Goal: Task Accomplishment & Management: Manage account settings

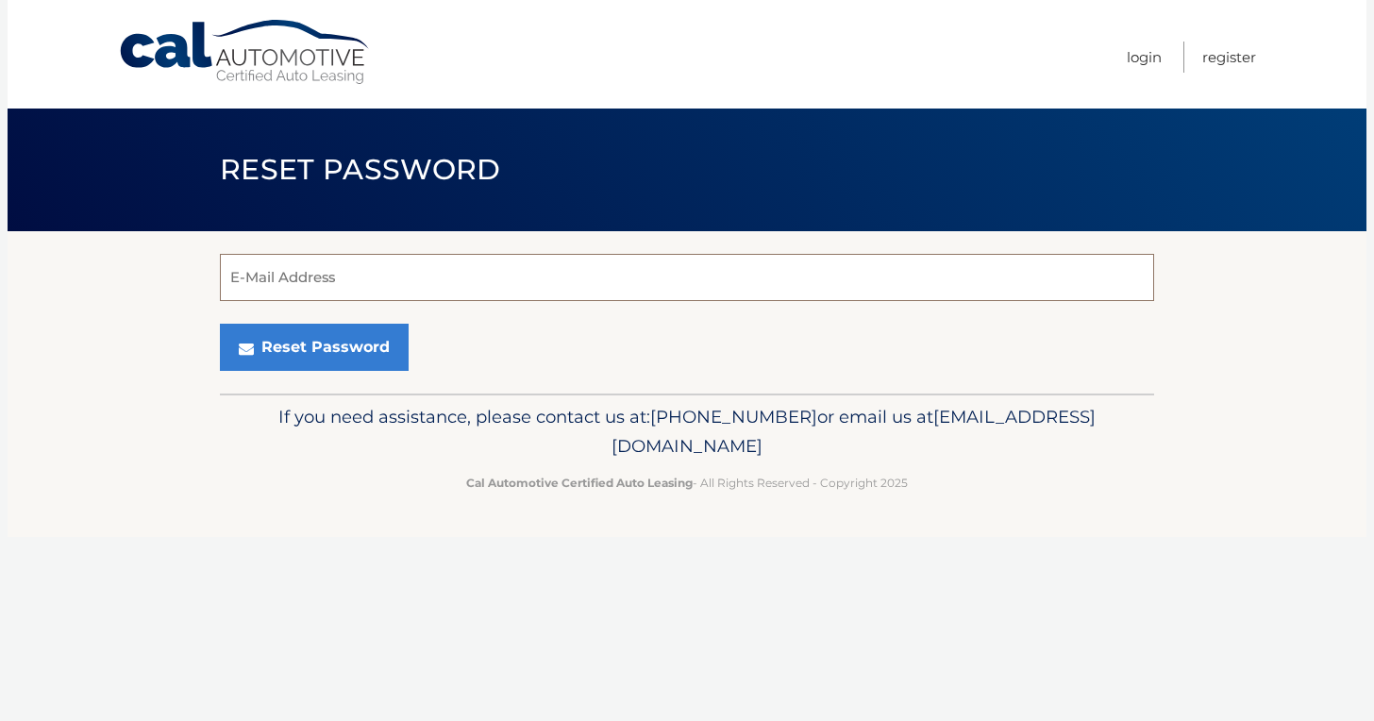
click at [442, 282] on input "E-Mail Address" at bounding box center [687, 277] width 935 height 47
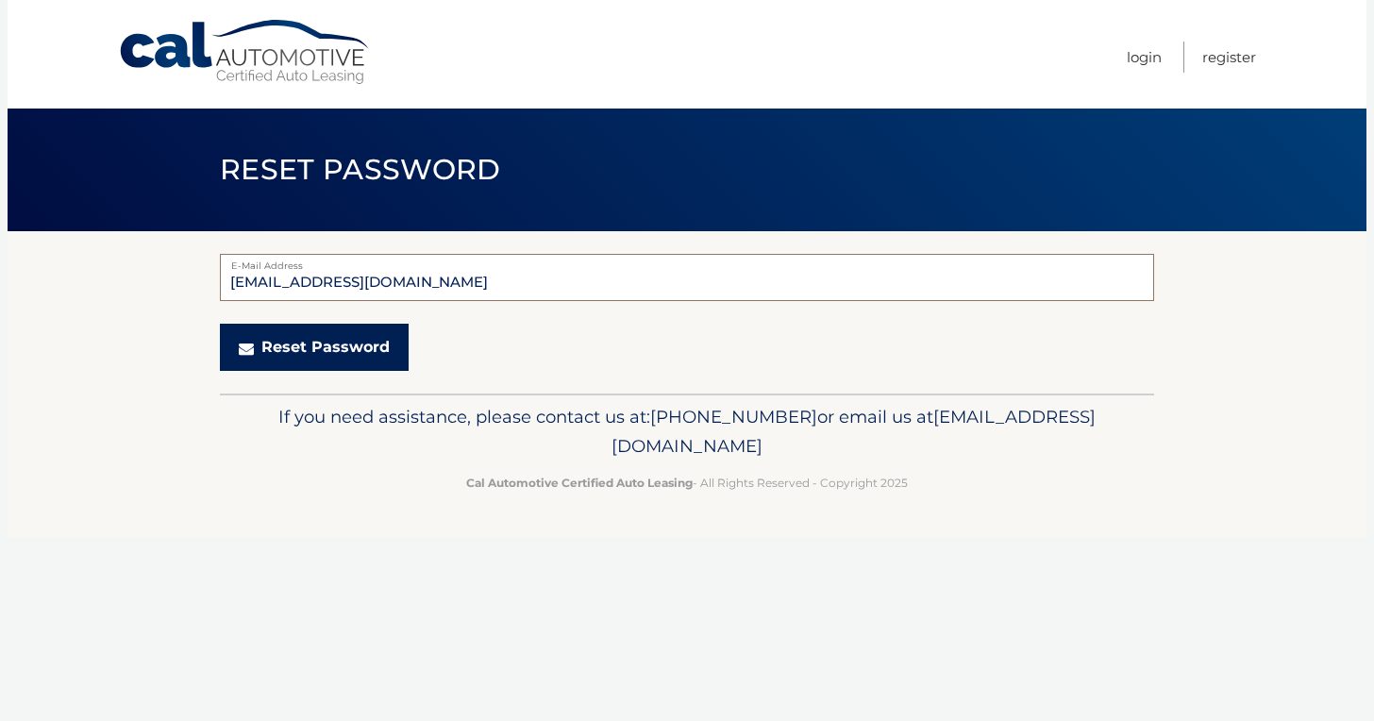
type input "[EMAIL_ADDRESS][DOMAIN_NAME]"
click at [367, 360] on button "Reset Password" at bounding box center [314, 347] width 189 height 47
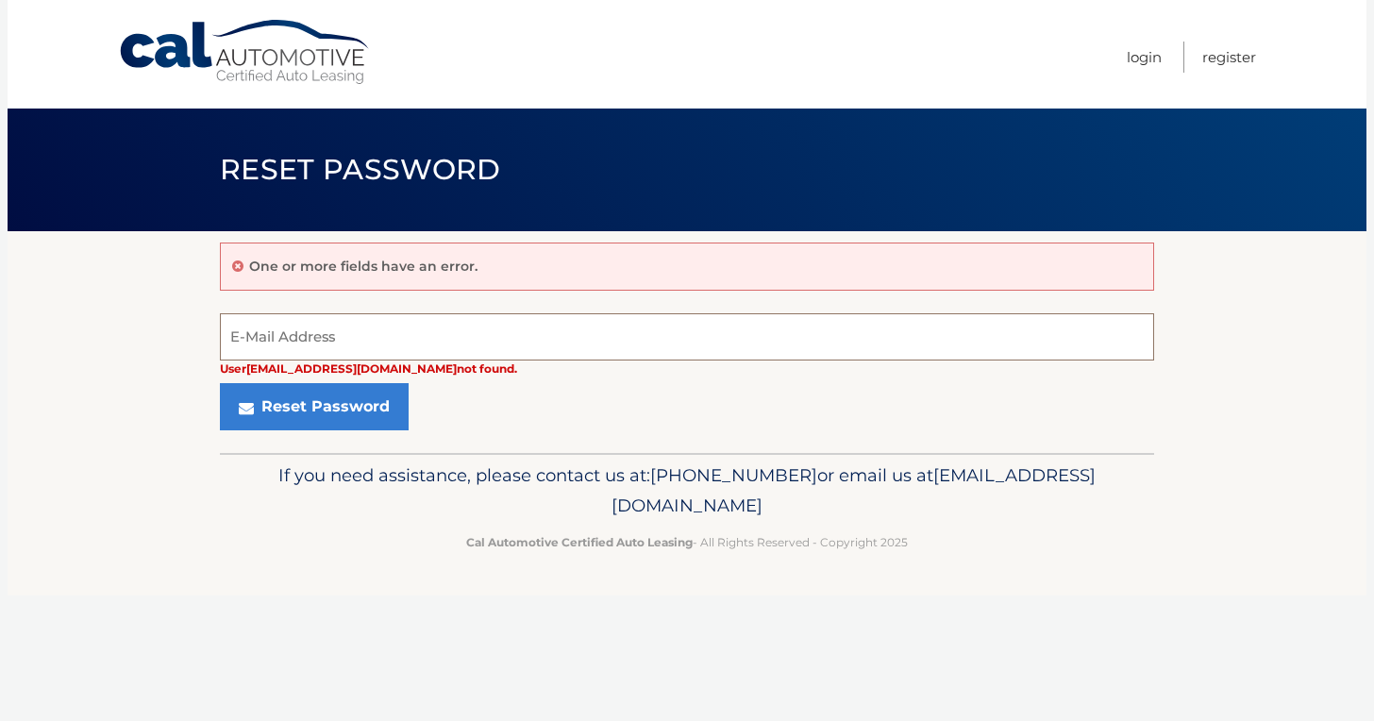
click at [396, 330] on input "E-Mail Address" at bounding box center [687, 336] width 935 height 47
type input "sspence4032Aol.com"
click at [312, 406] on button "Reset Password" at bounding box center [314, 406] width 189 height 47
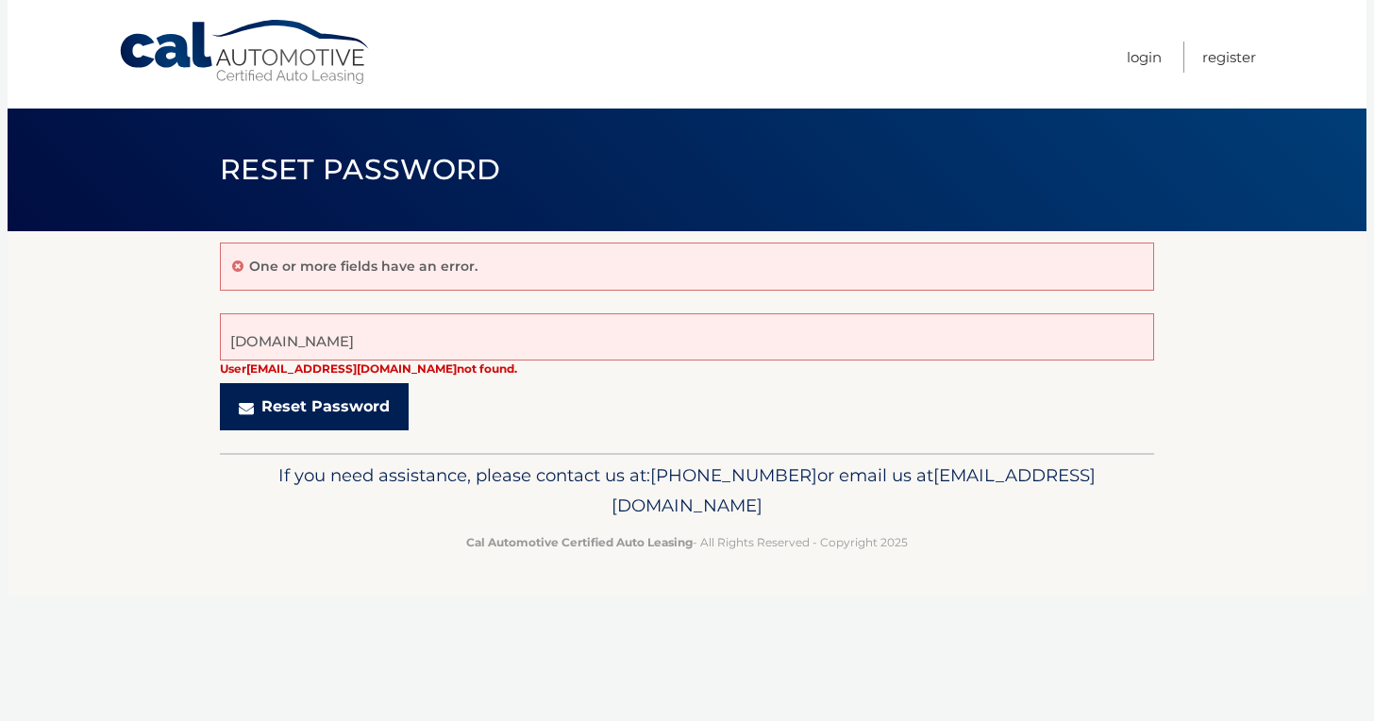
click at [298, 410] on button "Reset Password" at bounding box center [314, 406] width 189 height 47
click at [1155, 59] on link "Login" at bounding box center [1144, 57] width 35 height 31
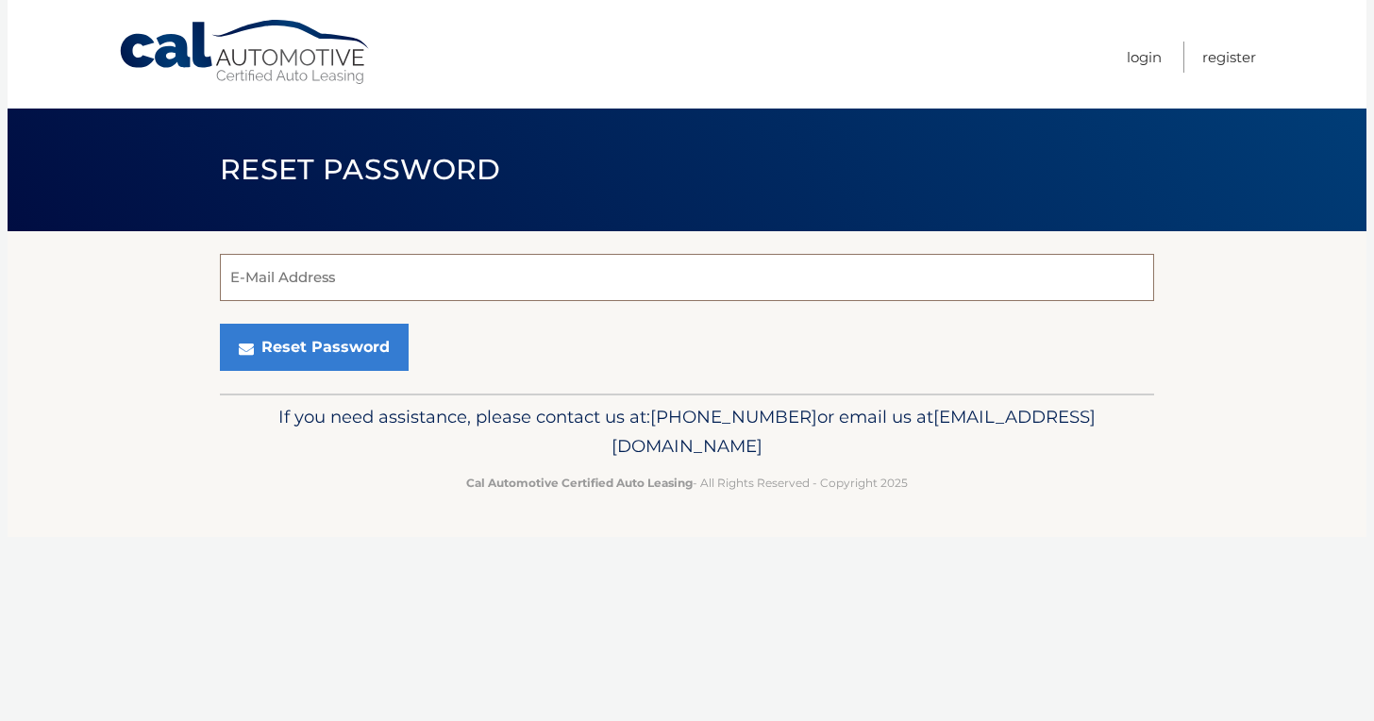
click at [589, 285] on input "E-Mail Address" at bounding box center [687, 277] width 935 height 47
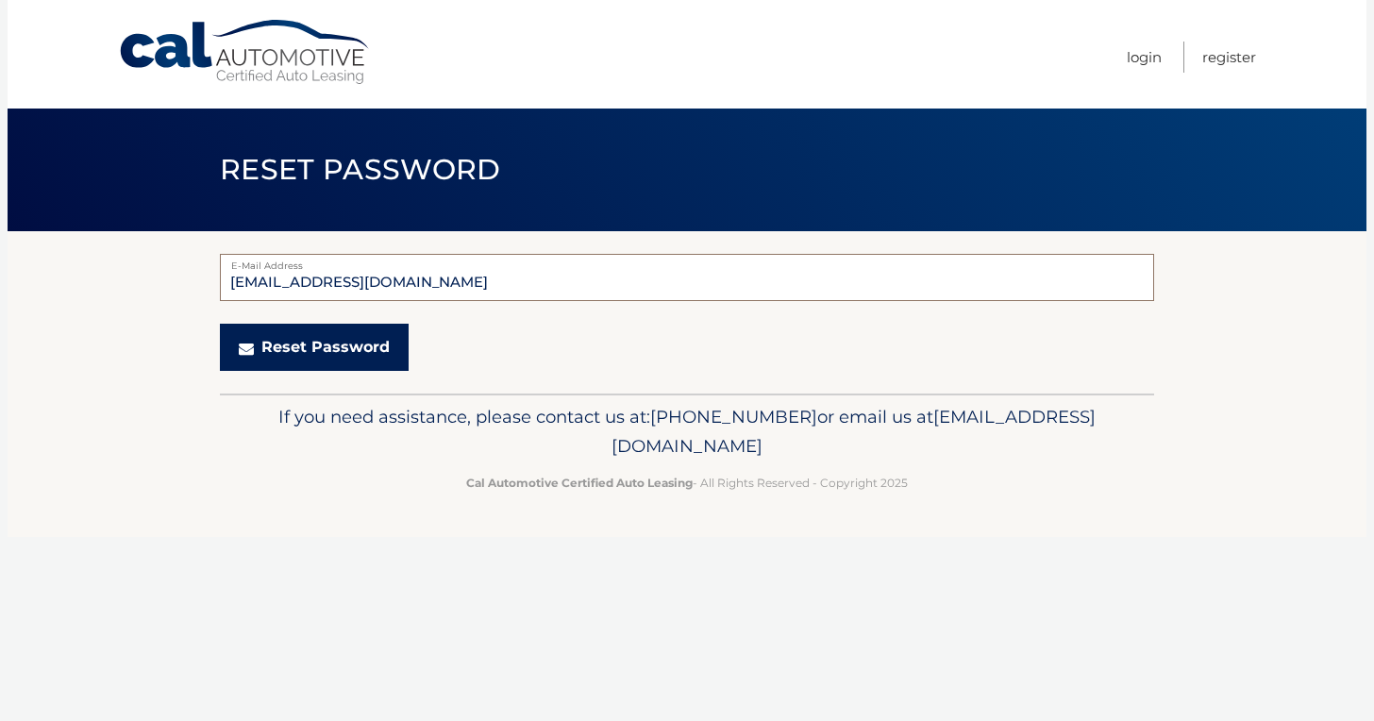
type input "[EMAIL_ADDRESS][DOMAIN_NAME]"
click at [312, 347] on button "Reset Password" at bounding box center [314, 347] width 189 height 47
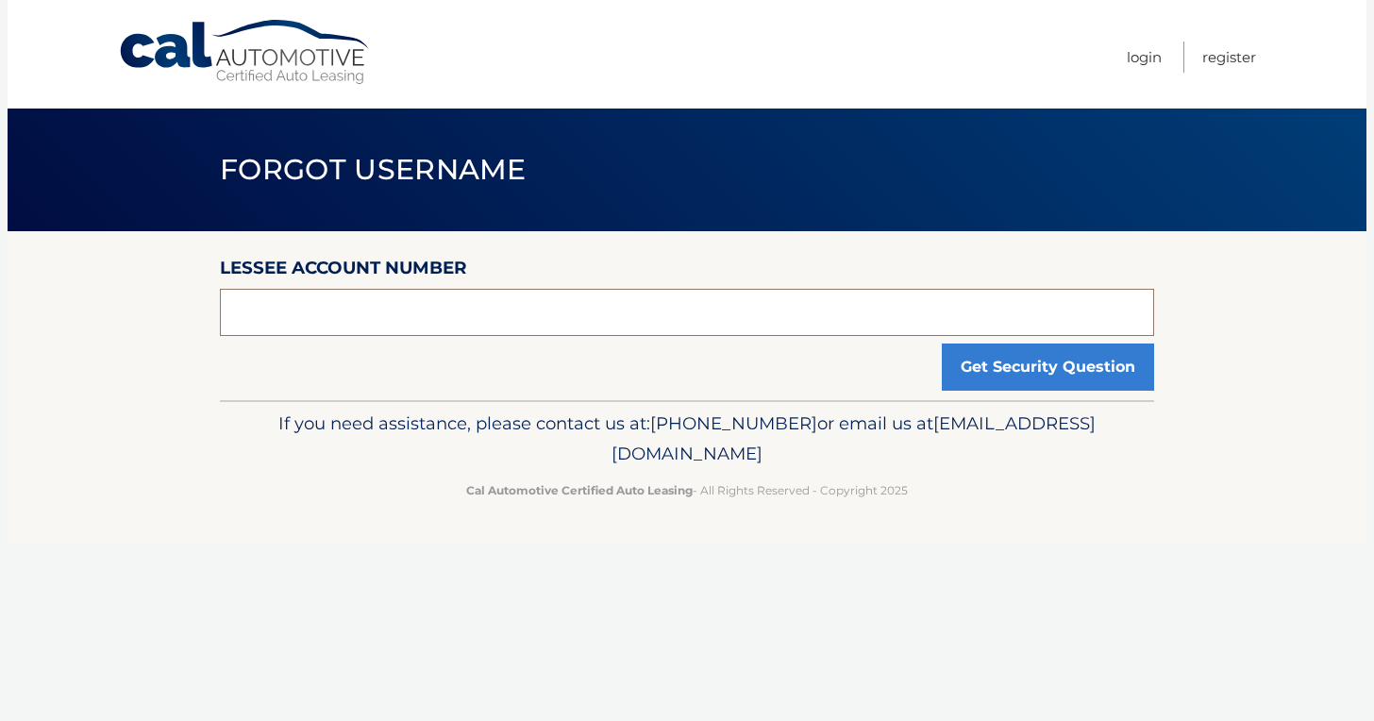
click at [646, 312] on input "text" at bounding box center [687, 312] width 935 height 47
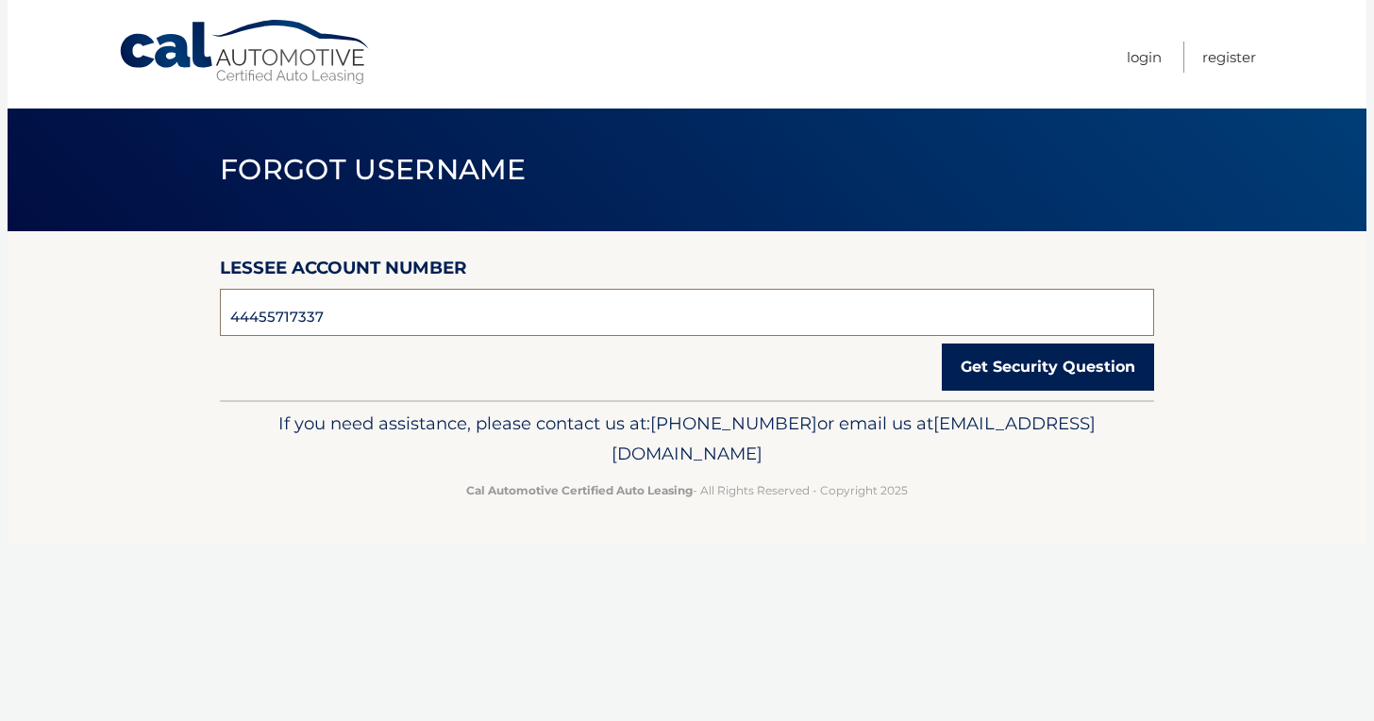
type input "44455717337"
click at [1076, 374] on button "Get Security Question" at bounding box center [1048, 367] width 212 height 47
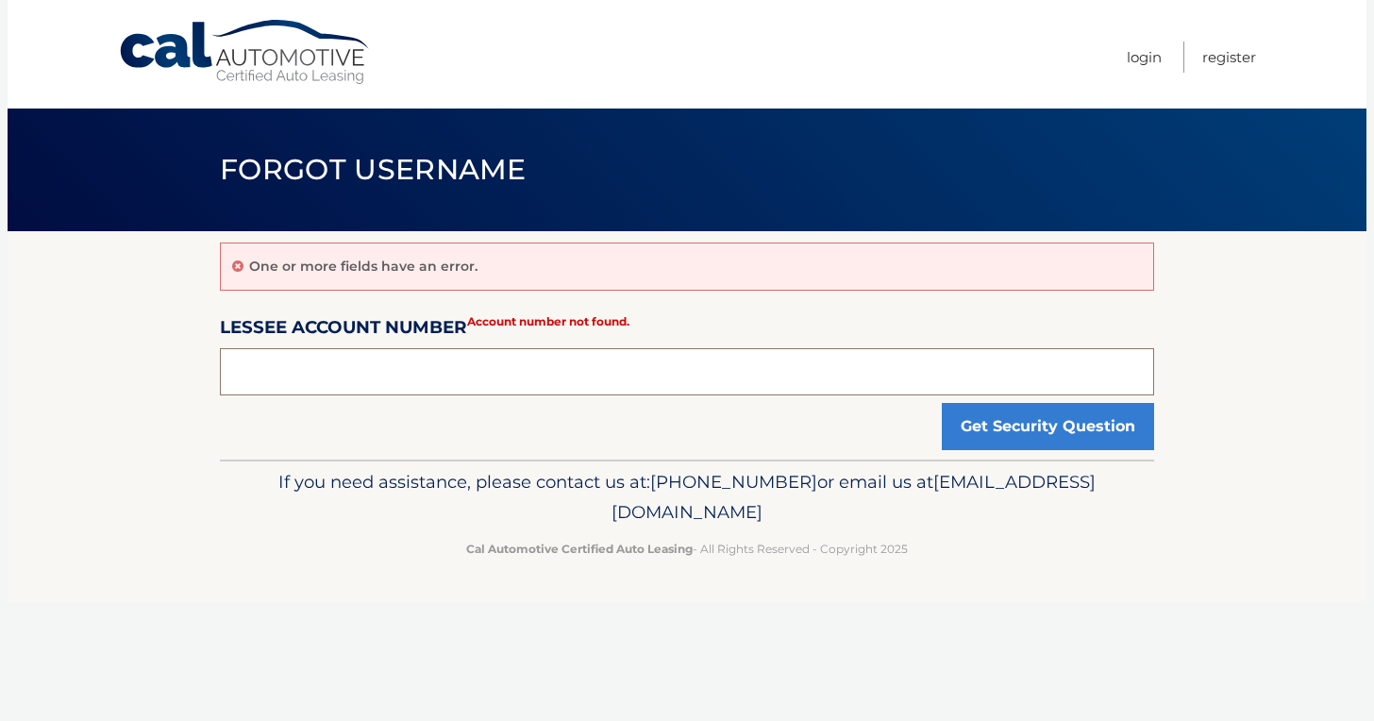
click at [617, 389] on input "text" at bounding box center [687, 371] width 935 height 47
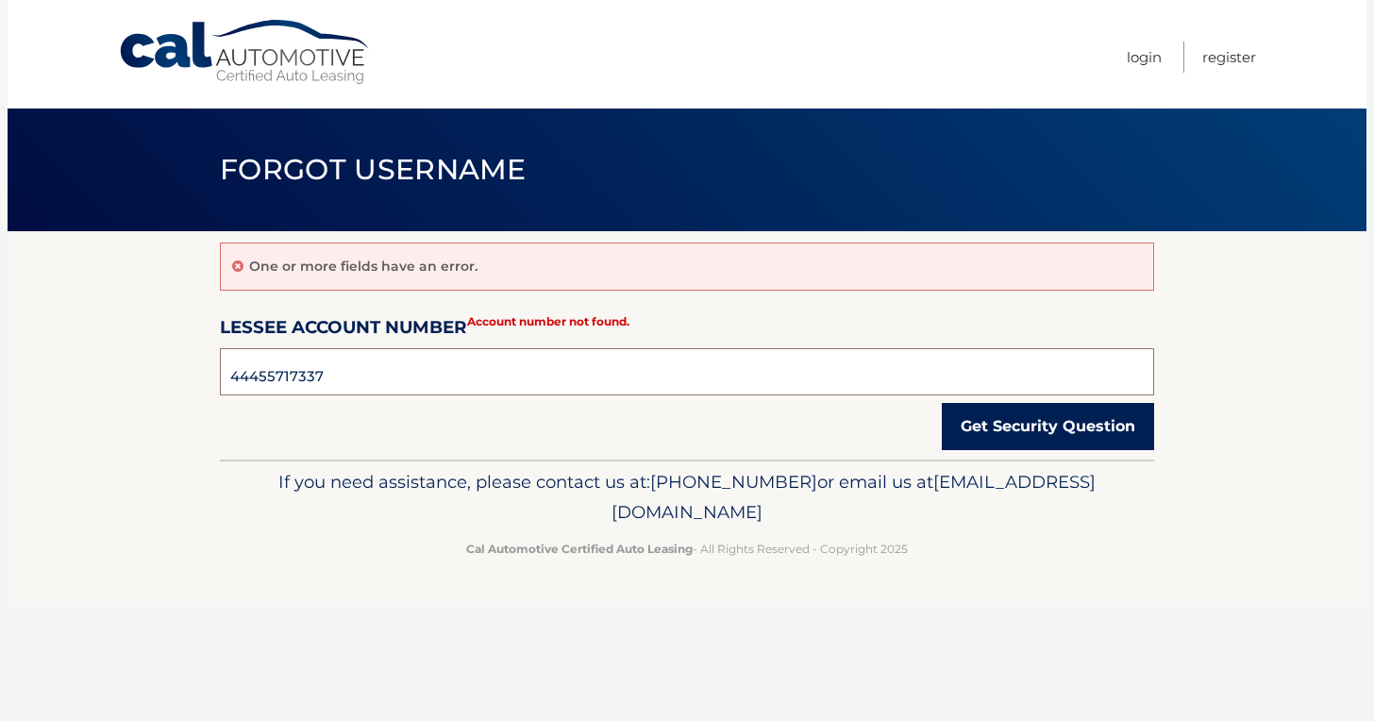
type input "44455717337"
click at [1011, 433] on button "Get Security Question" at bounding box center [1048, 426] width 212 height 47
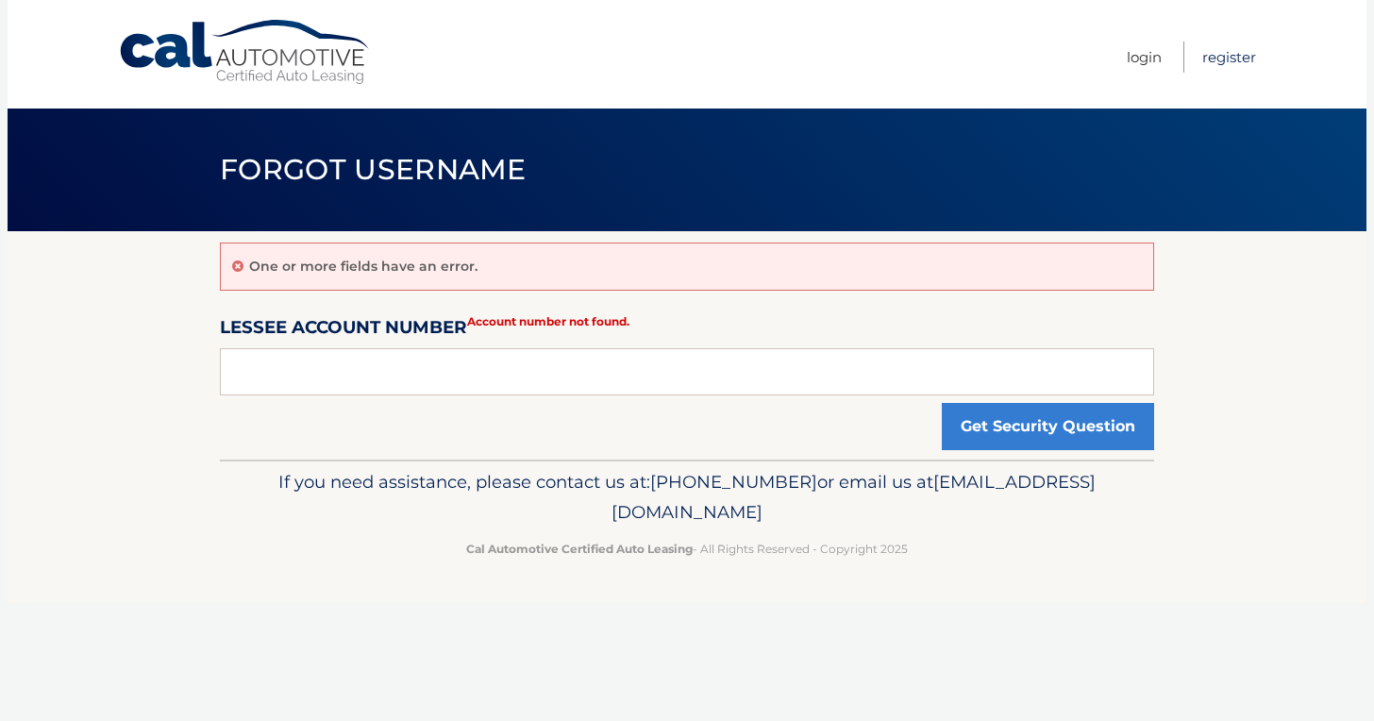
click at [1216, 43] on link "Register" at bounding box center [1230, 57] width 54 height 31
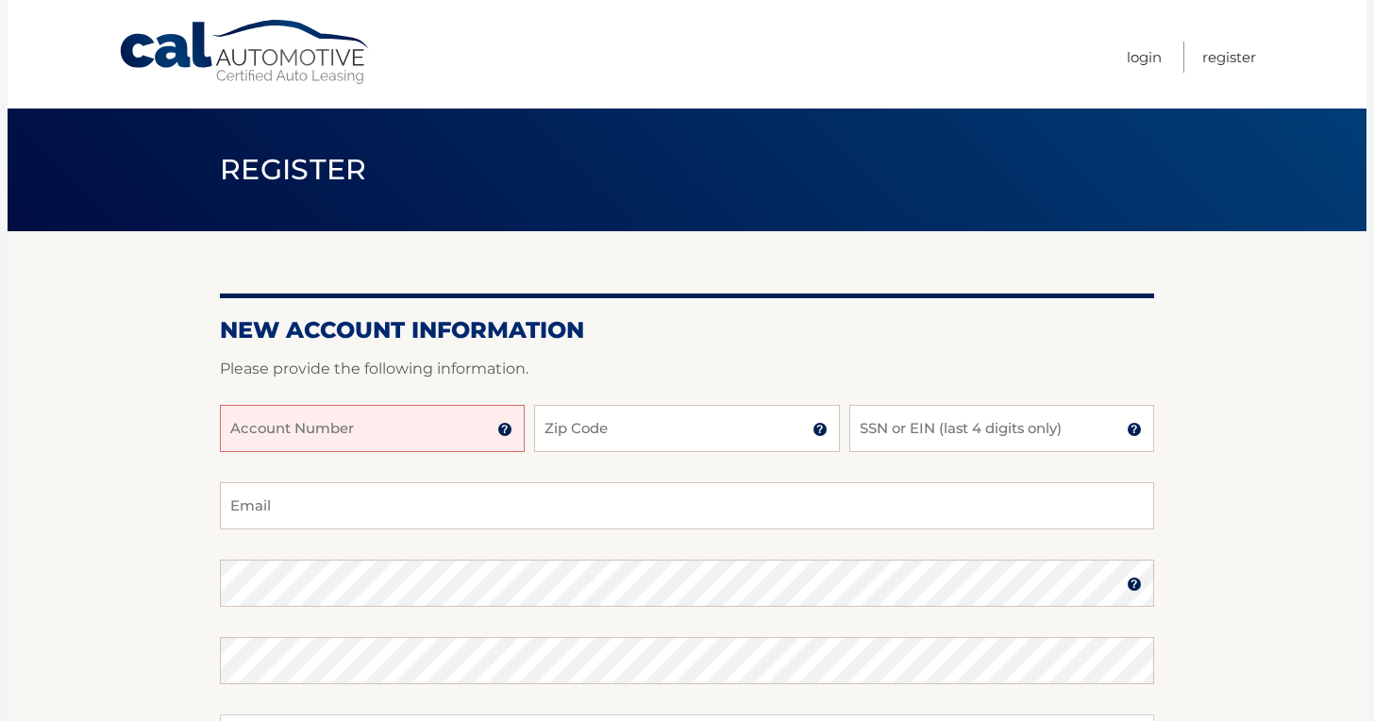
click at [368, 419] on input "Account Number" at bounding box center [372, 428] width 305 height 47
type input "44455717337"
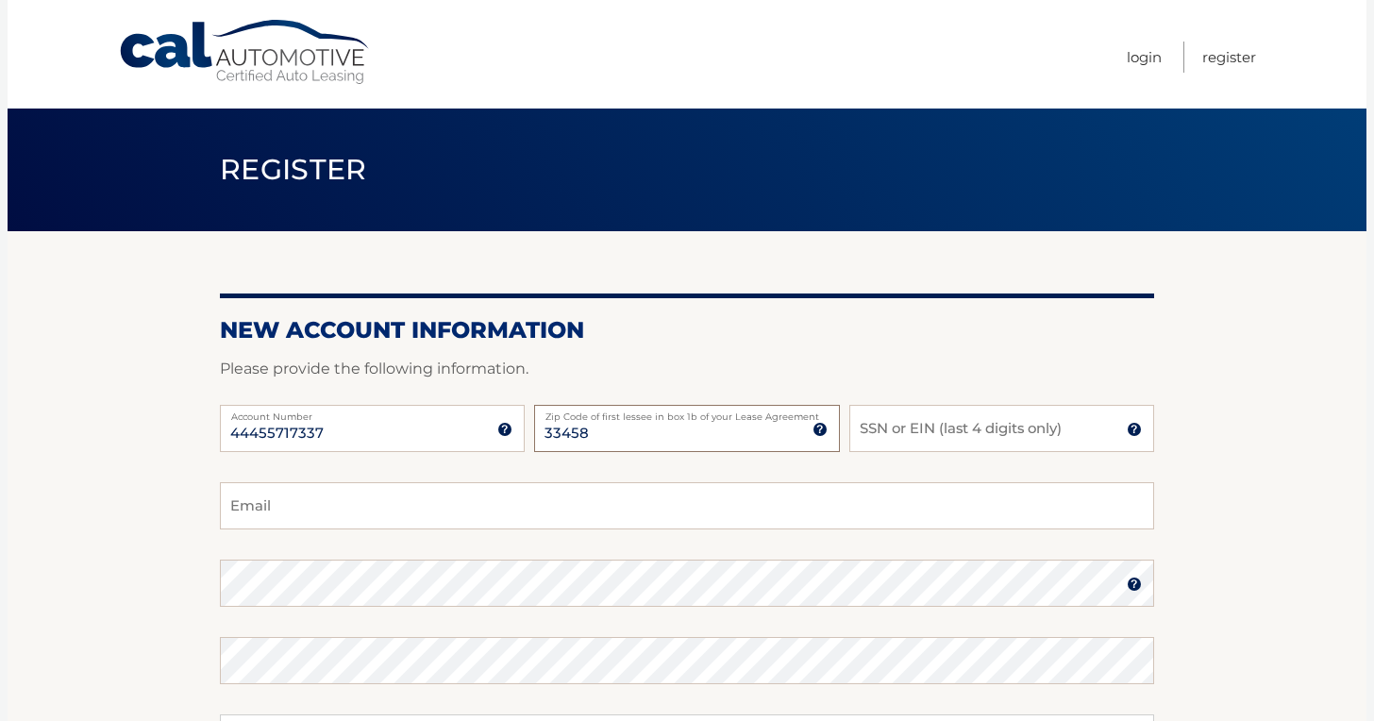
type input "33458"
click at [891, 437] on input "SSN or EIN (last 4 digits only)" at bounding box center [1002, 428] width 305 height 47
type input "3228"
click at [761, 480] on div "44455717337 Account Number 11 digit account number provided on your coupon book…" at bounding box center [687, 443] width 935 height 77
type input "sspence4032@gmail.com"
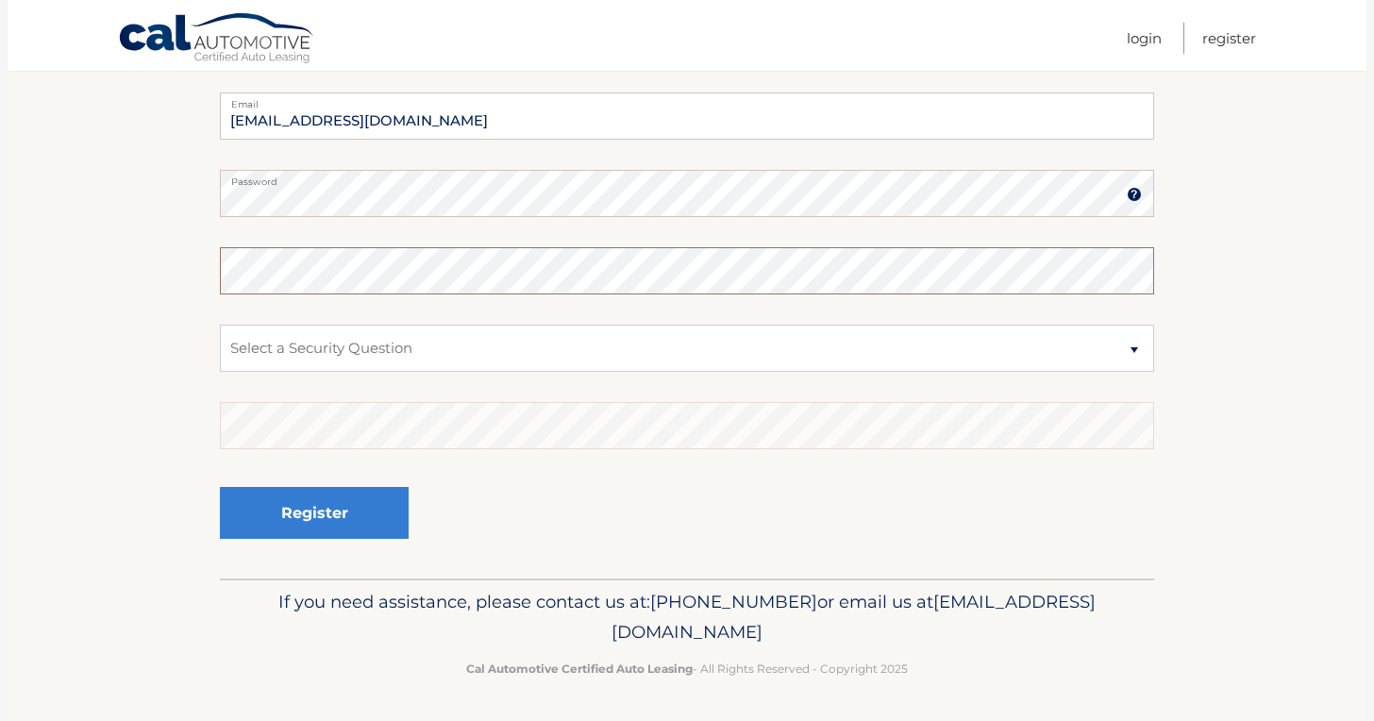
scroll to position [389, 0]
select select "2"
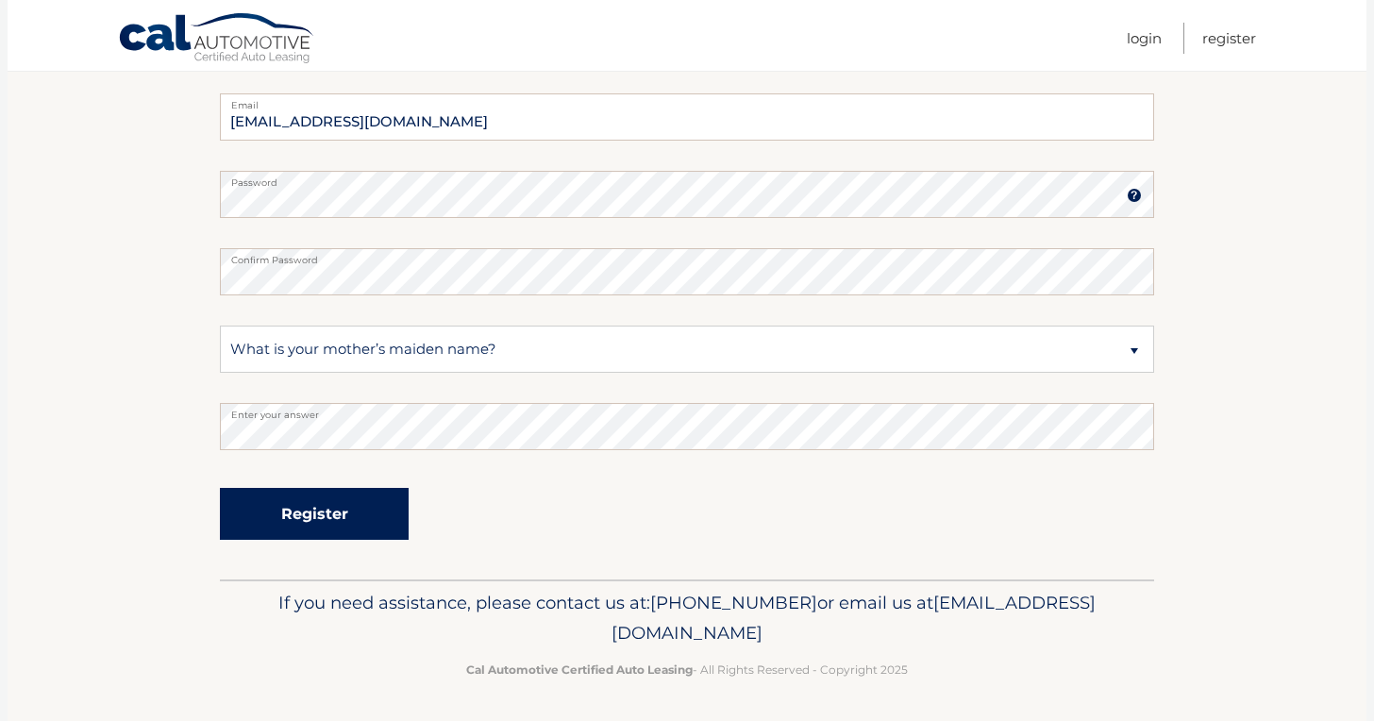
click at [320, 506] on button "Register" at bounding box center [314, 514] width 189 height 52
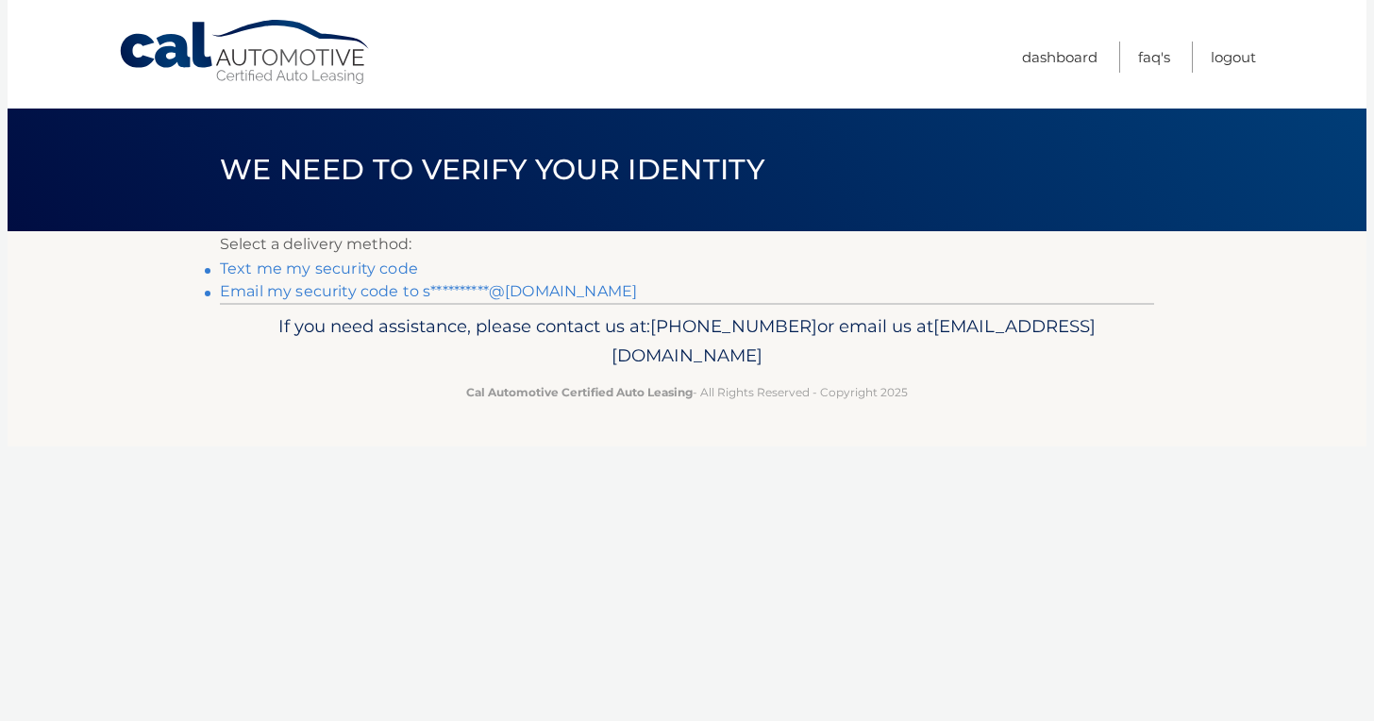
click at [356, 264] on link "Text me my security code" at bounding box center [319, 269] width 198 height 18
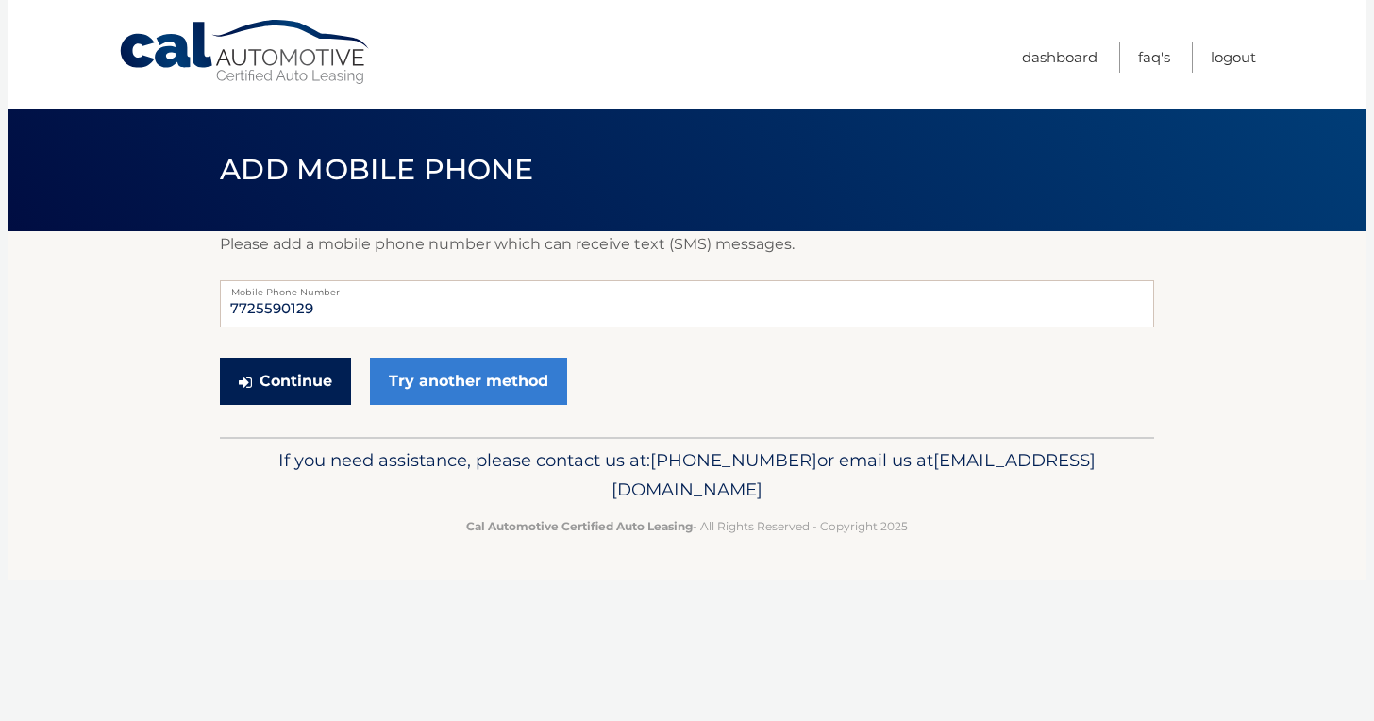
click at [304, 377] on button "Continue" at bounding box center [285, 381] width 131 height 47
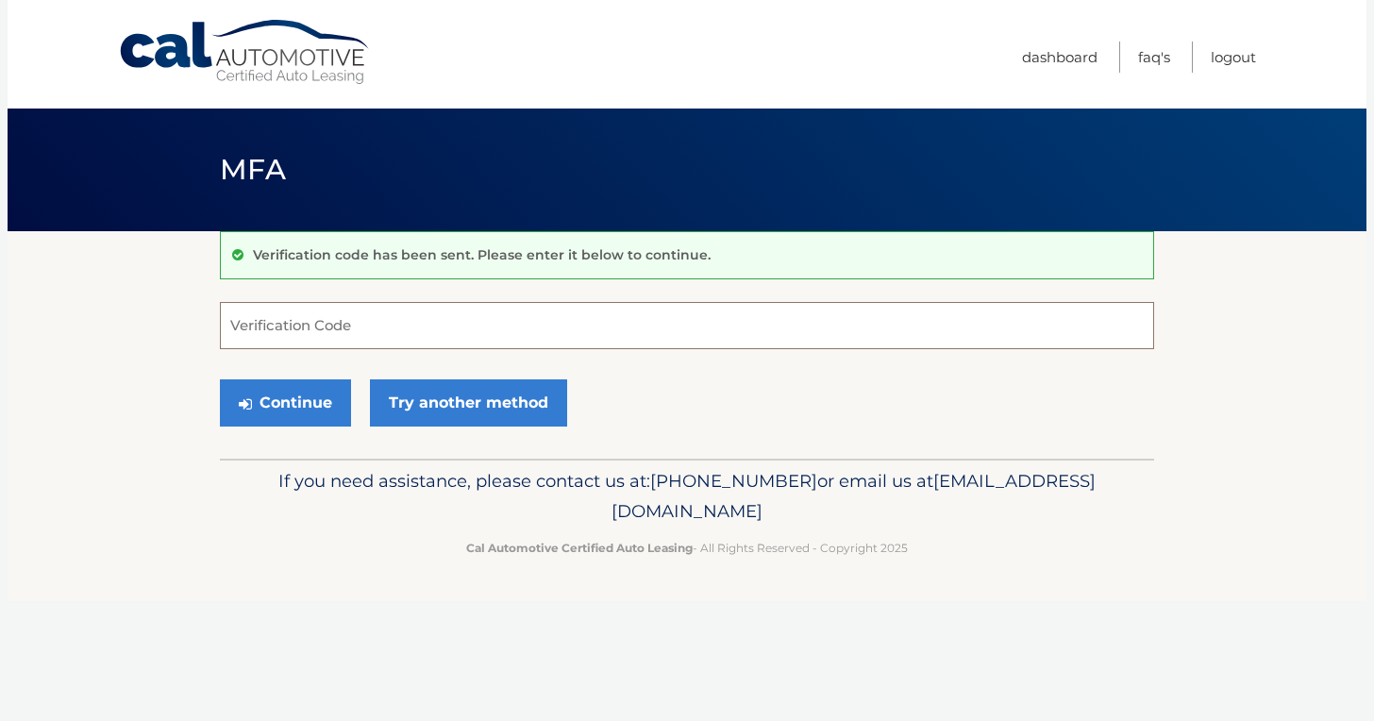
click at [299, 335] on input "Verification Code" at bounding box center [687, 325] width 935 height 47
type input "253343"
click at [285, 402] on button "Continue" at bounding box center [285, 402] width 131 height 47
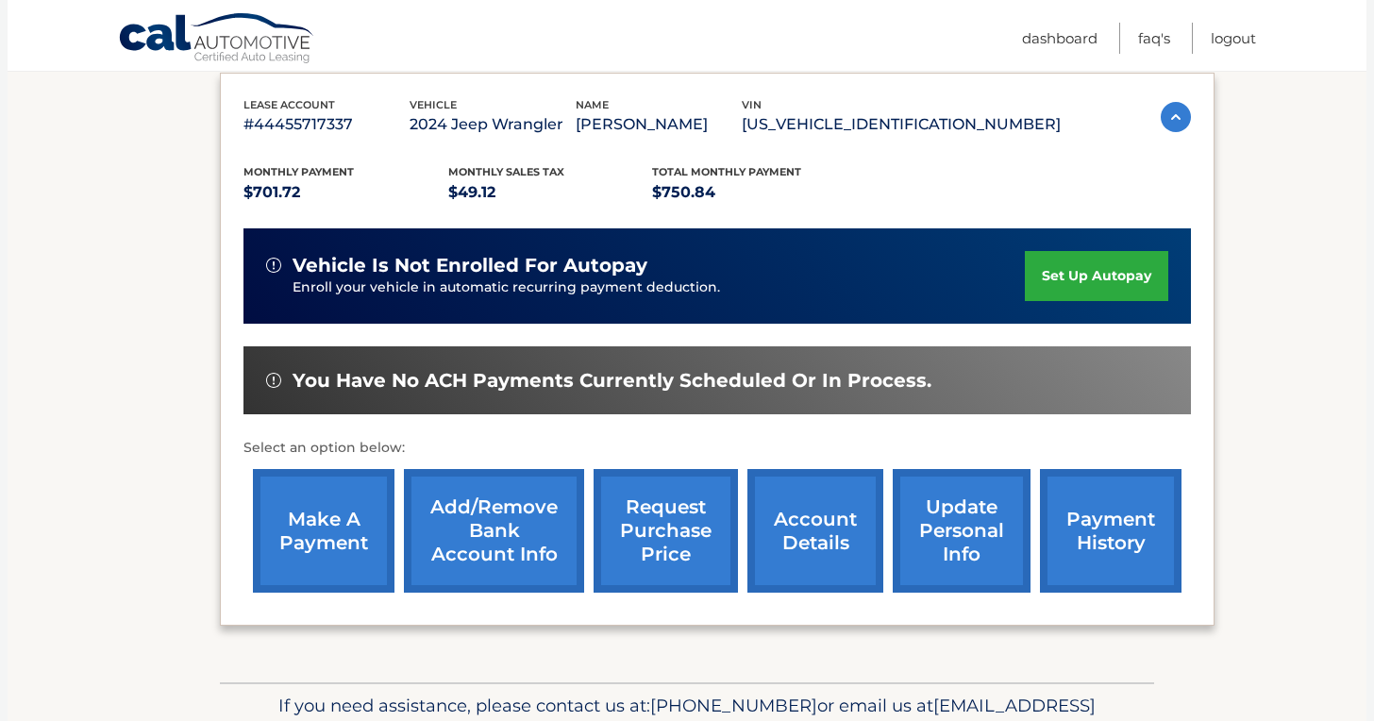
scroll to position [337, 0]
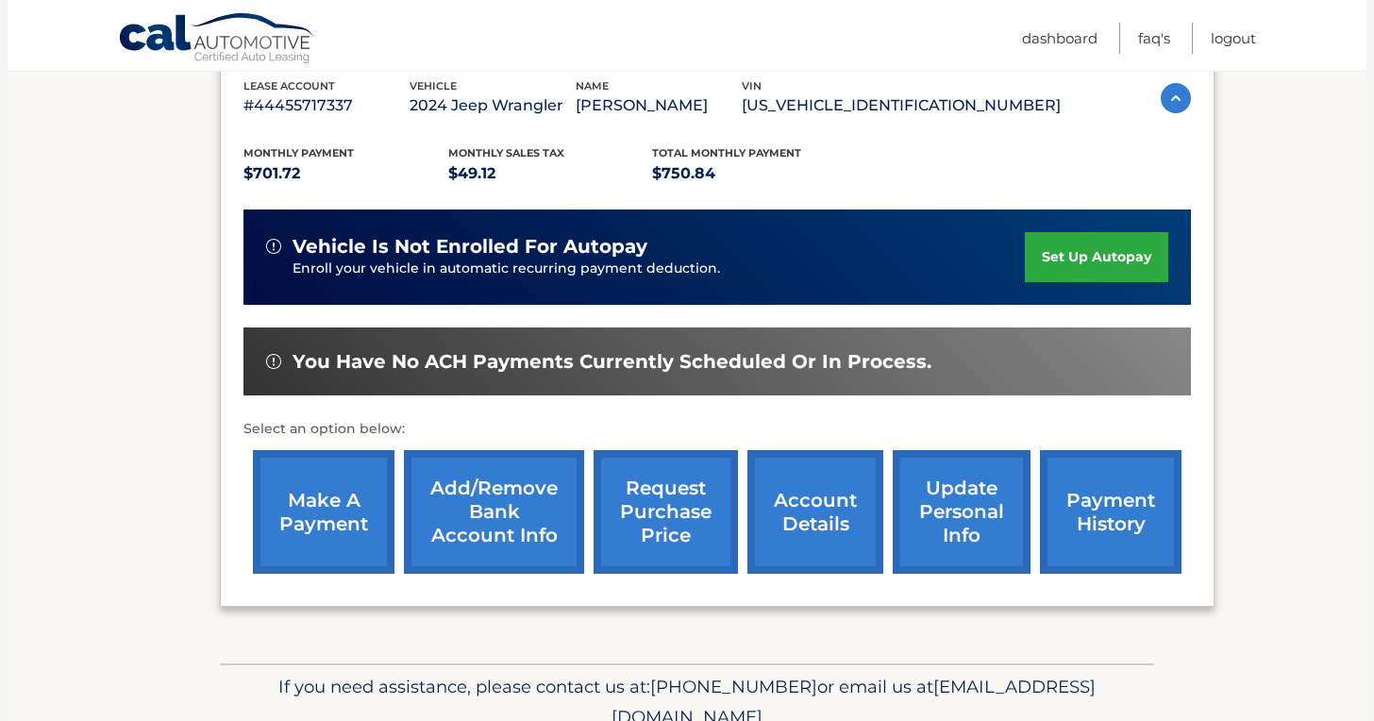
click at [1088, 275] on link "set up autopay" at bounding box center [1096, 257] width 143 height 50
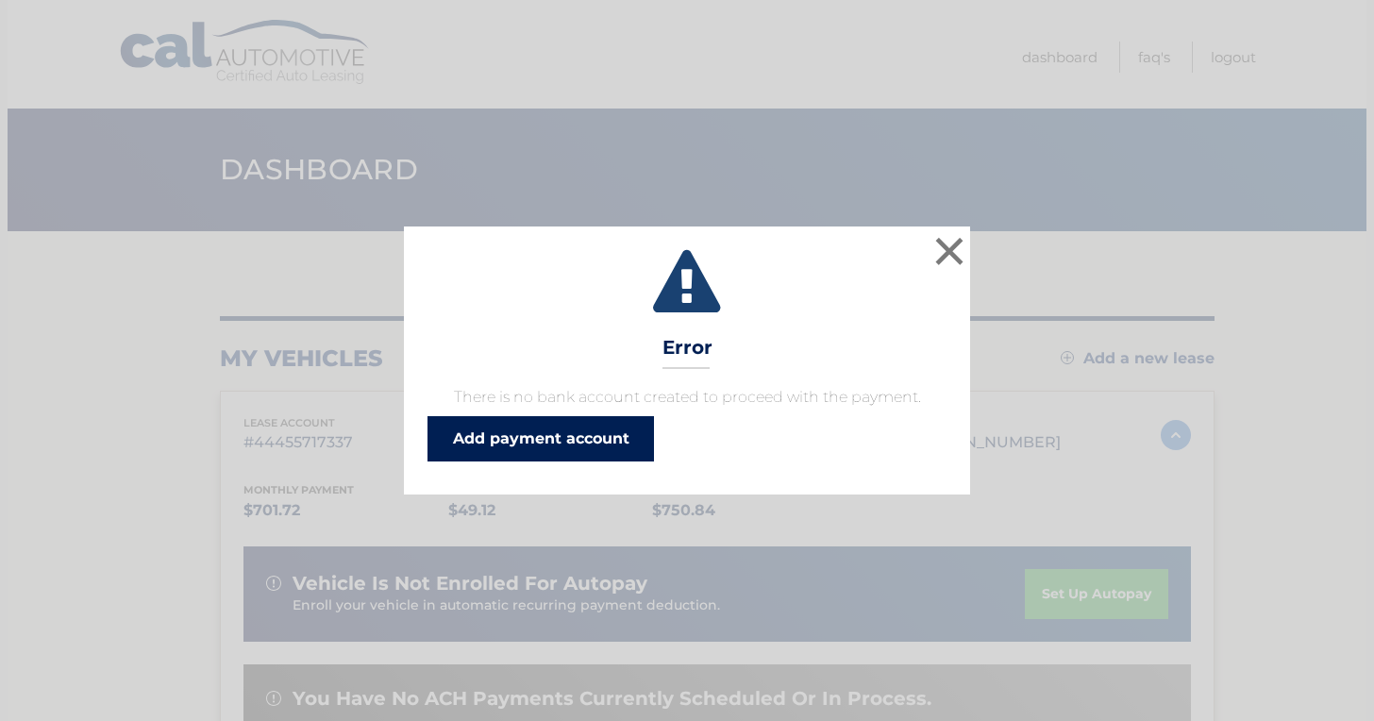
click at [596, 428] on link "Add payment account" at bounding box center [541, 438] width 227 height 45
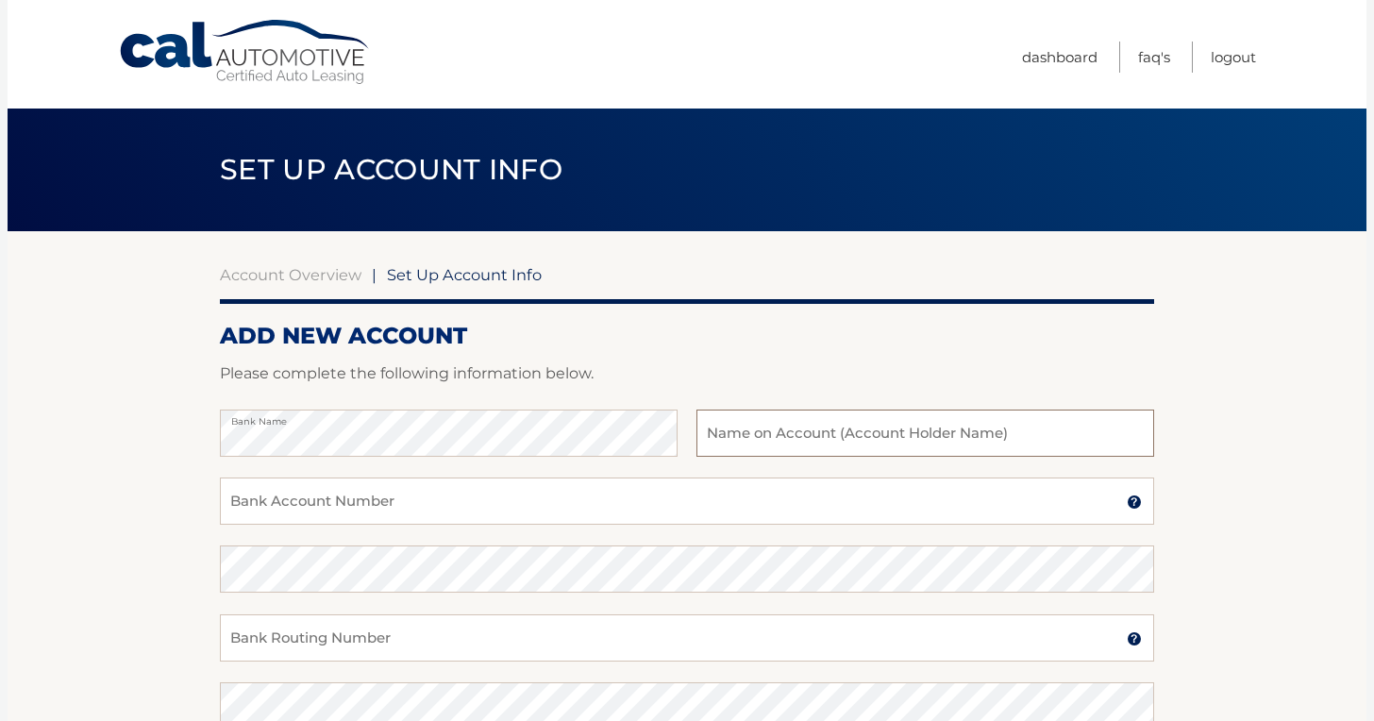
click at [853, 440] on input "text" at bounding box center [926, 433] width 458 height 47
type input "shan"
type input "[PERSON_NAME]"
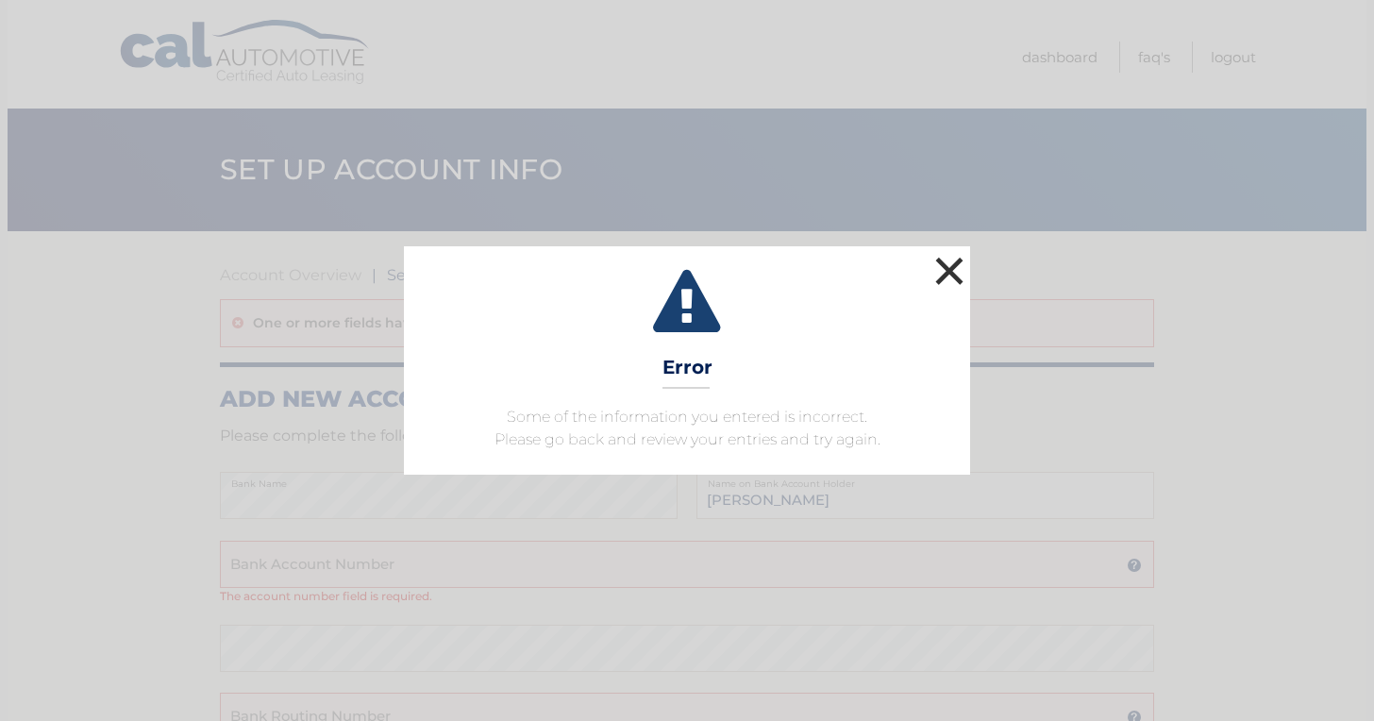
click at [942, 269] on button "×" at bounding box center [950, 271] width 38 height 38
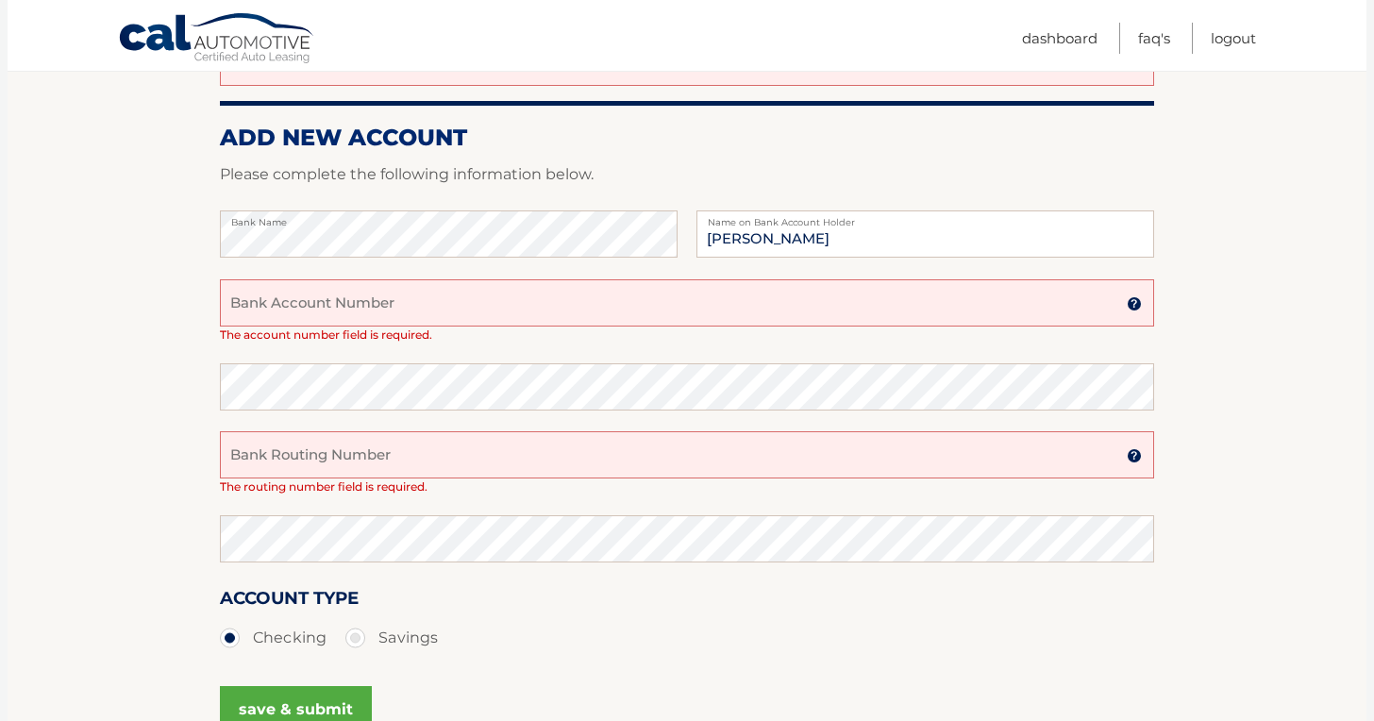
scroll to position [265, 0]
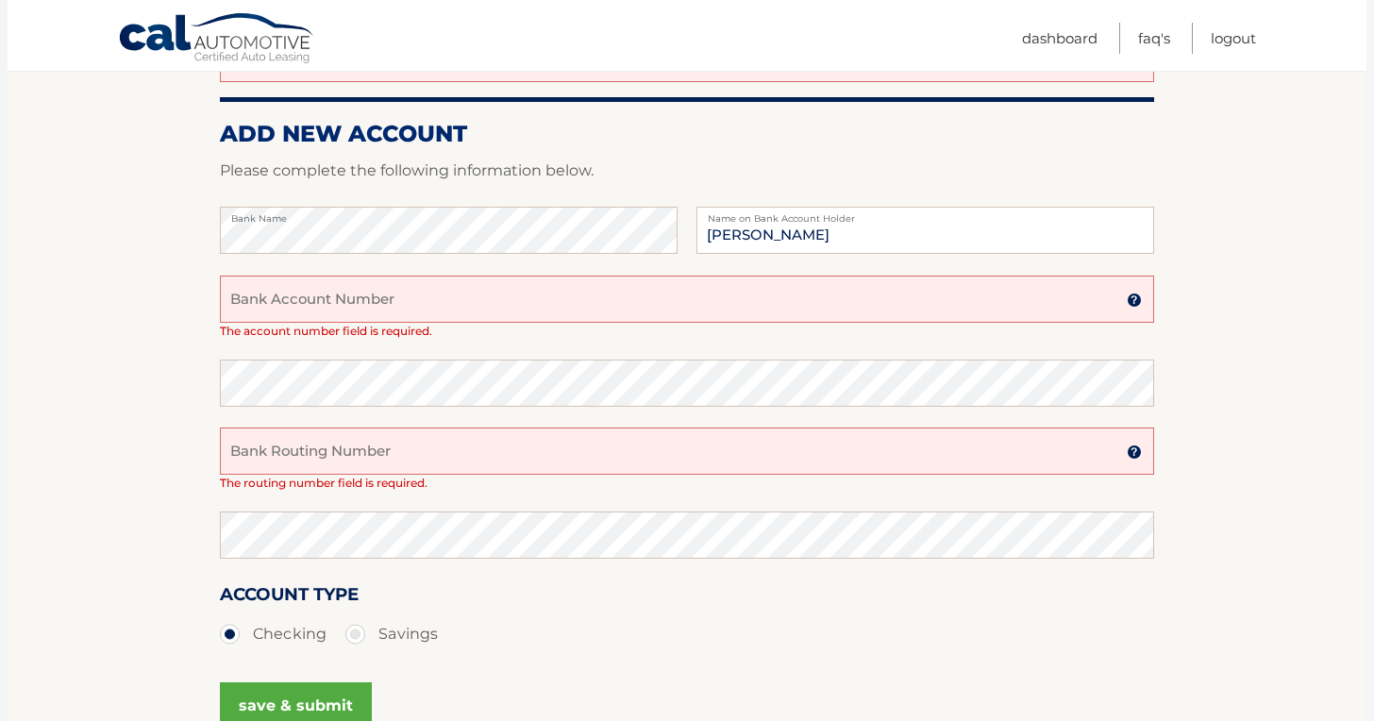
click at [382, 298] on input "Bank Account Number" at bounding box center [687, 299] width 935 height 47
type input "2902490846"
click at [351, 428] on input "Bank Routing Number" at bounding box center [687, 451] width 935 height 47
type input "267084131"
click at [664, 600] on div "Account Type Checking Savings" at bounding box center [687, 617] width 935 height 73
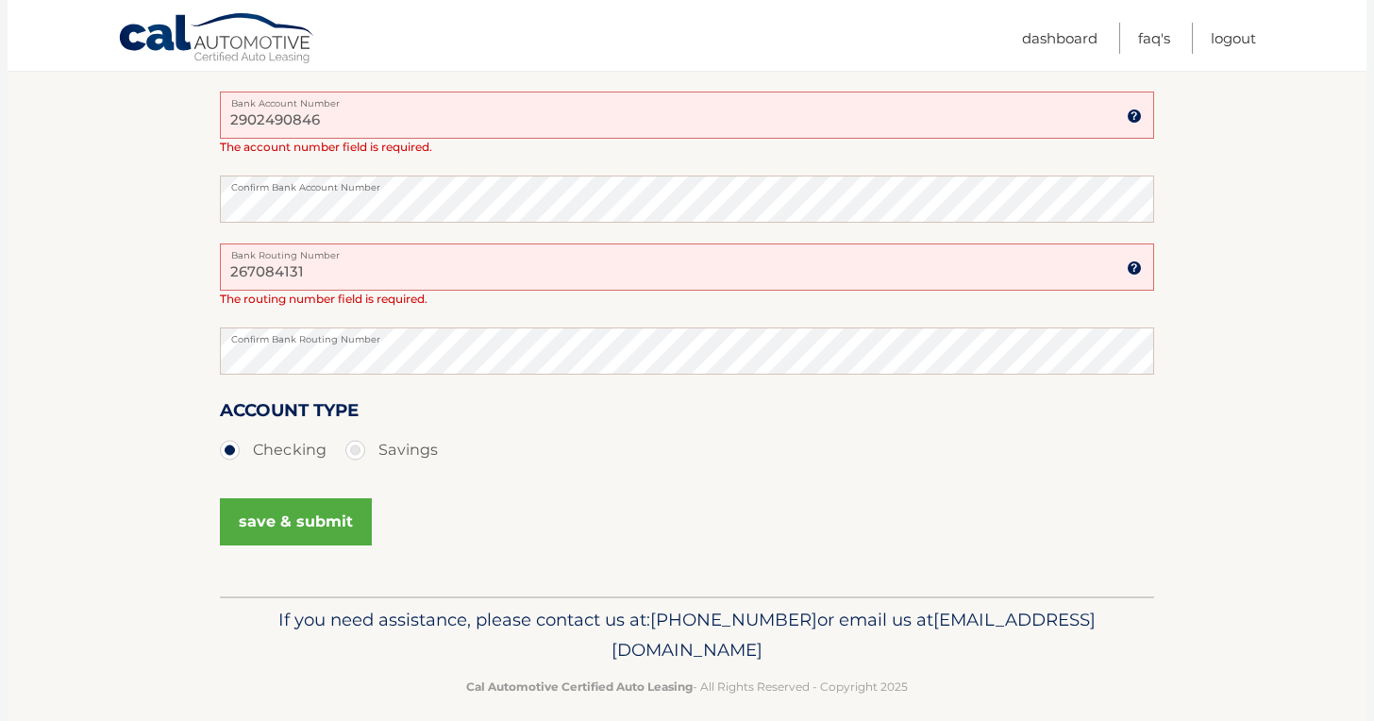
scroll to position [453, 0]
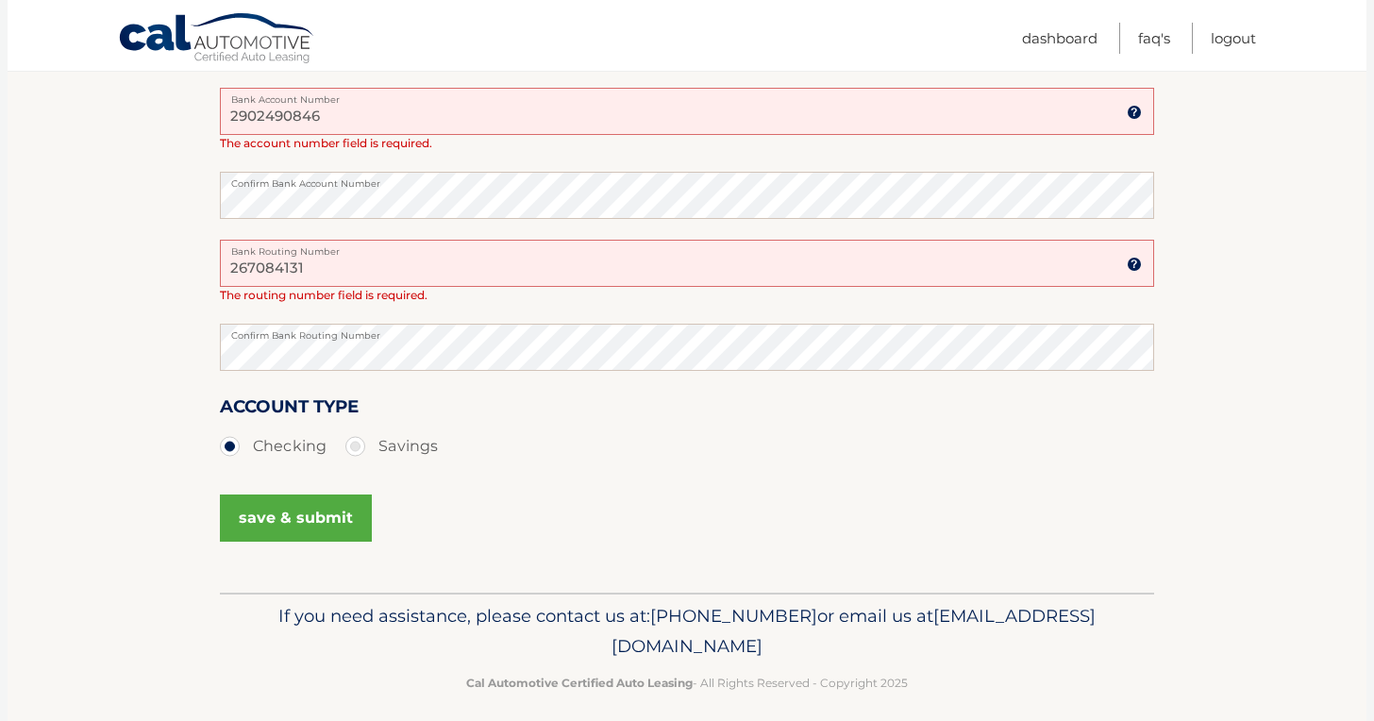
click at [289, 511] on button "save & submit" at bounding box center [296, 518] width 152 height 47
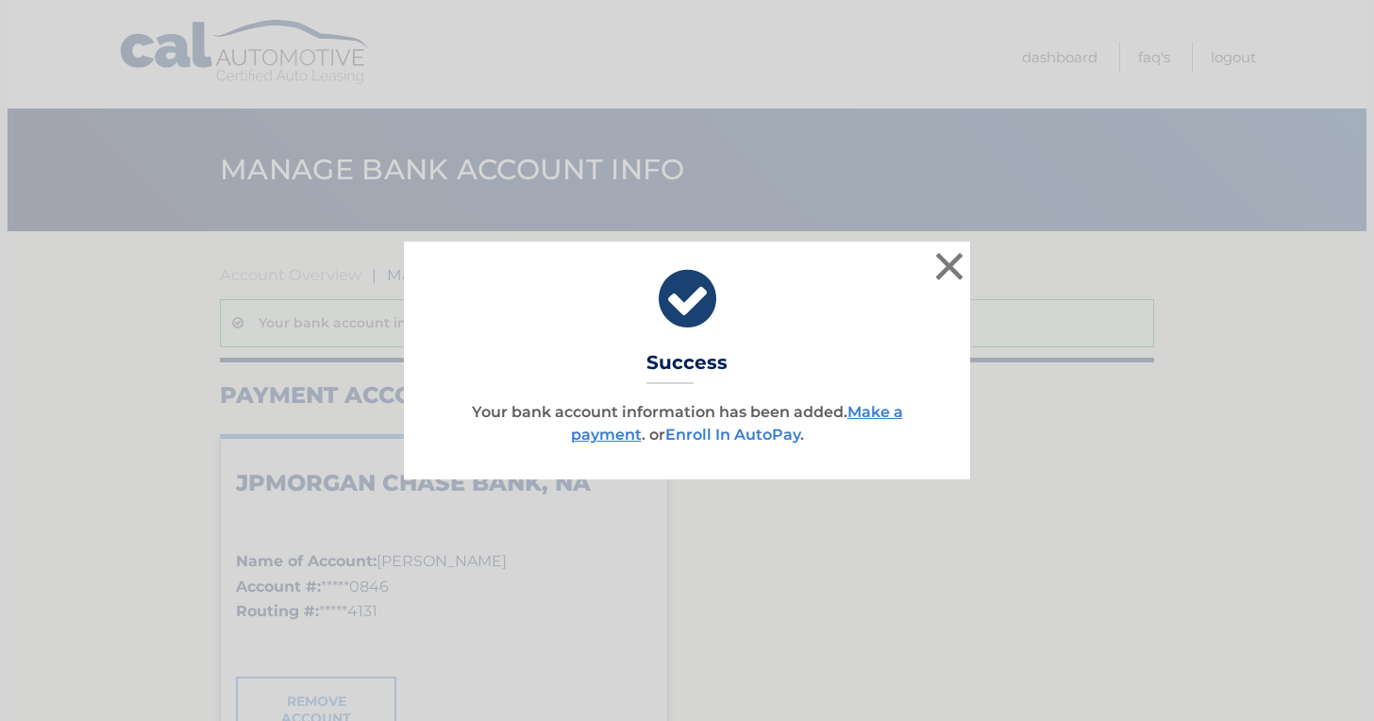
click at [712, 430] on link "Enroll In AutoPay" at bounding box center [733, 435] width 135 height 18
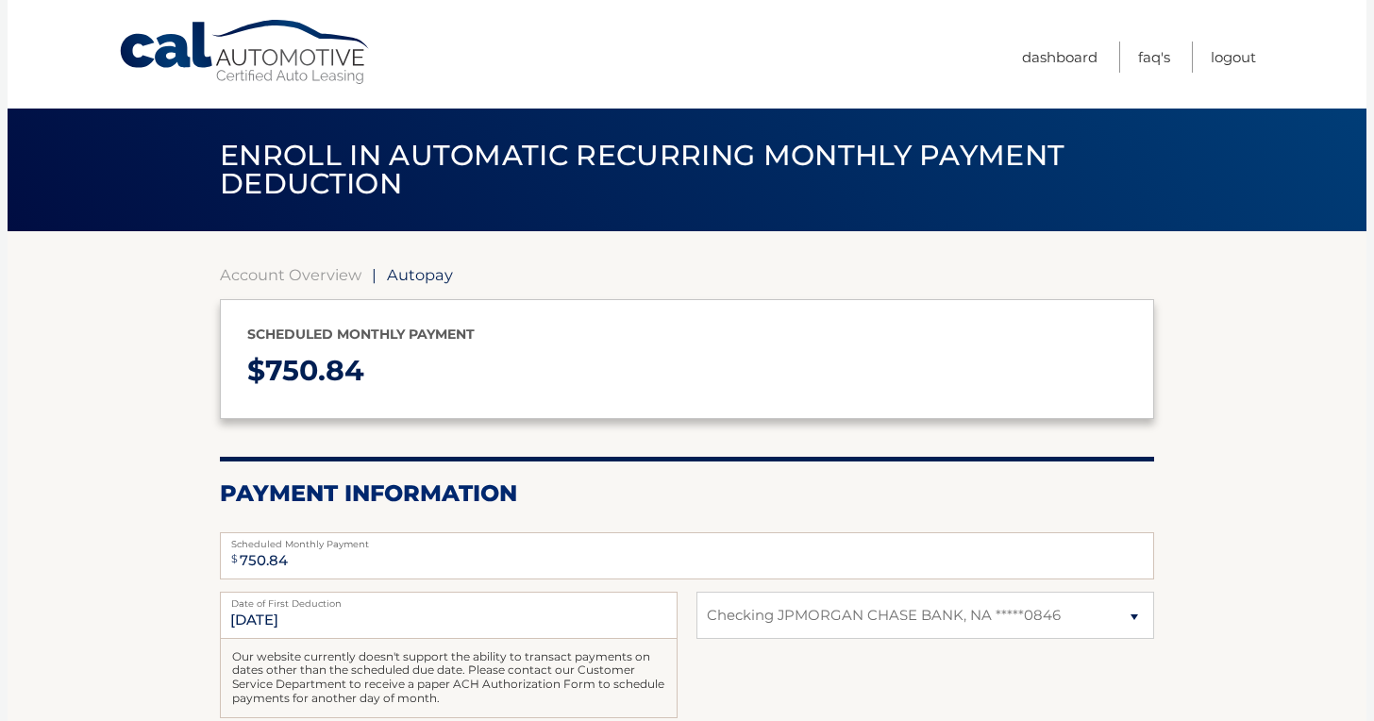
select select "N2U0NTc0NjktOGFjYy00MTU2LWFiNTQtMzYzZDY3NDE2ZDY5"
click at [1034, 58] on link "Dashboard" at bounding box center [1060, 57] width 76 height 31
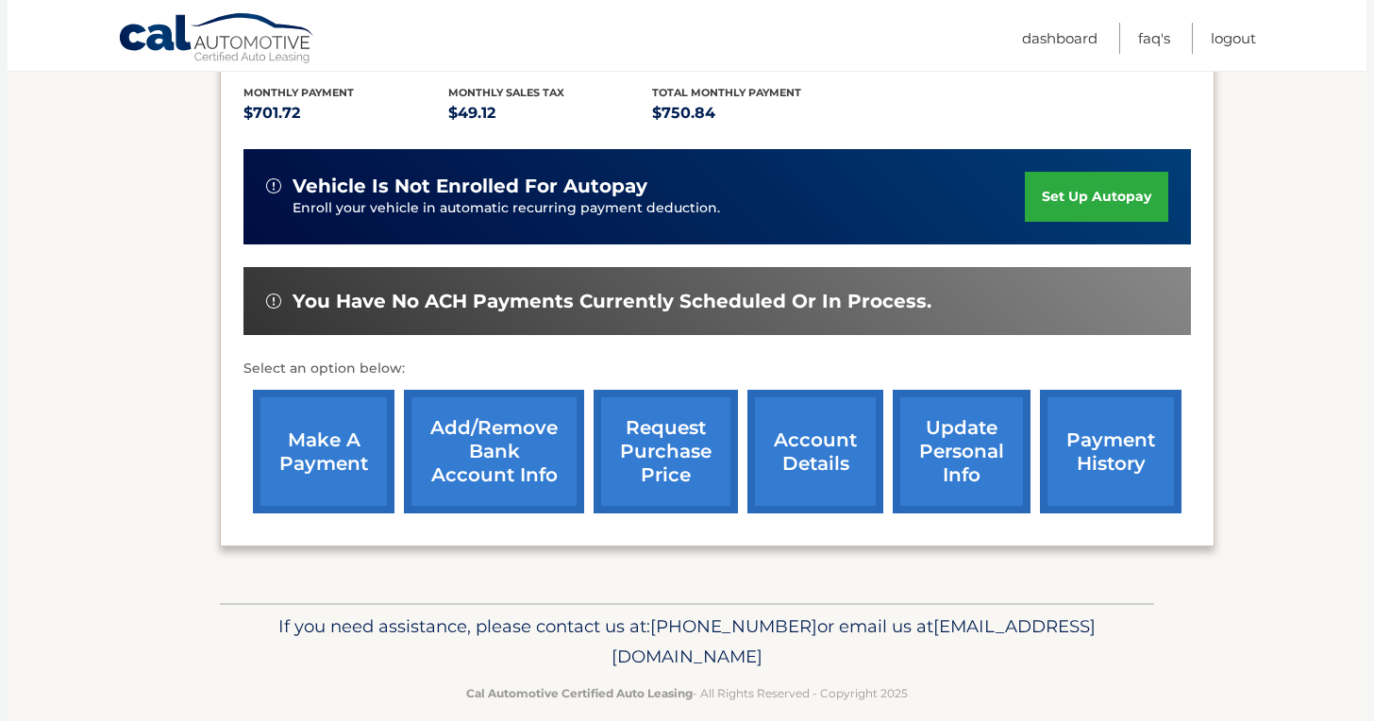
scroll to position [398, 0]
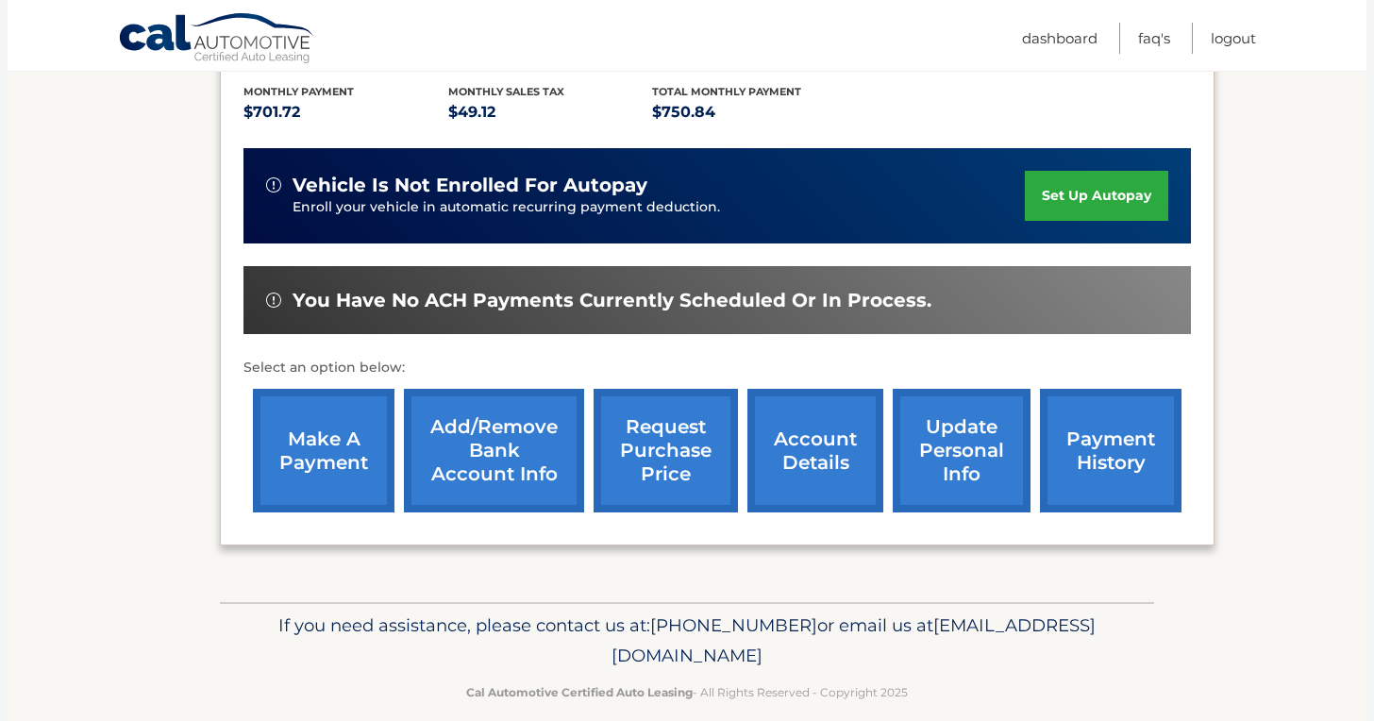
click at [838, 461] on link "account details" at bounding box center [816, 451] width 136 height 124
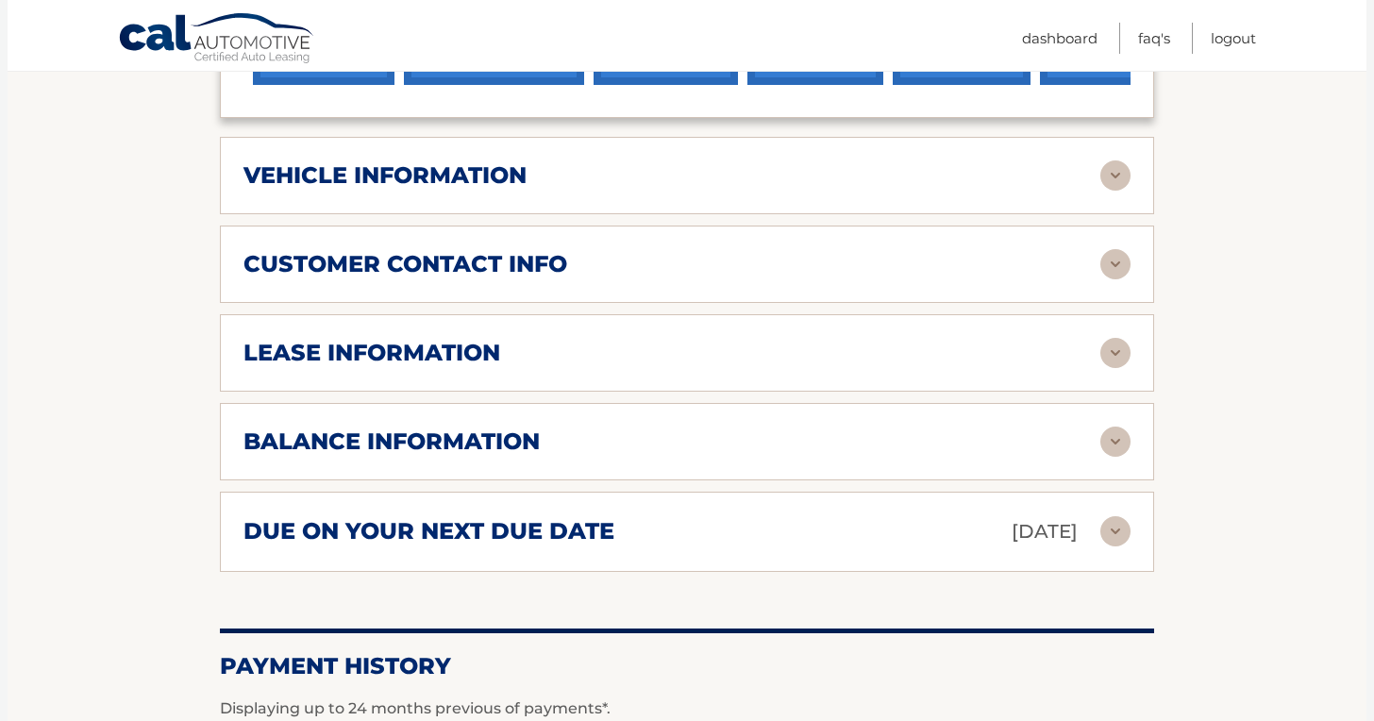
scroll to position [880, 0]
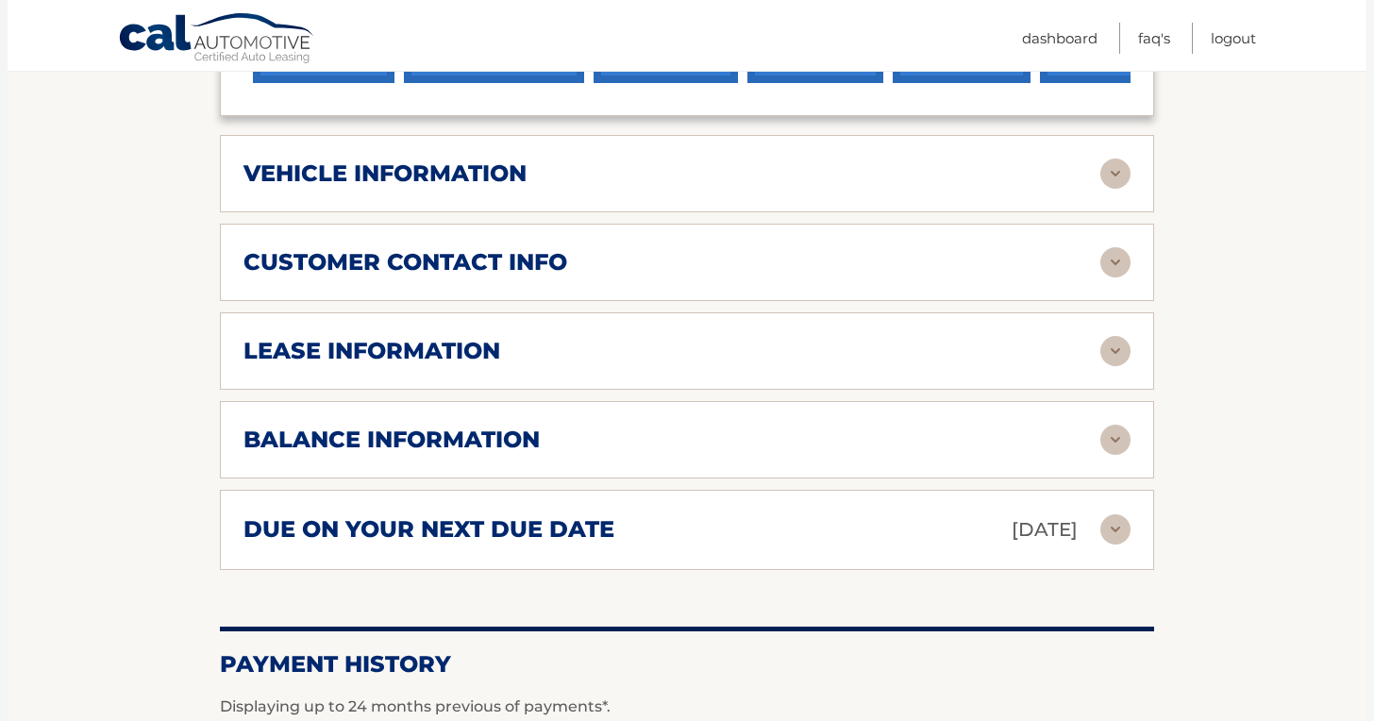
click at [788, 426] on div "balance information" at bounding box center [672, 440] width 857 height 28
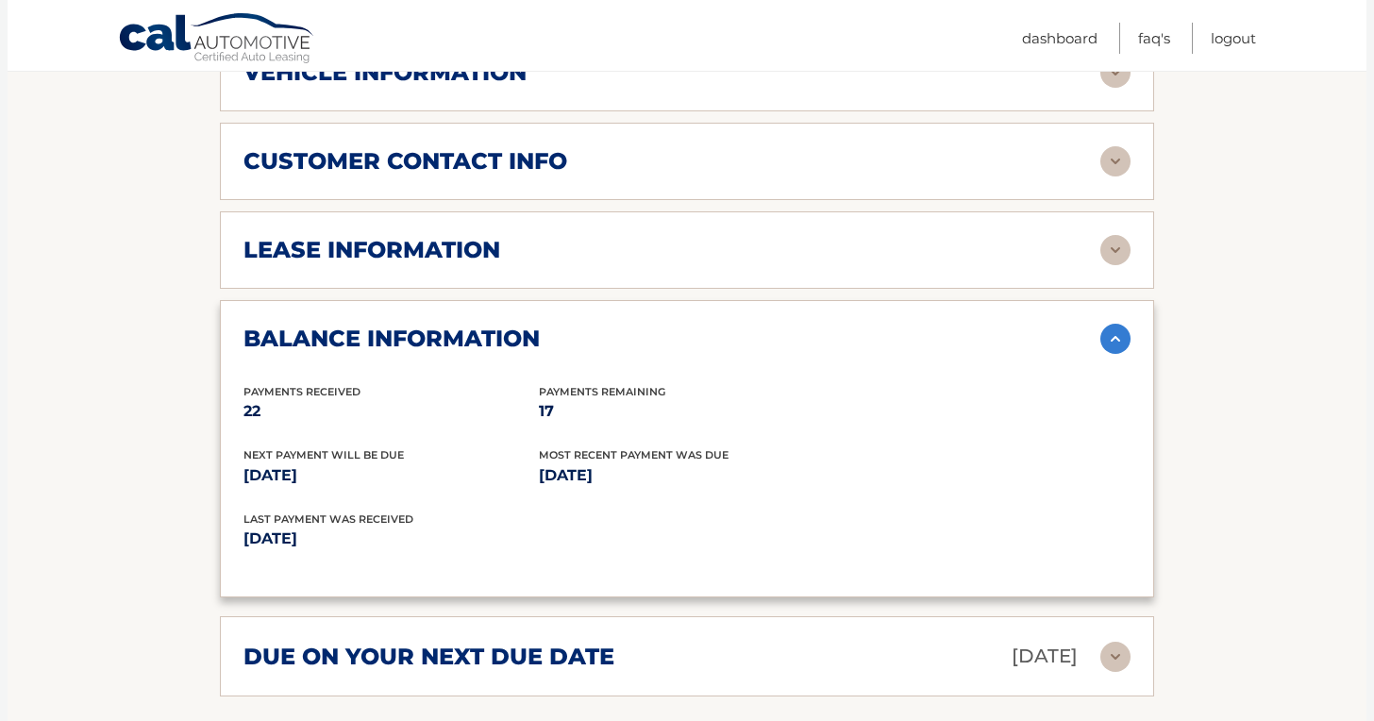
scroll to position [983, 0]
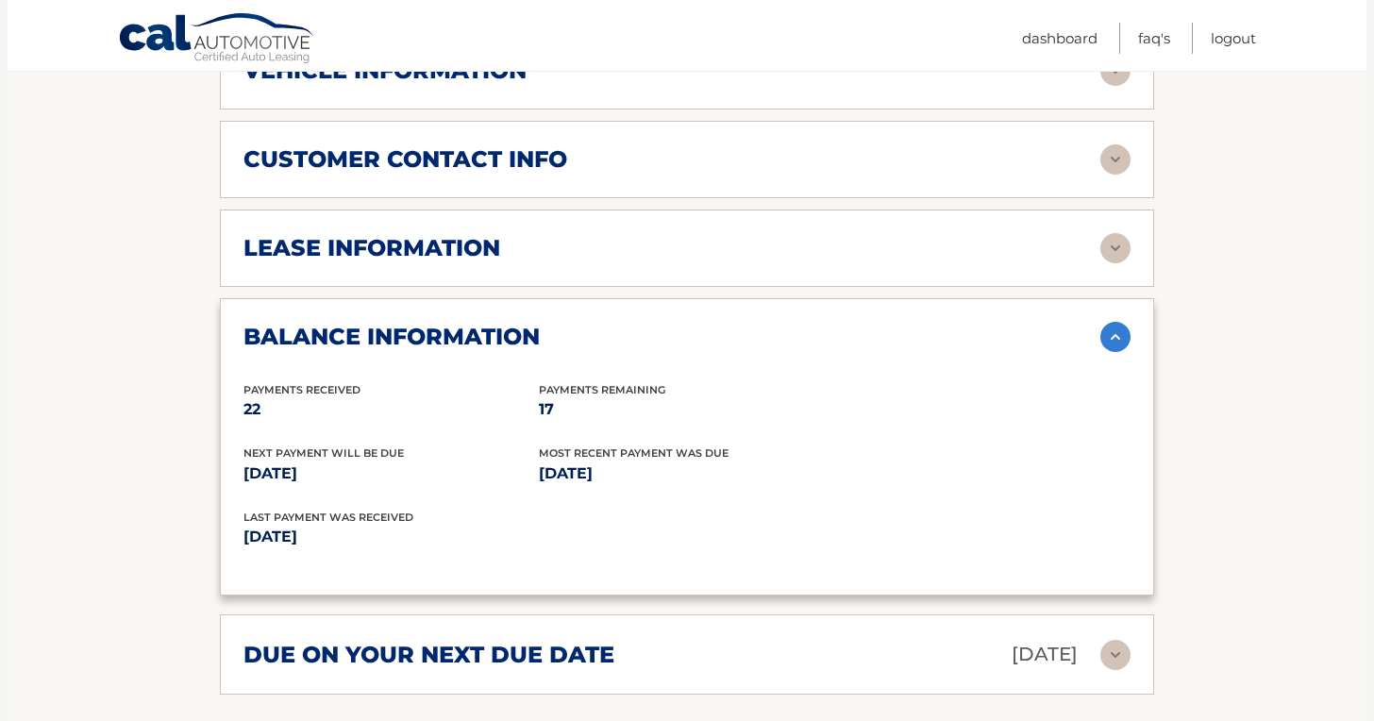
click at [739, 638] on div "due on your next due date Oct 03, 2025" at bounding box center [672, 654] width 857 height 33
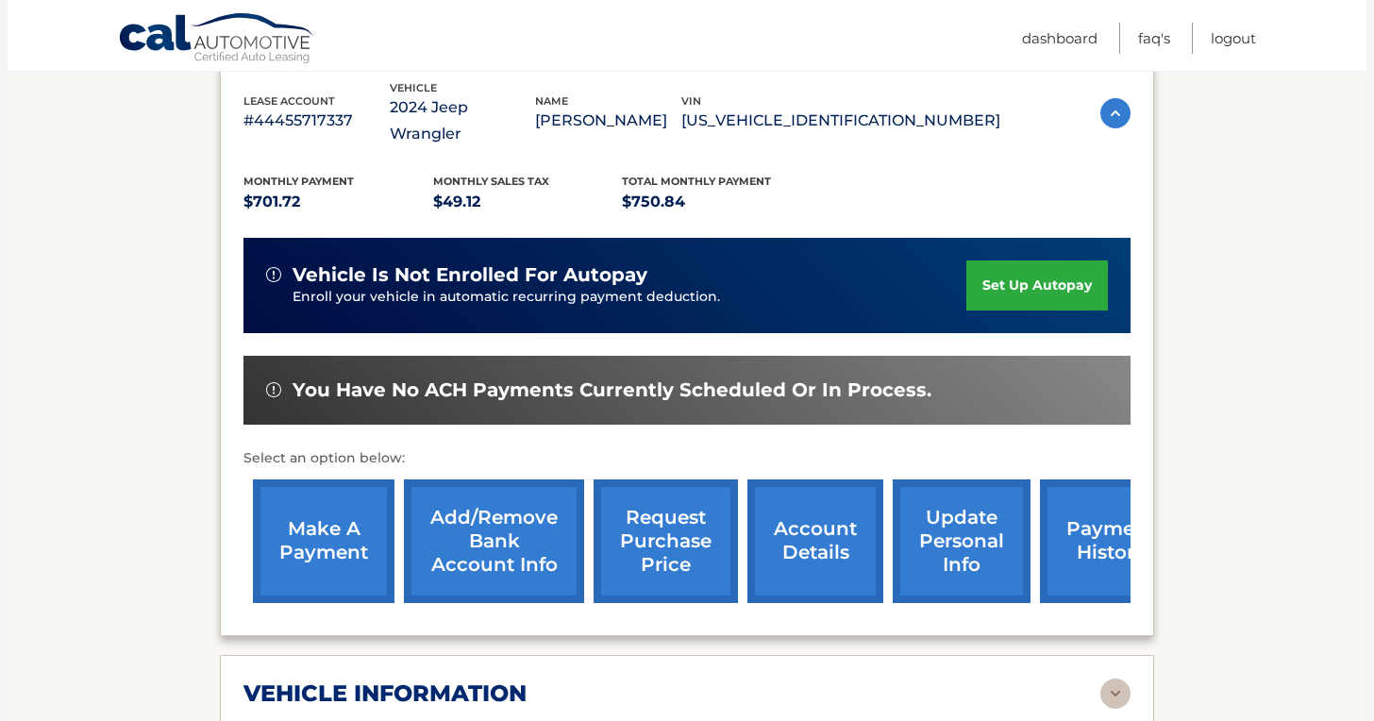
scroll to position [358, 0]
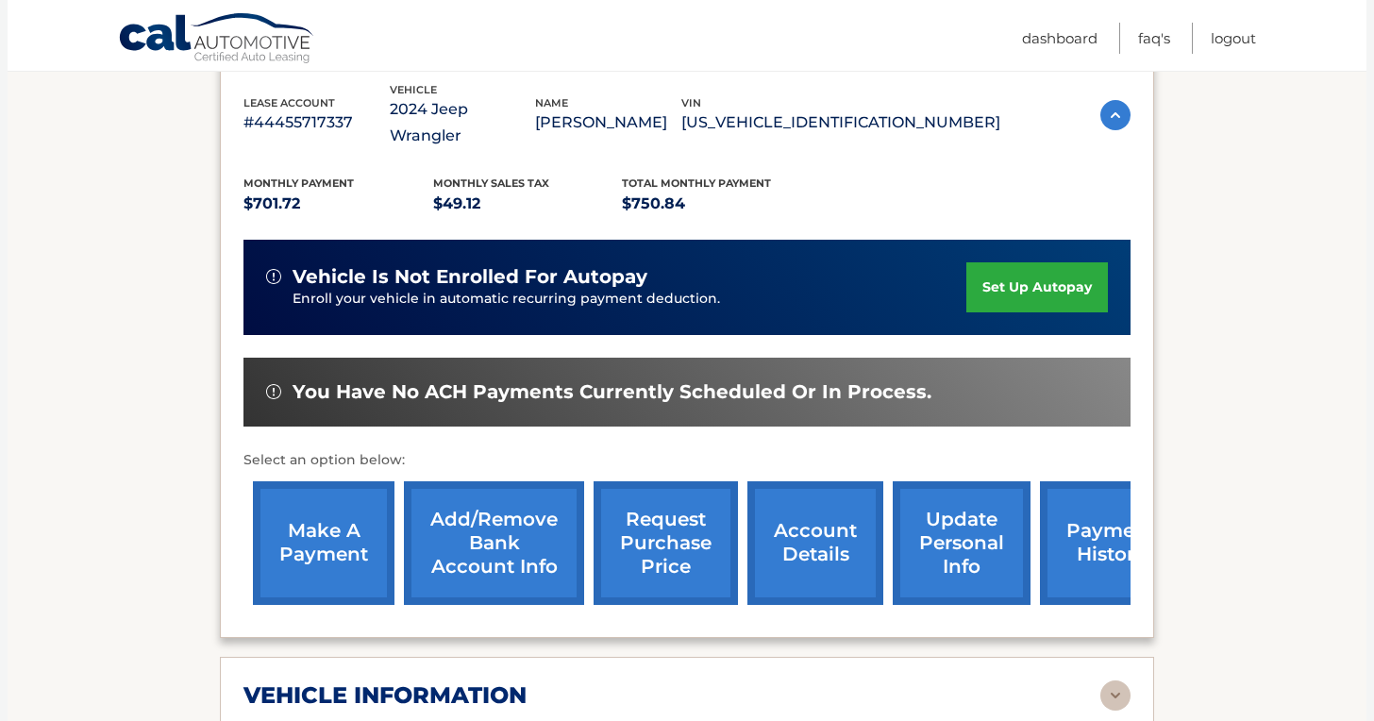
click at [311, 518] on link "make a payment" at bounding box center [324, 543] width 142 height 124
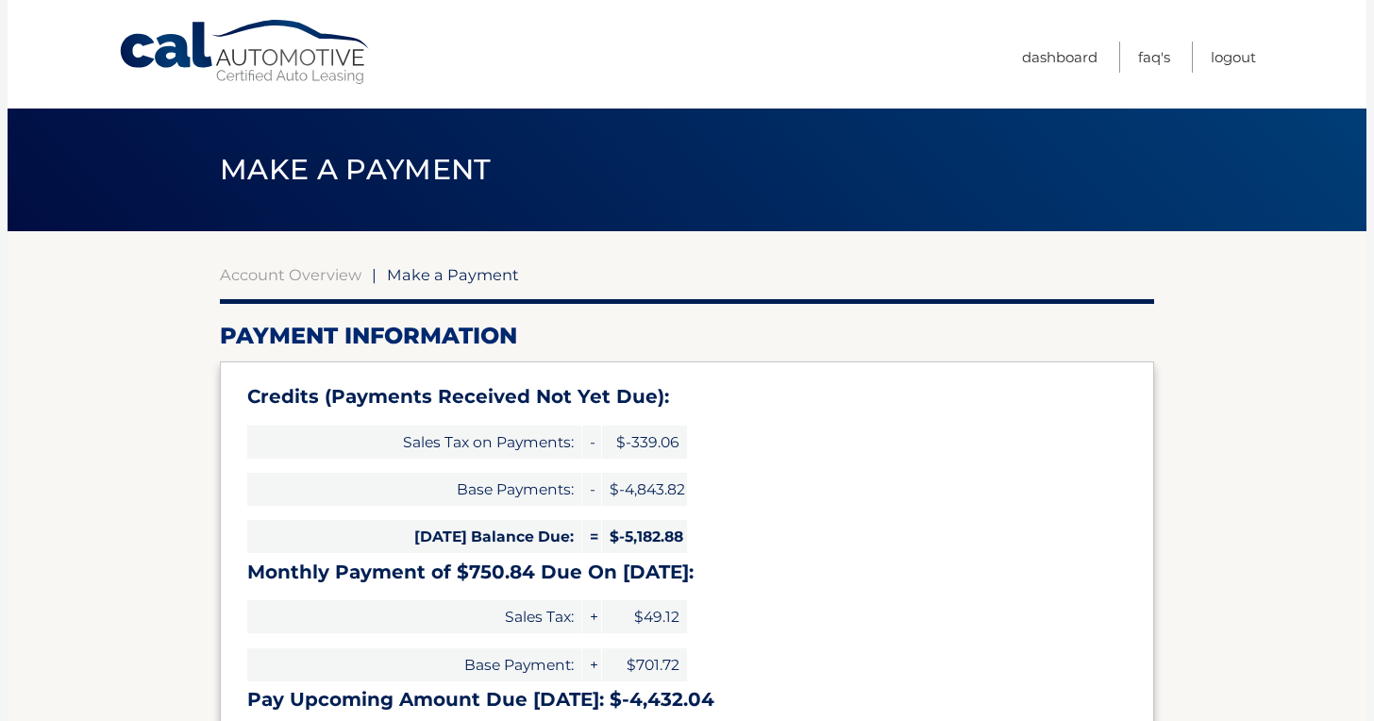
select select "N2U0NTc0NjktOGFjYy00MTU2LWFiNTQtMzYzZDY3NDE2ZDY5"
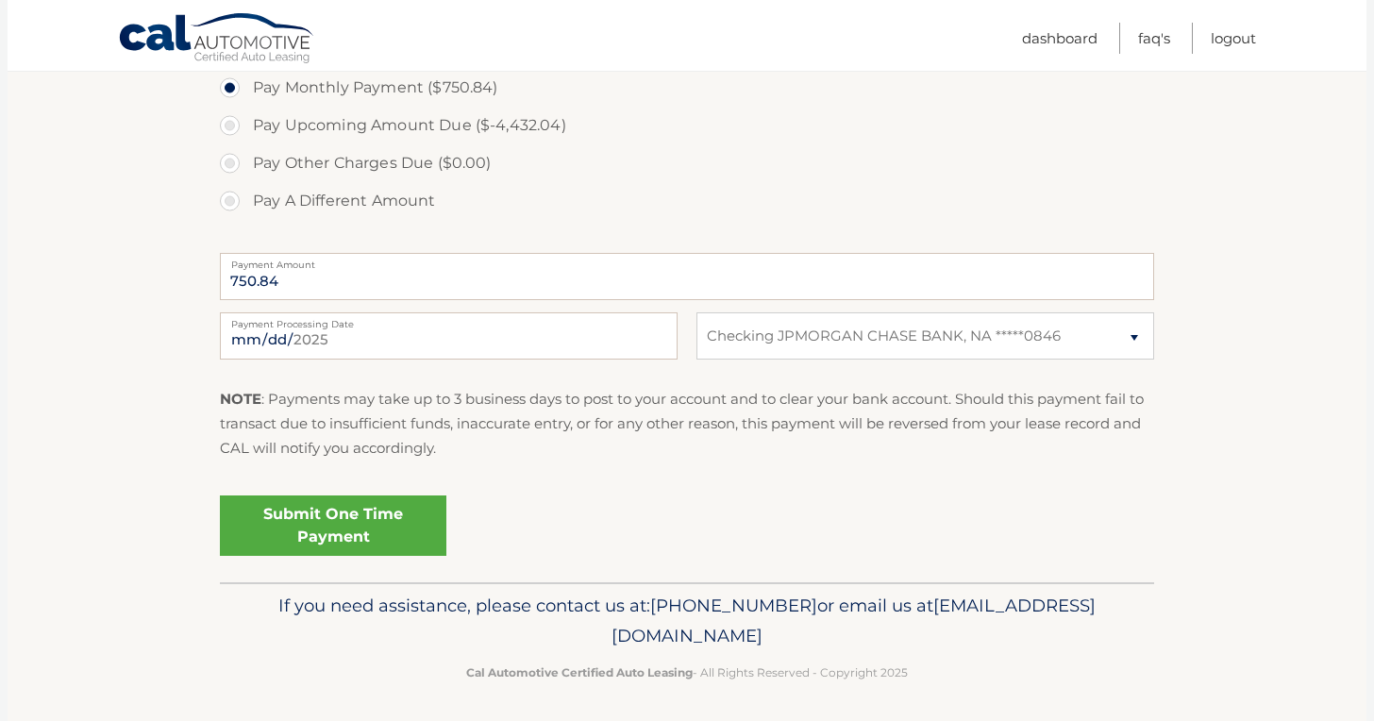
scroll to position [750, 0]
click at [311, 518] on link "Submit One Time Payment" at bounding box center [333, 527] width 227 height 60
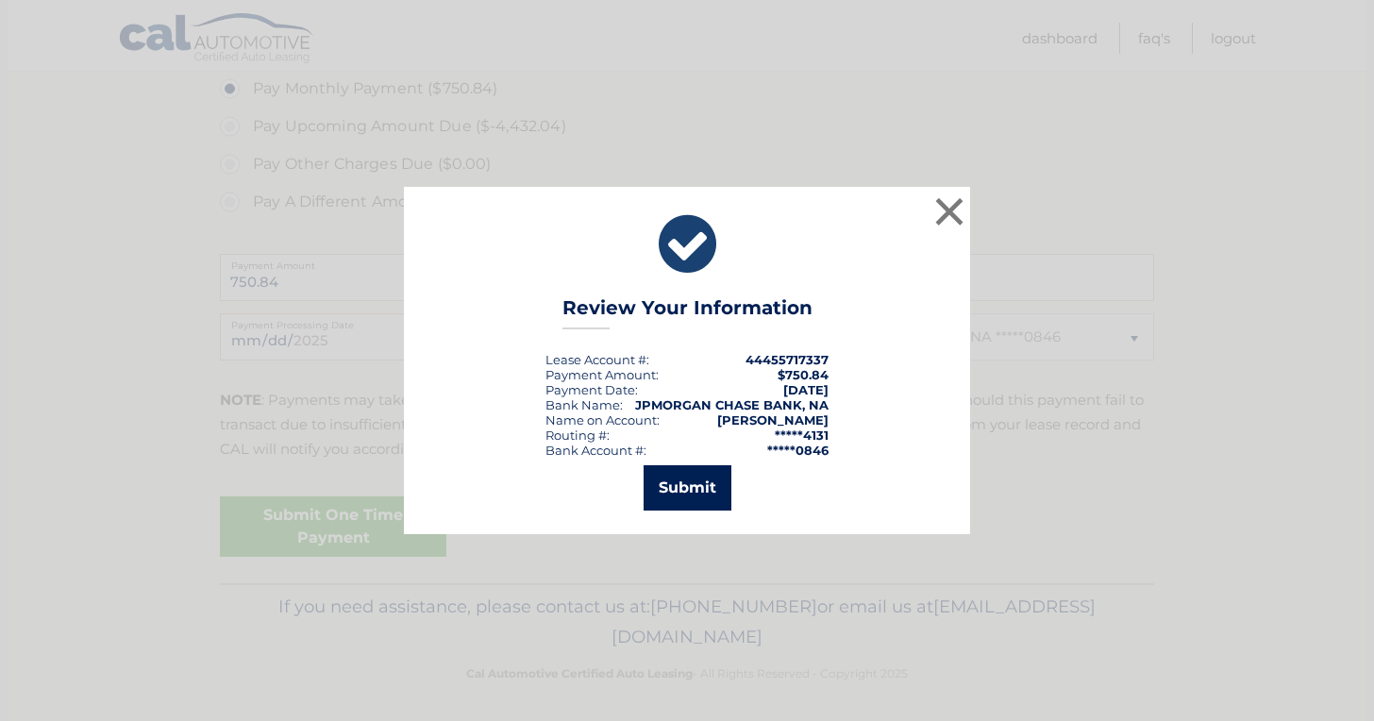
click at [676, 504] on button "Submit" at bounding box center [688, 487] width 88 height 45
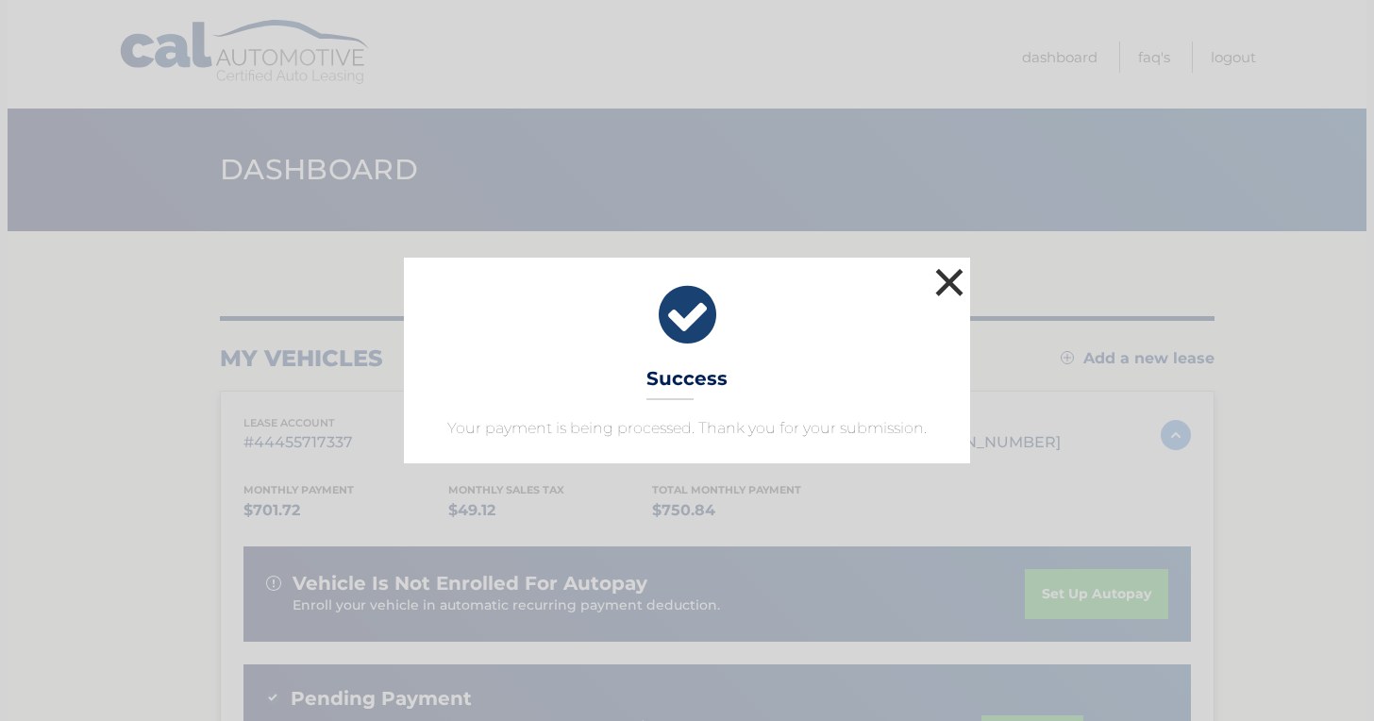
click at [957, 284] on button "×" at bounding box center [950, 282] width 38 height 38
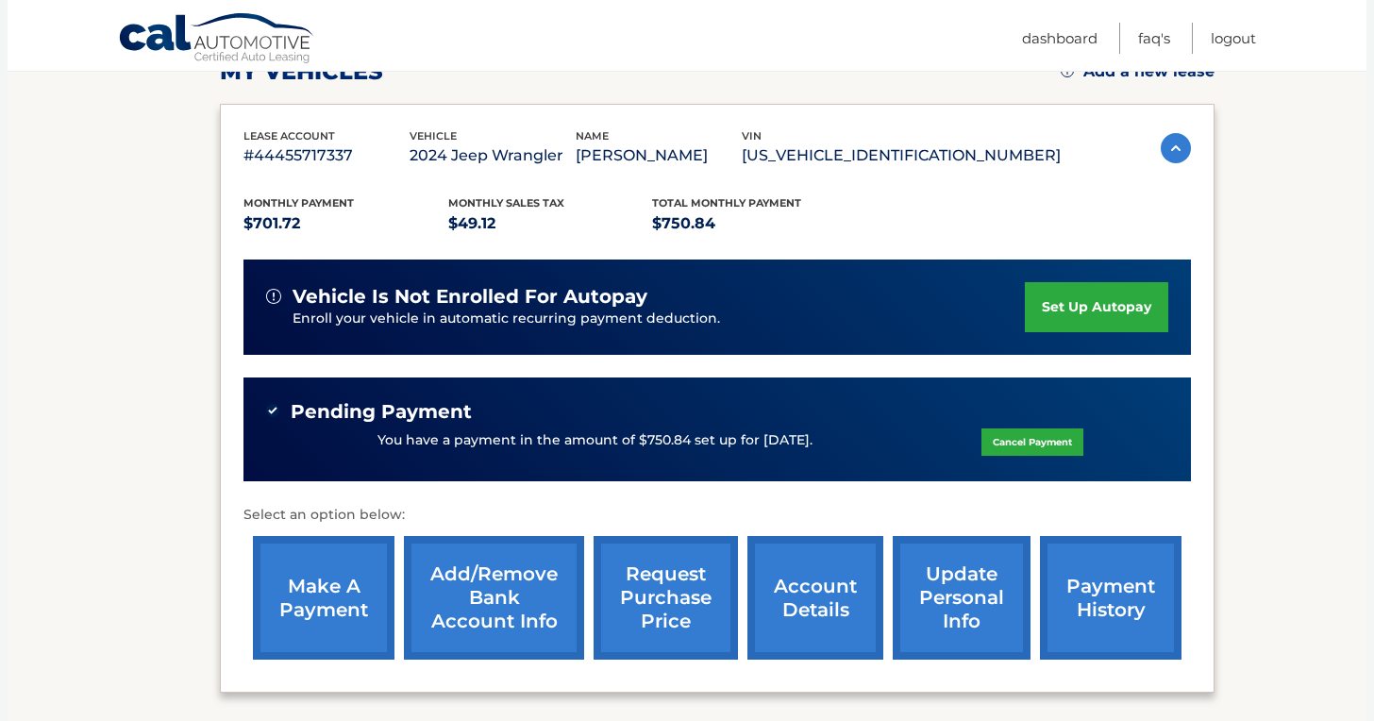
scroll to position [288, 0]
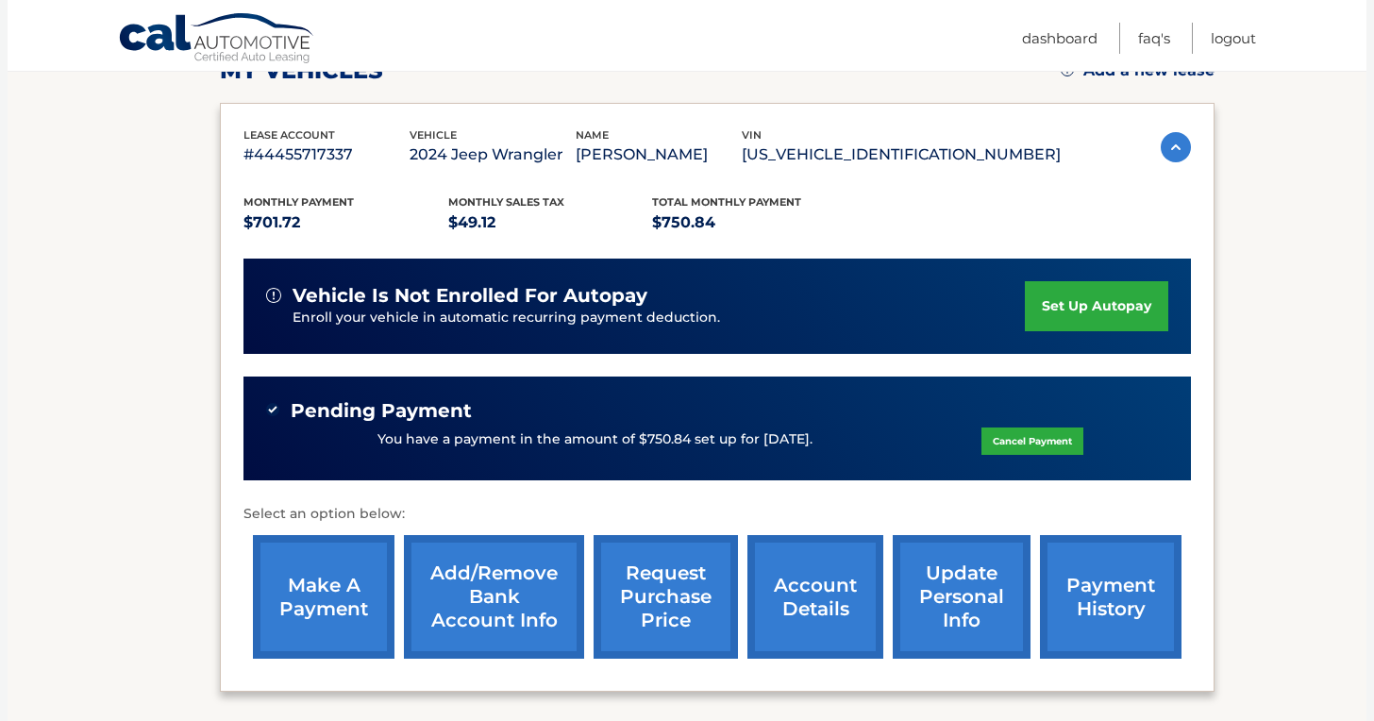
click at [1094, 310] on link "set up autopay" at bounding box center [1096, 306] width 143 height 50
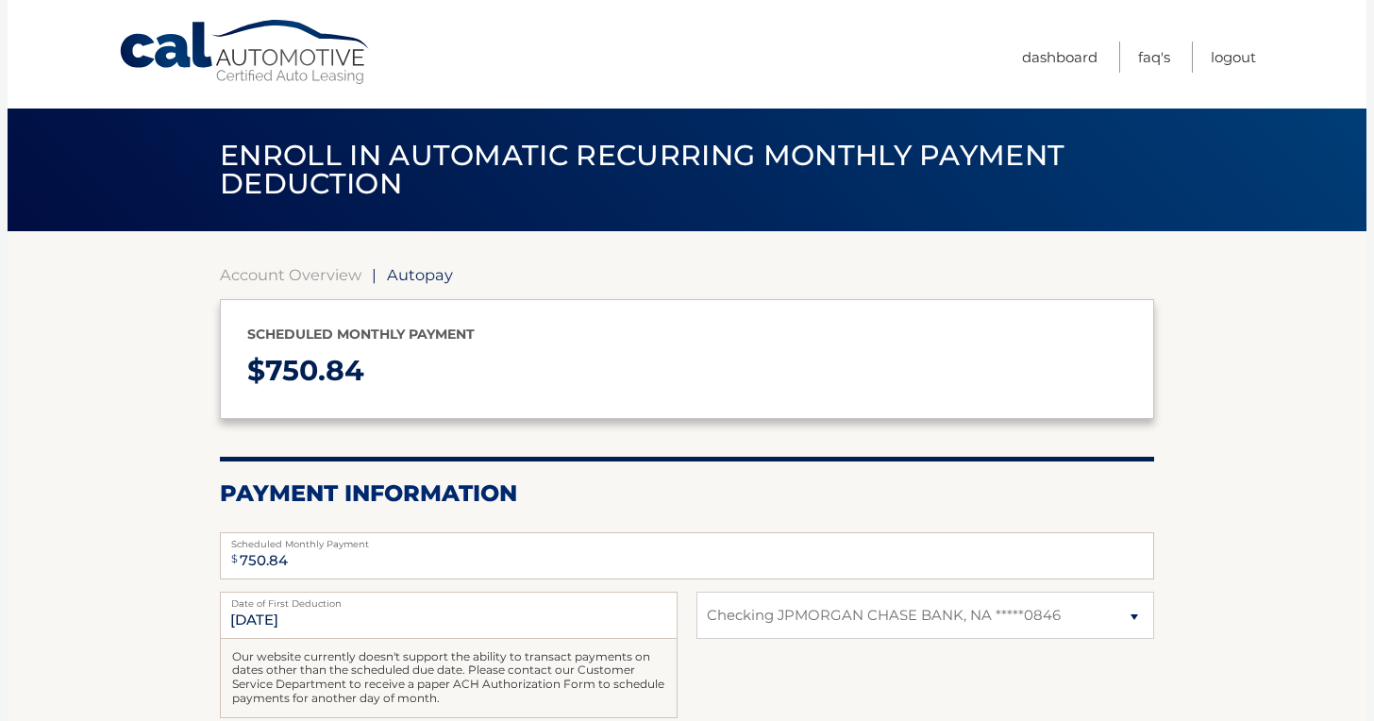
select select "N2U0NTc0NjktOGFjYy00MTU2LWFiNTQtMzYzZDY3NDE2ZDY5"
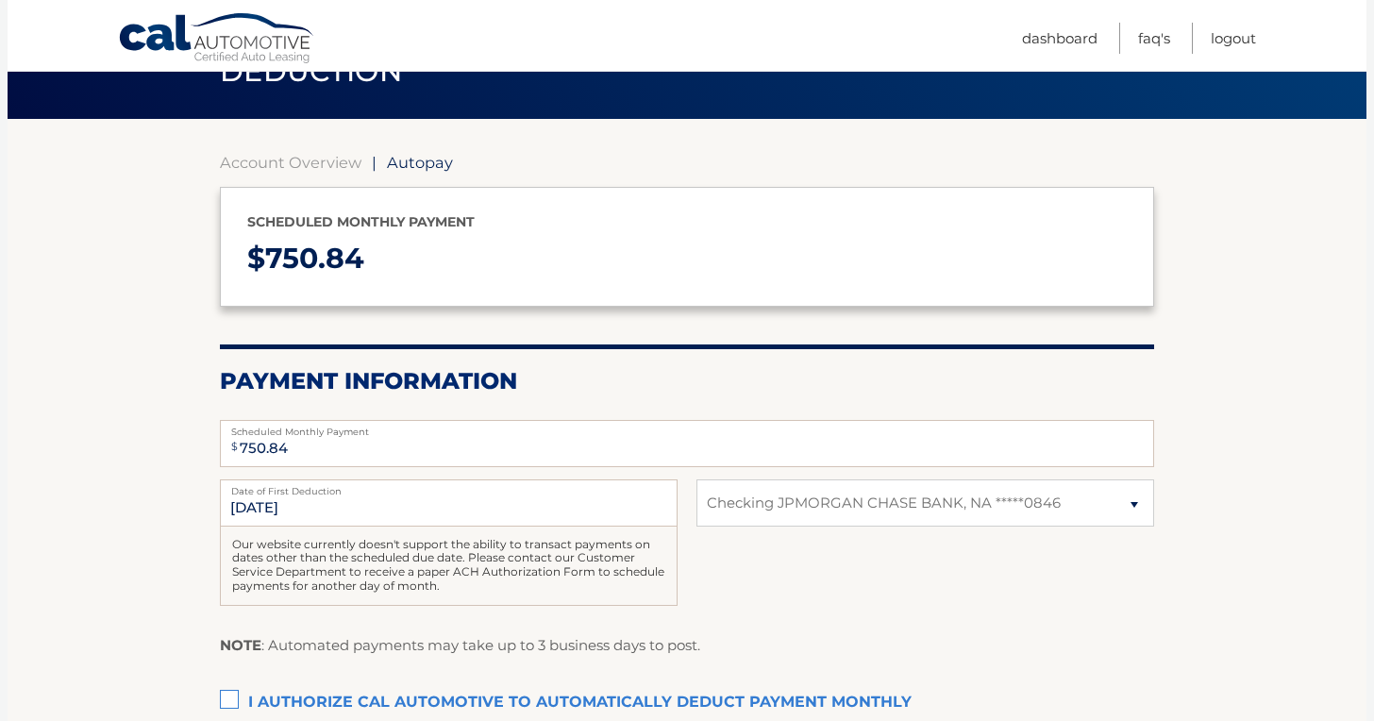
scroll to position [119, 0]
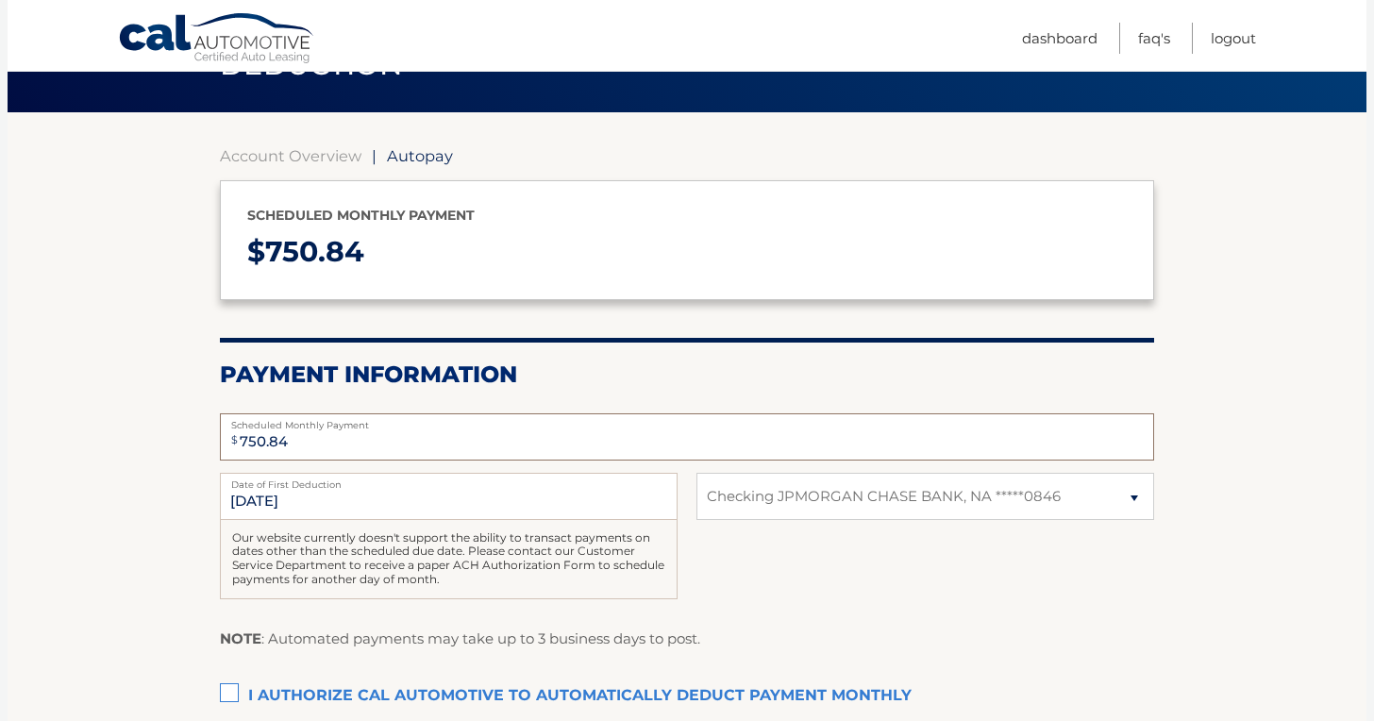
click at [376, 453] on input "750.84" at bounding box center [687, 436] width 935 height 47
click at [367, 497] on input "10/3/2025" at bounding box center [449, 496] width 458 height 47
click at [322, 505] on input "10/3/2025" at bounding box center [449, 496] width 458 height 47
click at [305, 505] on input "10/3/2025" at bounding box center [449, 496] width 458 height 47
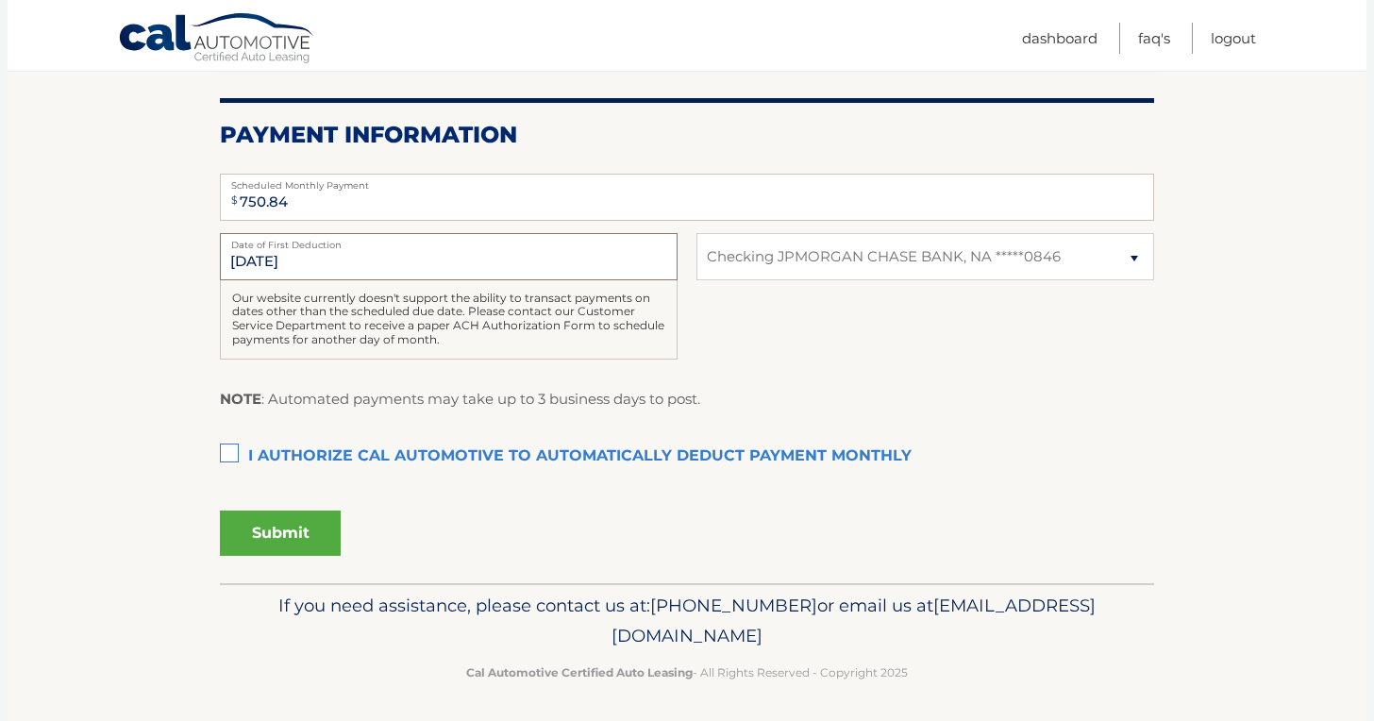
scroll to position [358, 0]
click at [274, 254] on input "10/3/2025" at bounding box center [449, 257] width 458 height 47
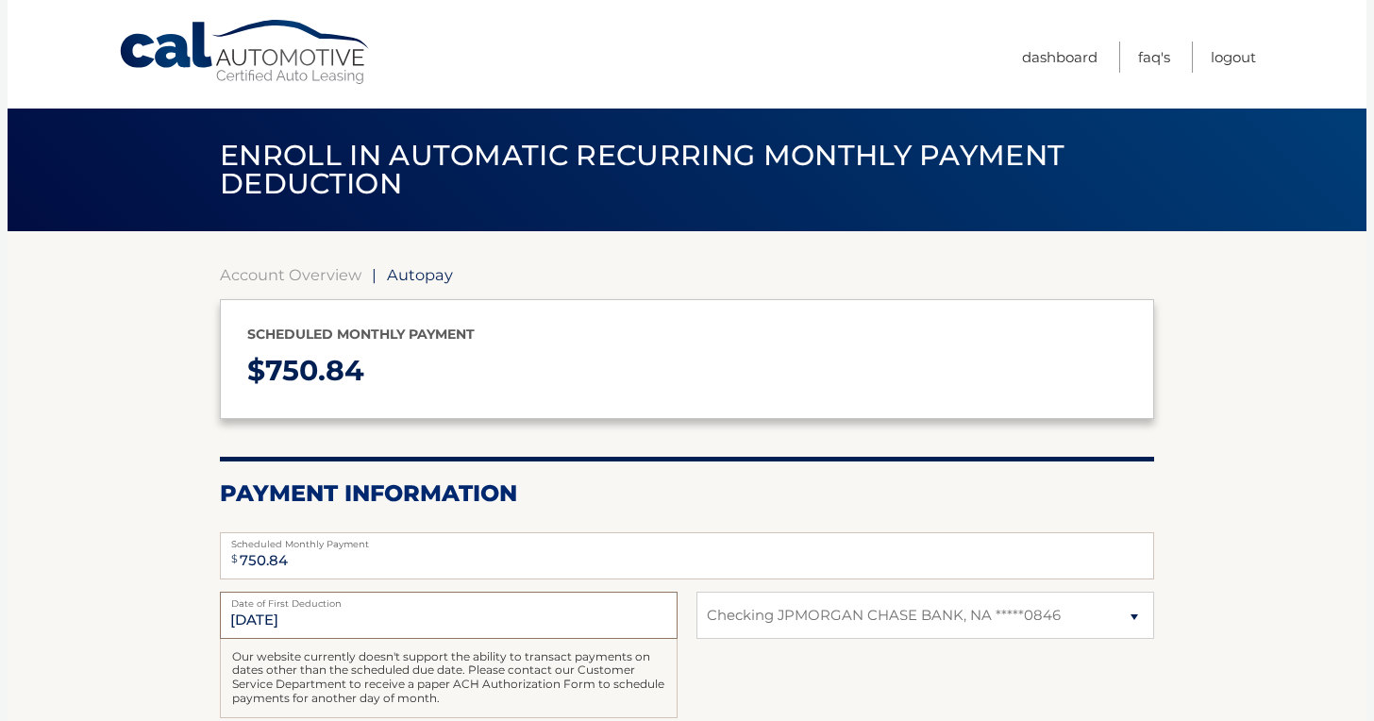
scroll to position [0, 0]
click at [1053, 53] on link "Dashboard" at bounding box center [1060, 57] width 76 height 31
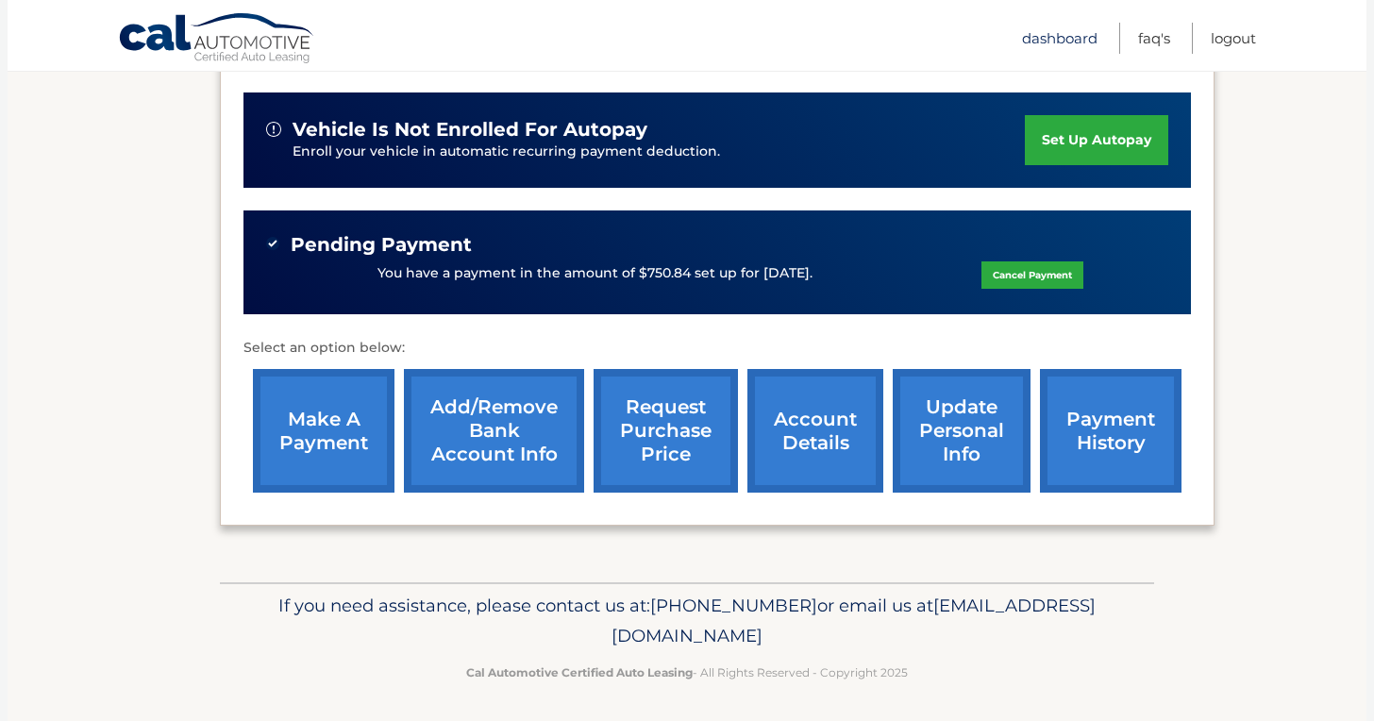
scroll to position [453, 0]
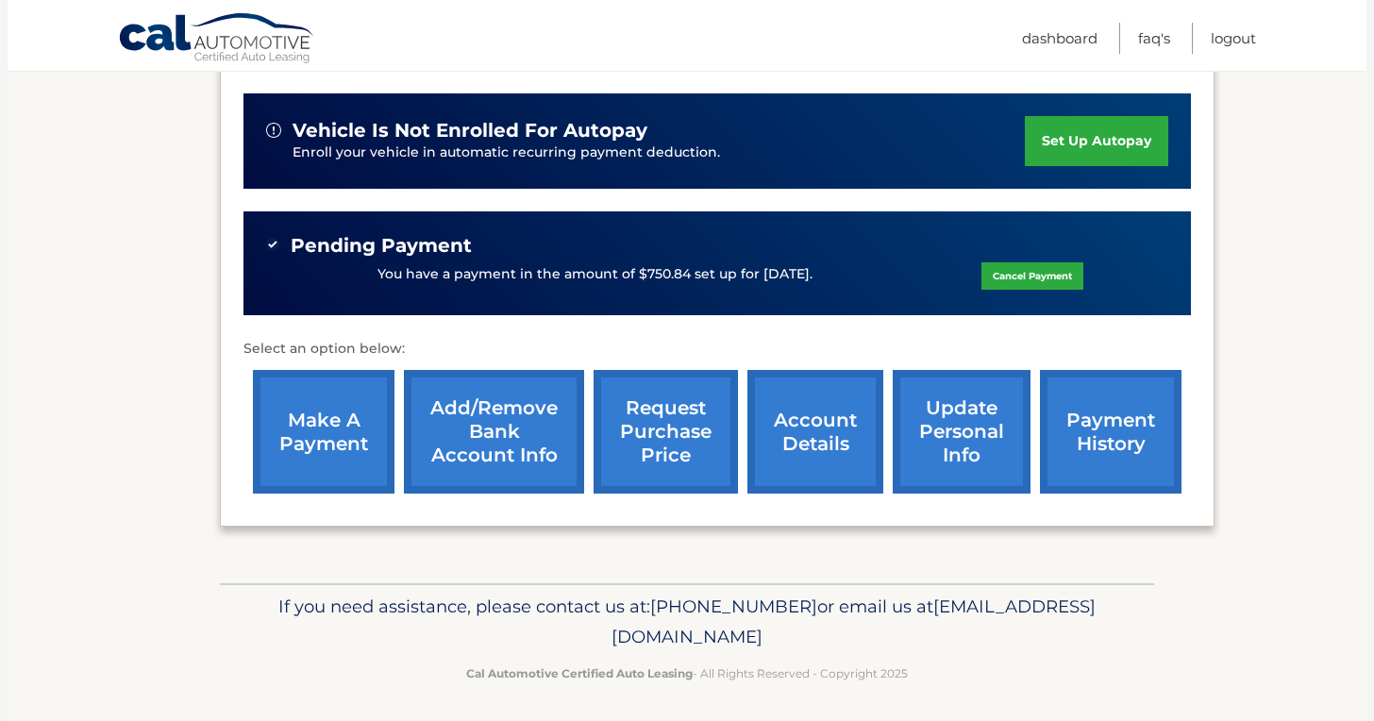
click at [1099, 436] on link "payment history" at bounding box center [1111, 432] width 142 height 124
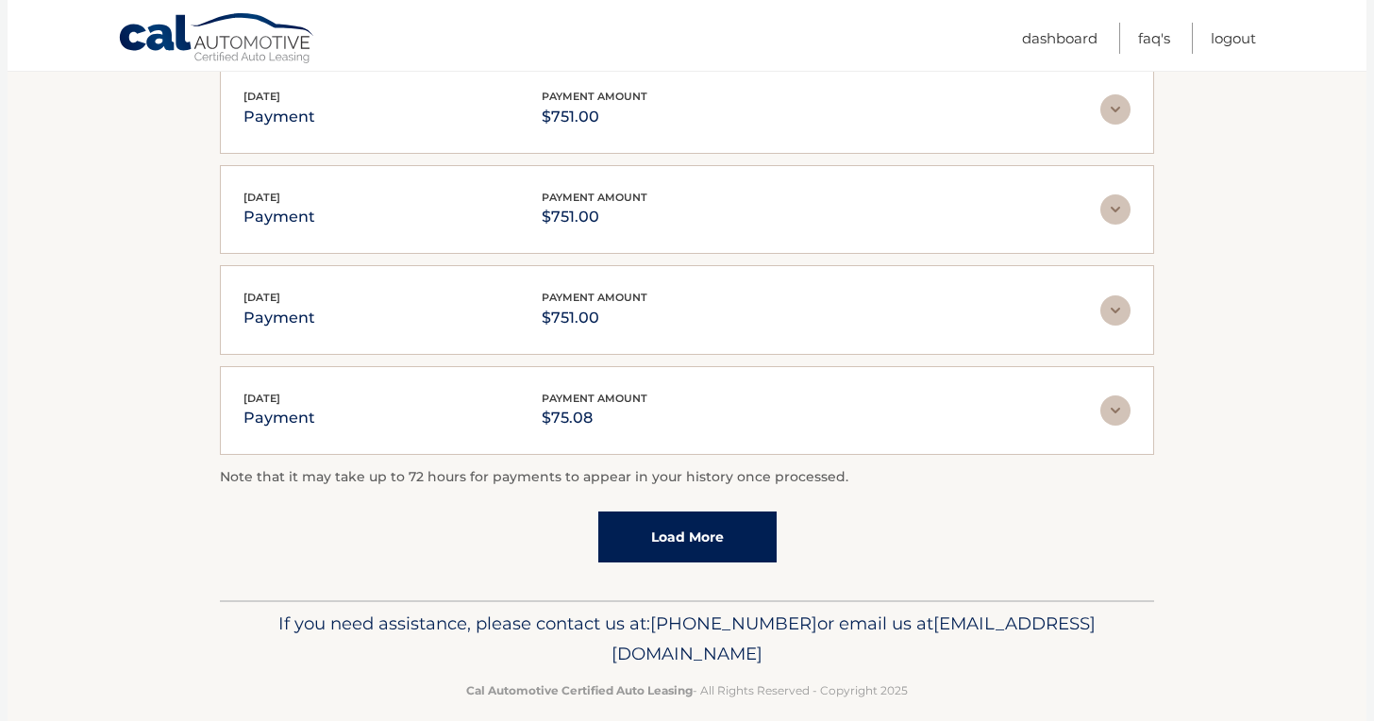
scroll to position [498, 0]
click at [712, 531] on link "Load More" at bounding box center [687, 535] width 178 height 51
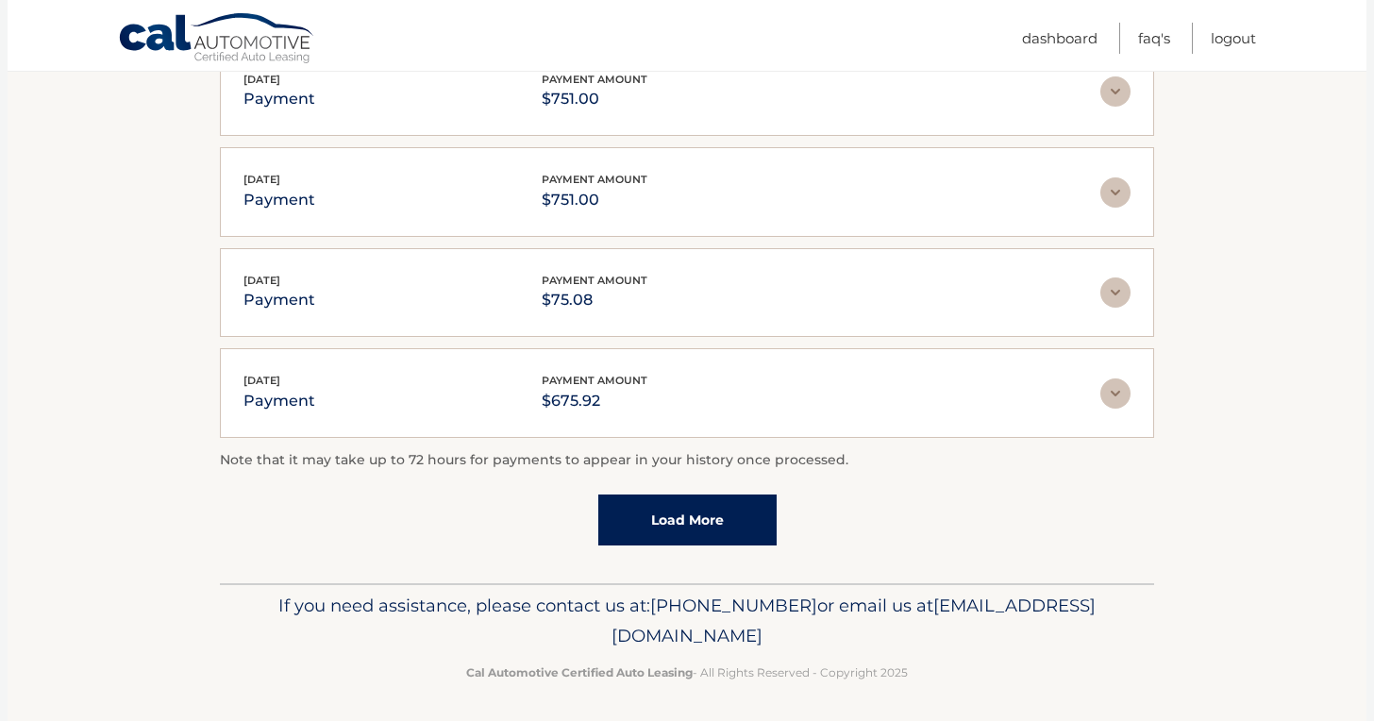
scroll to position [614, 0]
click at [712, 531] on link "Load More" at bounding box center [687, 521] width 178 height 51
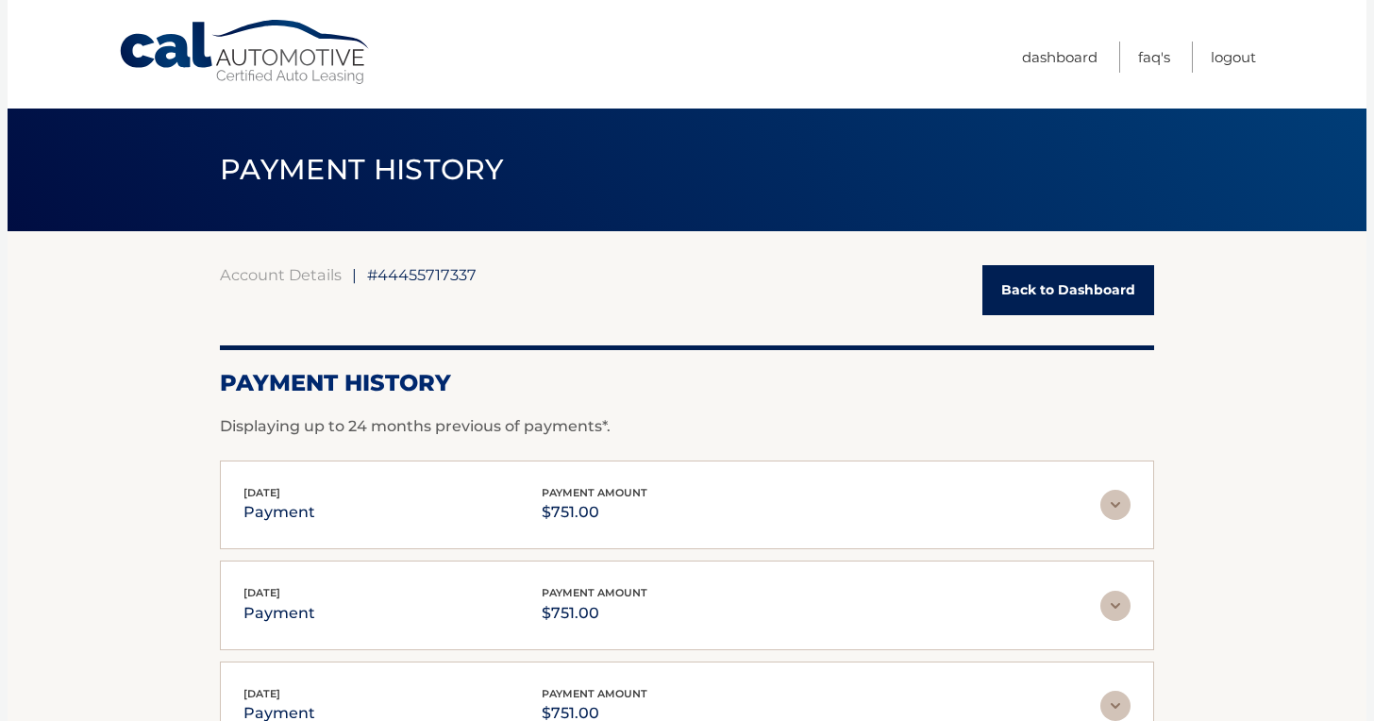
scroll to position [0, 0]
click at [1088, 301] on link "Back to Dashboard" at bounding box center [1069, 290] width 172 height 50
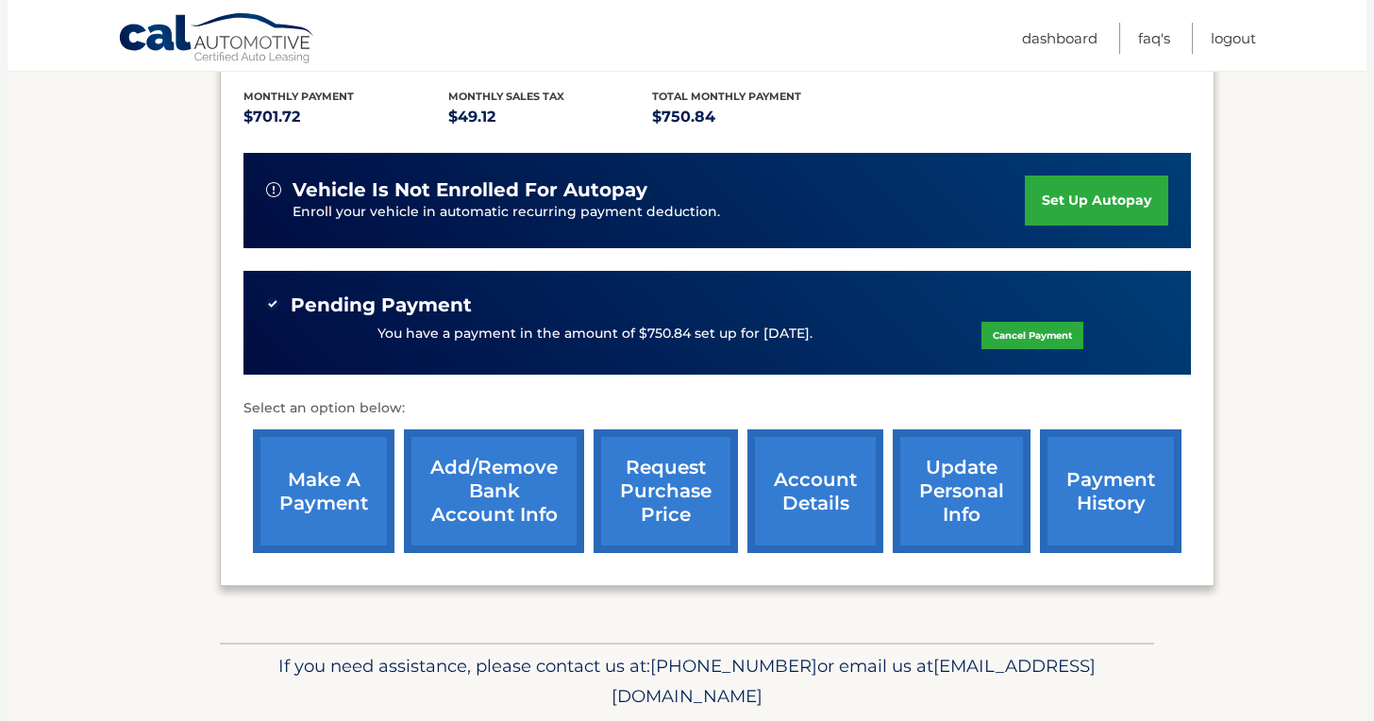
scroll to position [396, 0]
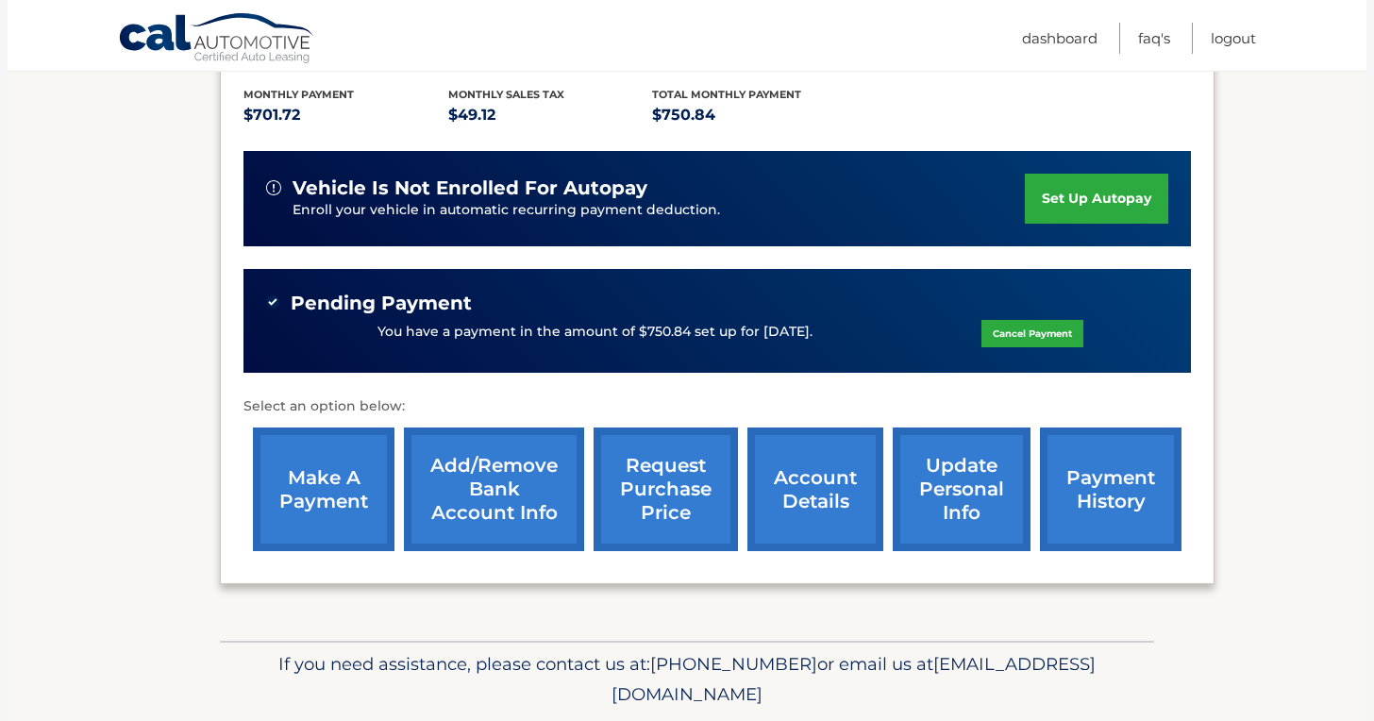
click at [916, 483] on link "update personal info" at bounding box center [962, 490] width 138 height 124
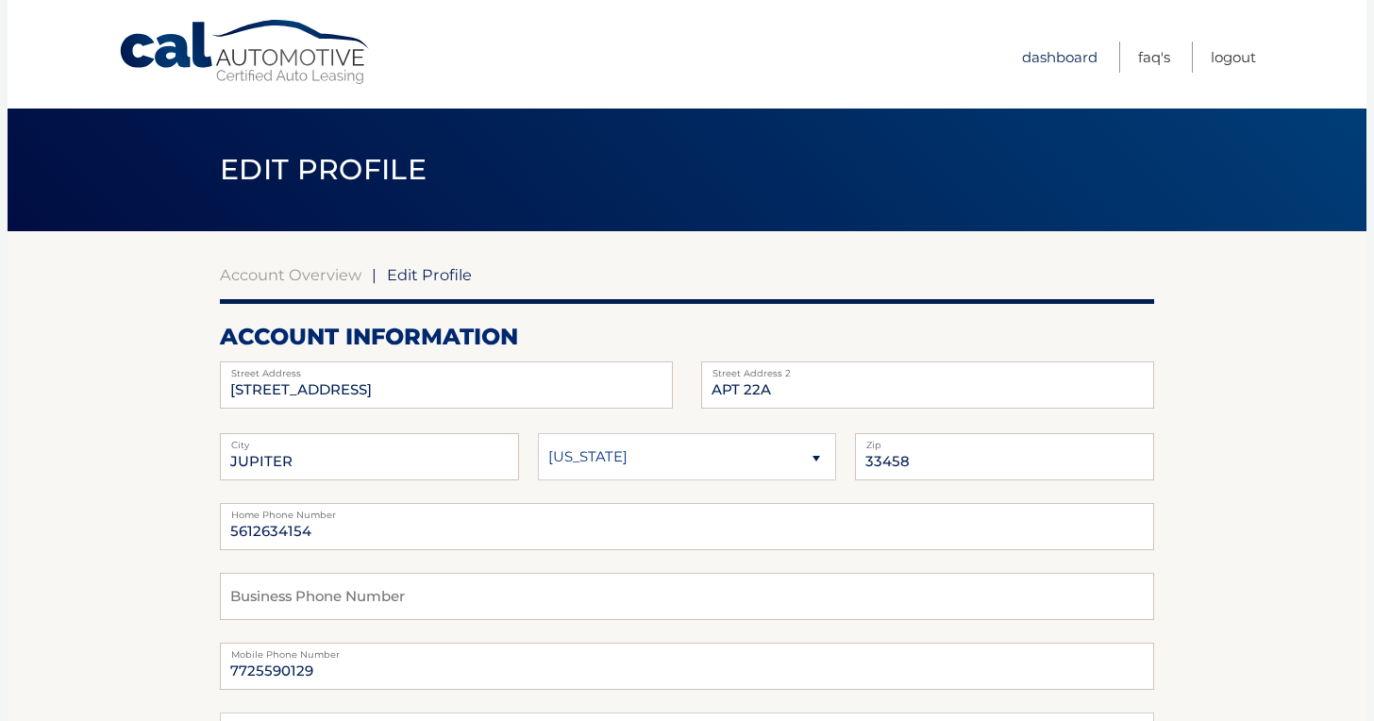
click at [1054, 59] on link "Dashboard" at bounding box center [1060, 57] width 76 height 31
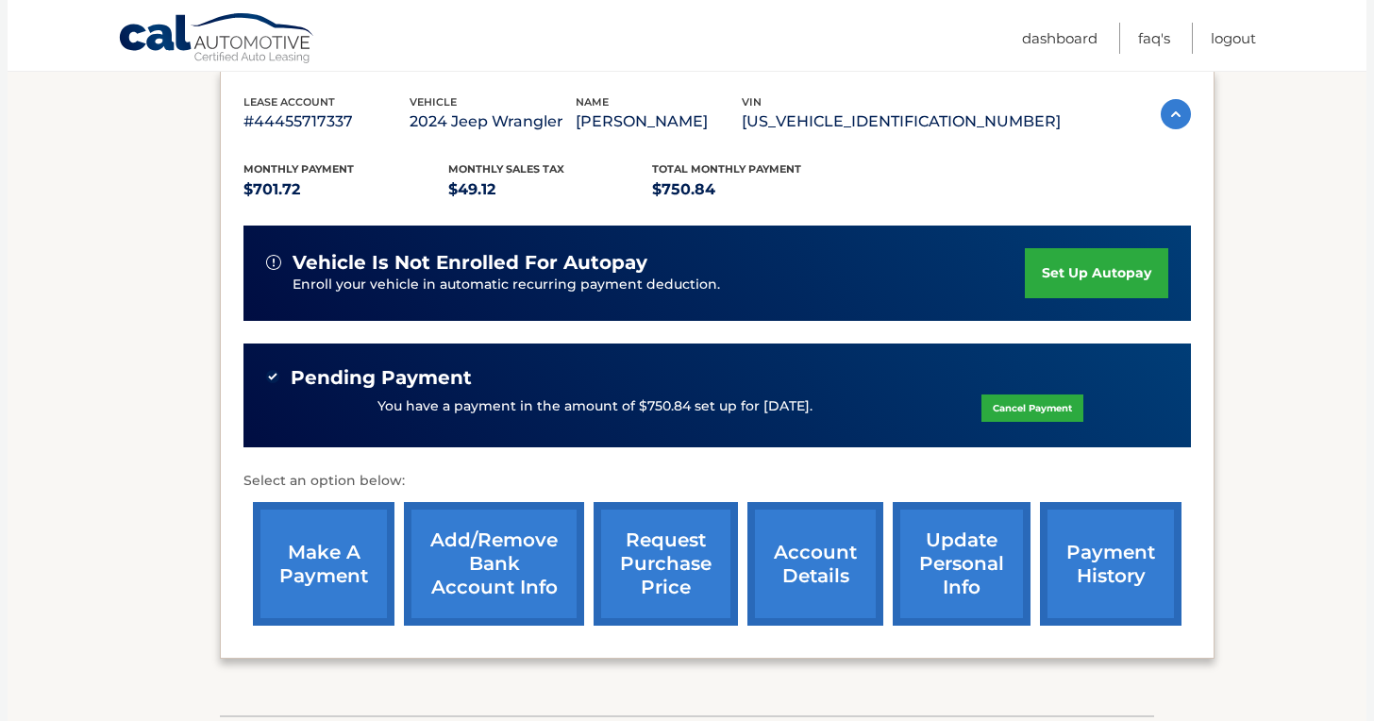
scroll to position [383, 0]
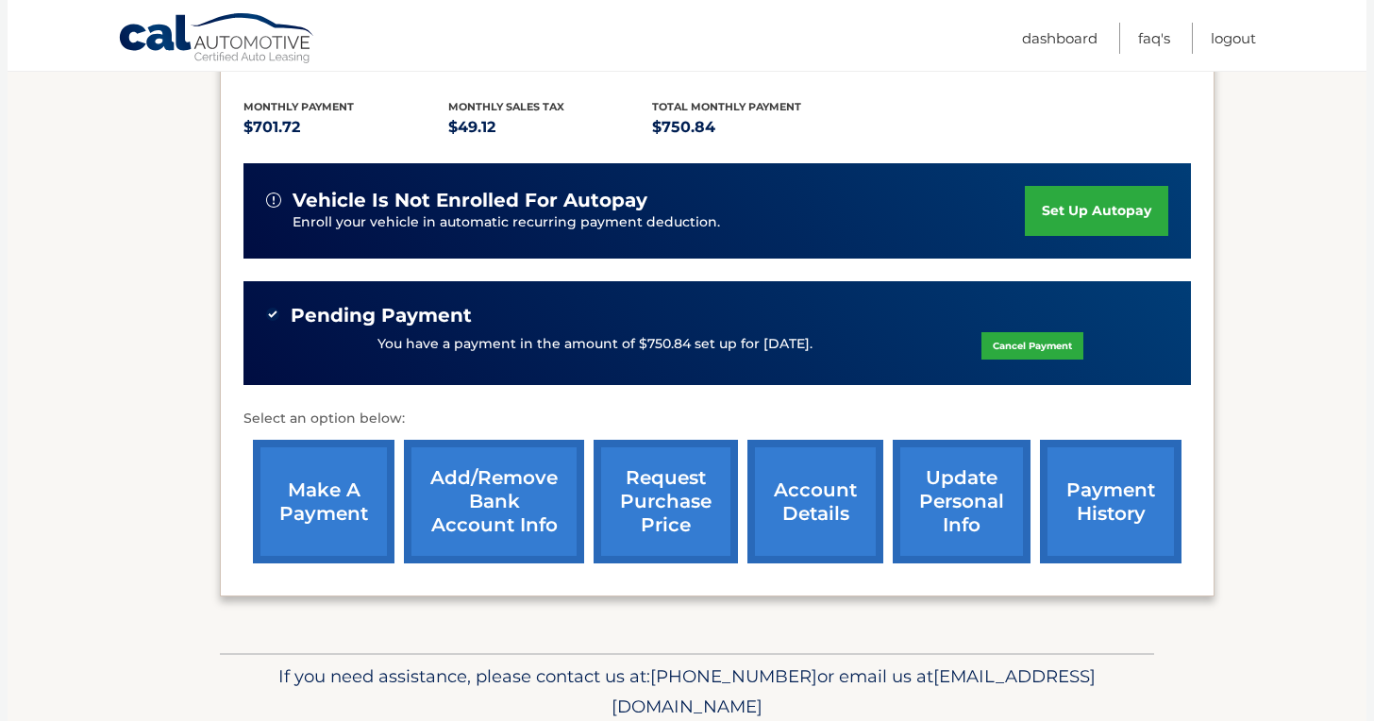
click at [670, 478] on link "request purchase price" at bounding box center [666, 502] width 144 height 124
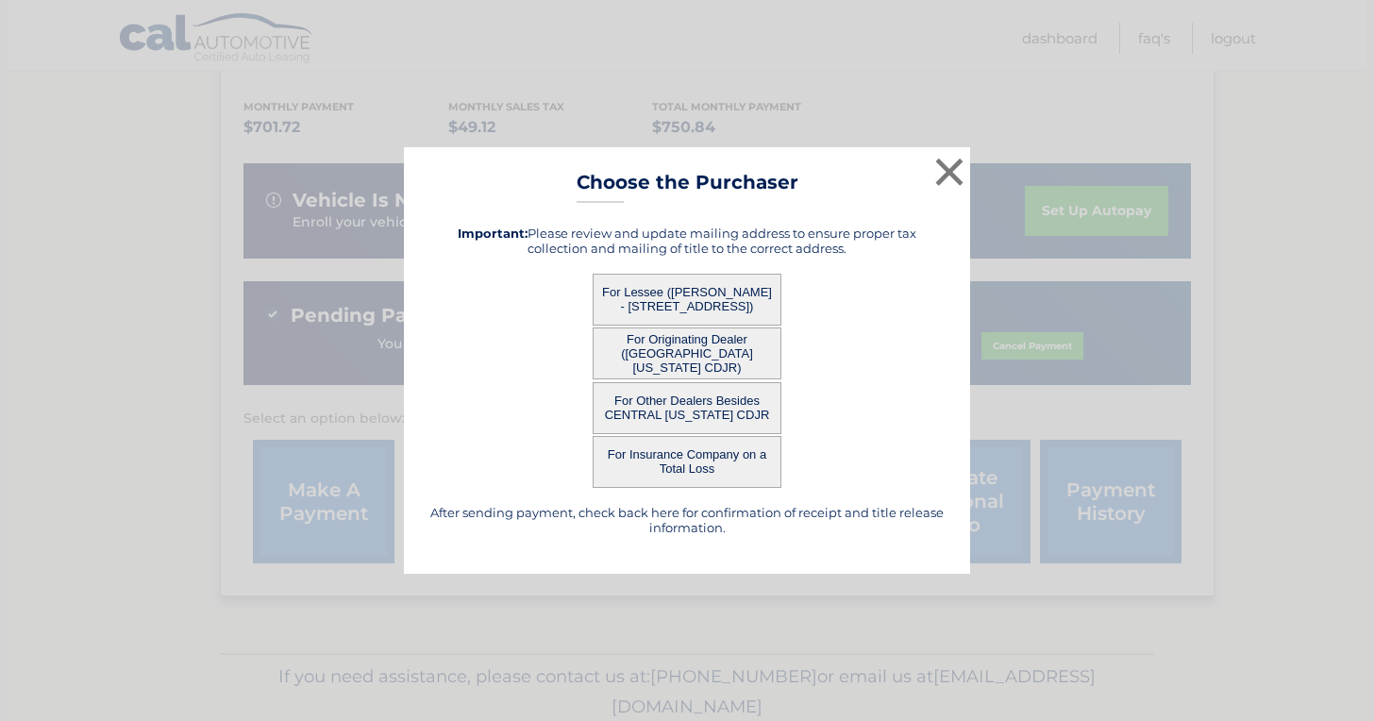
click at [698, 291] on button "For Lessee ([PERSON_NAME] - [STREET_ADDRESS])" at bounding box center [687, 300] width 189 height 52
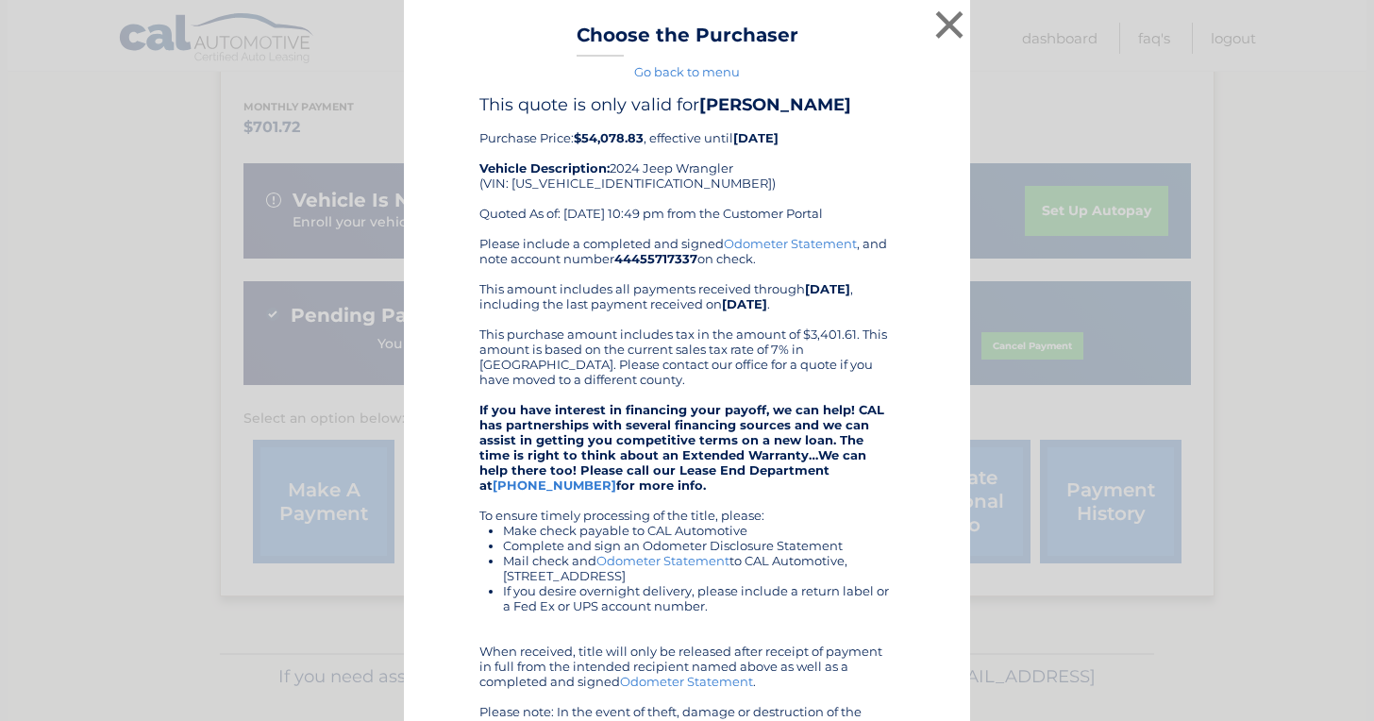
scroll to position [0, 0]
click at [943, 23] on button "×" at bounding box center [950, 25] width 38 height 38
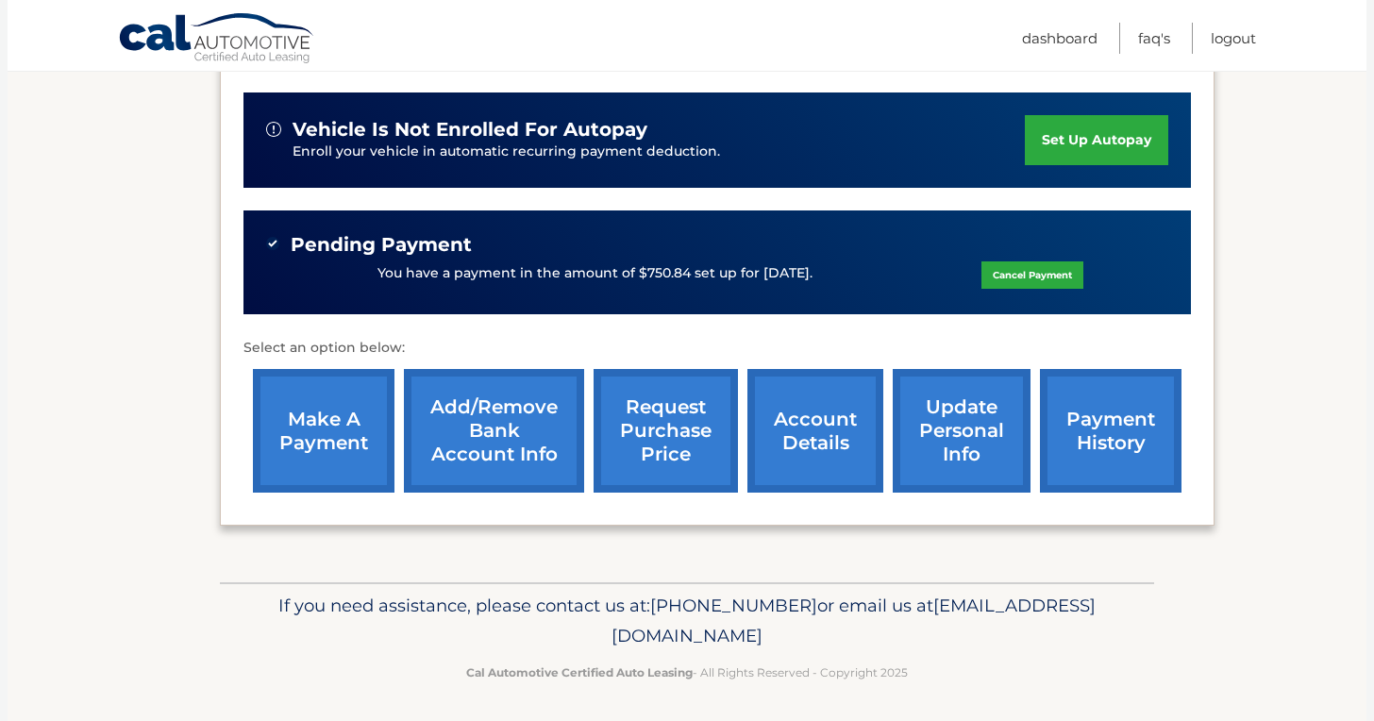
scroll to position [453, 0]
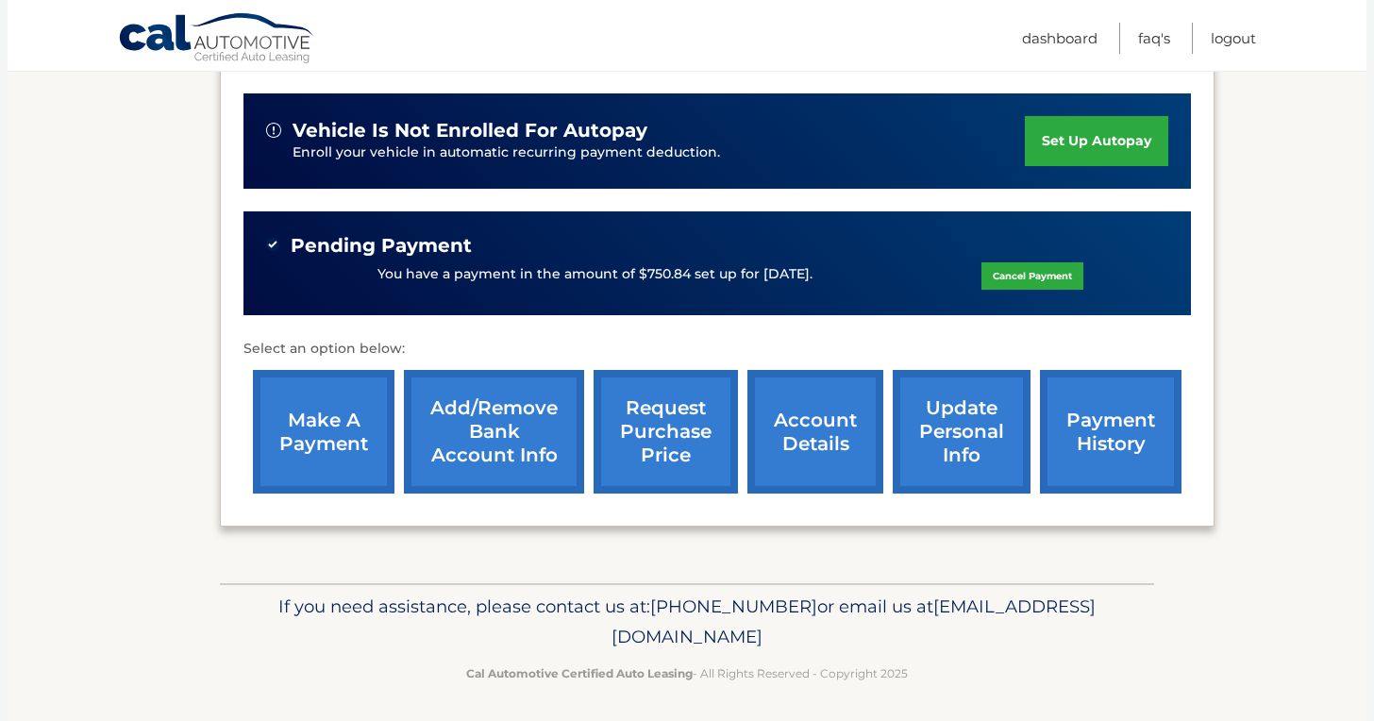
click at [1076, 429] on link "payment history" at bounding box center [1111, 432] width 142 height 124
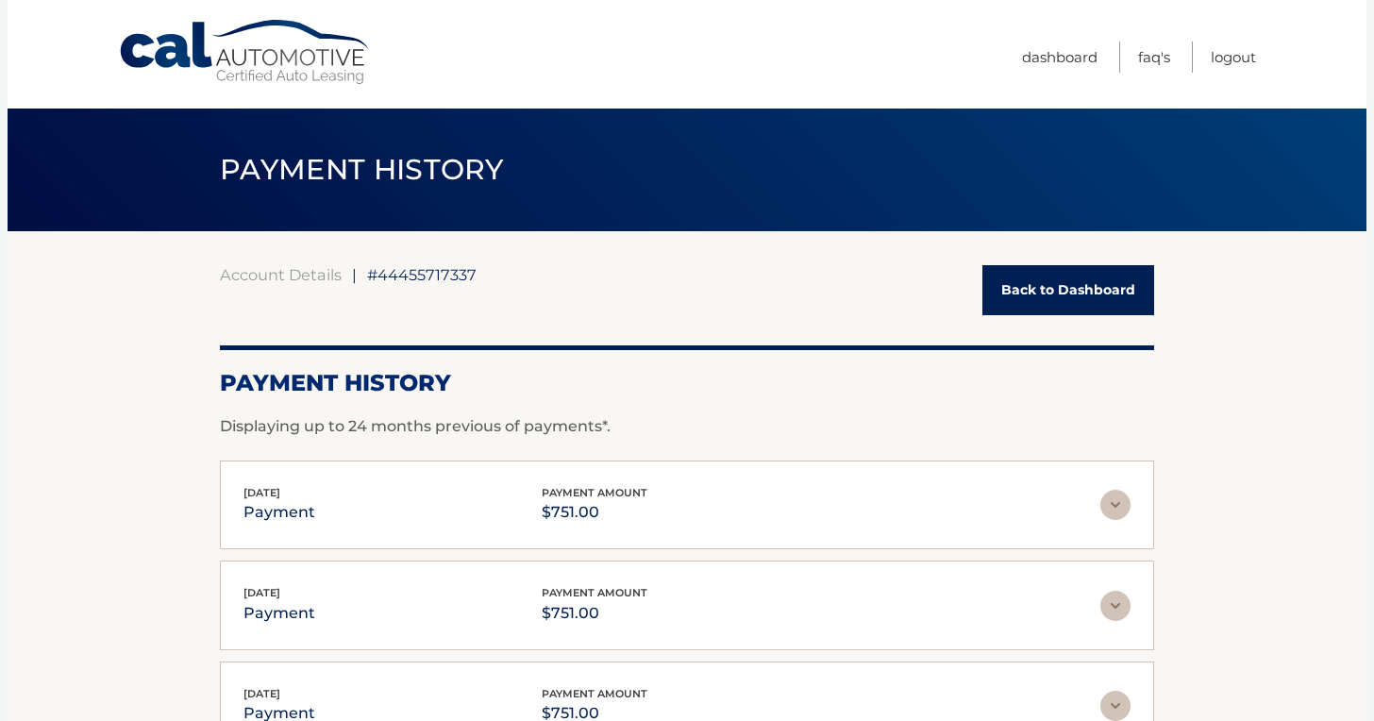
click at [1040, 278] on link "Back to Dashboard" at bounding box center [1069, 290] width 172 height 50
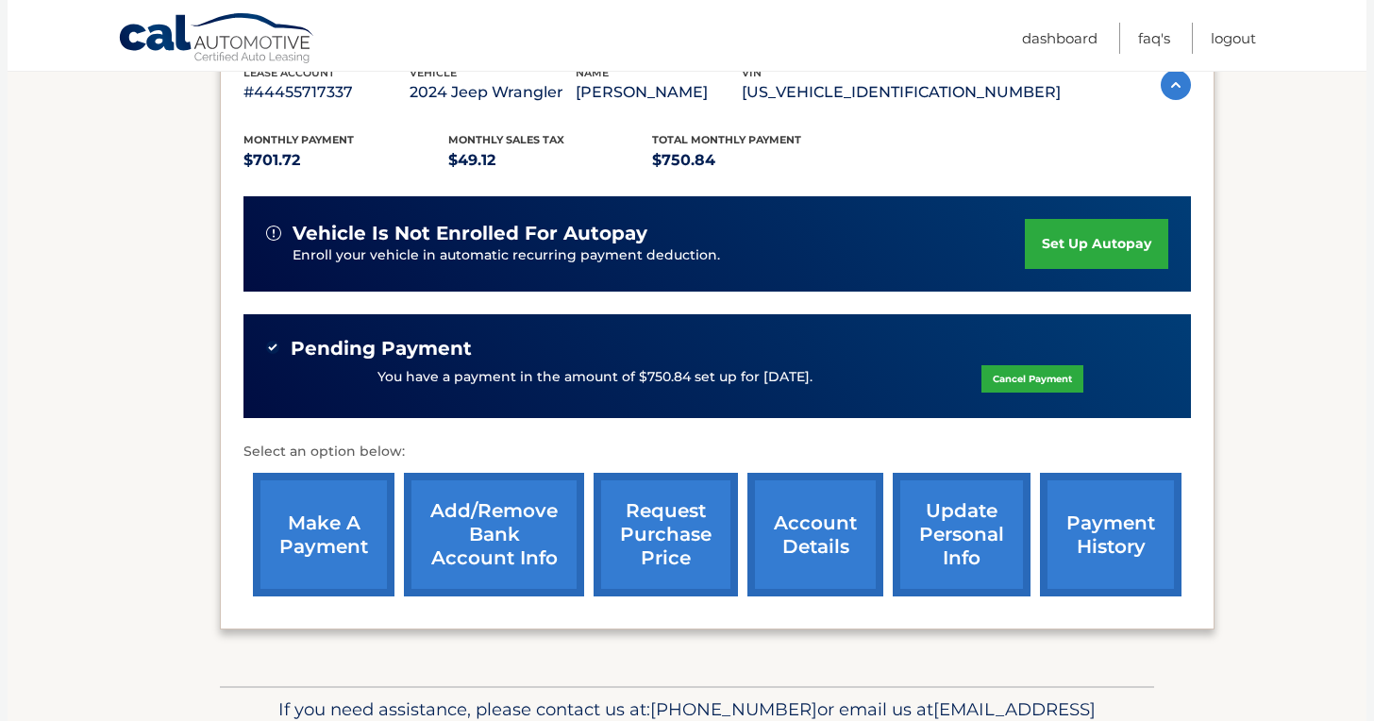
scroll to position [352, 0]
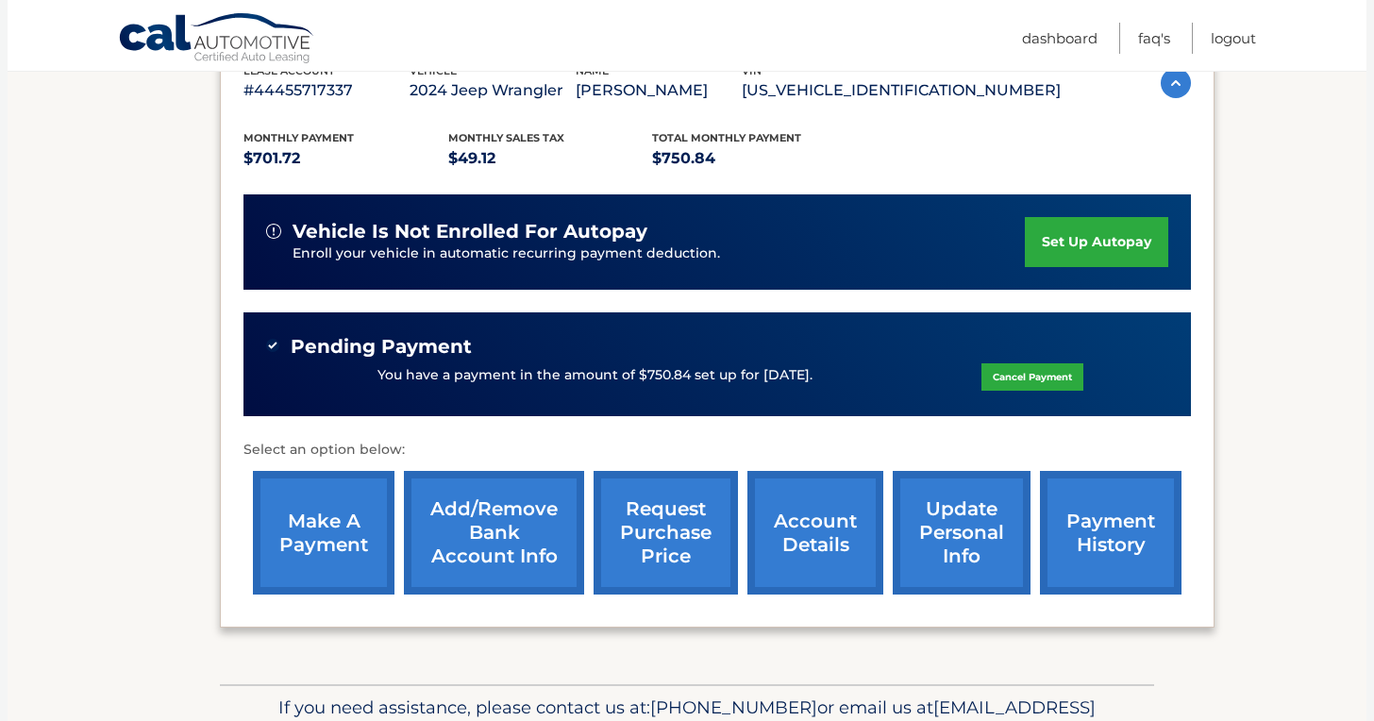
click at [804, 557] on link "account details" at bounding box center [816, 533] width 136 height 124
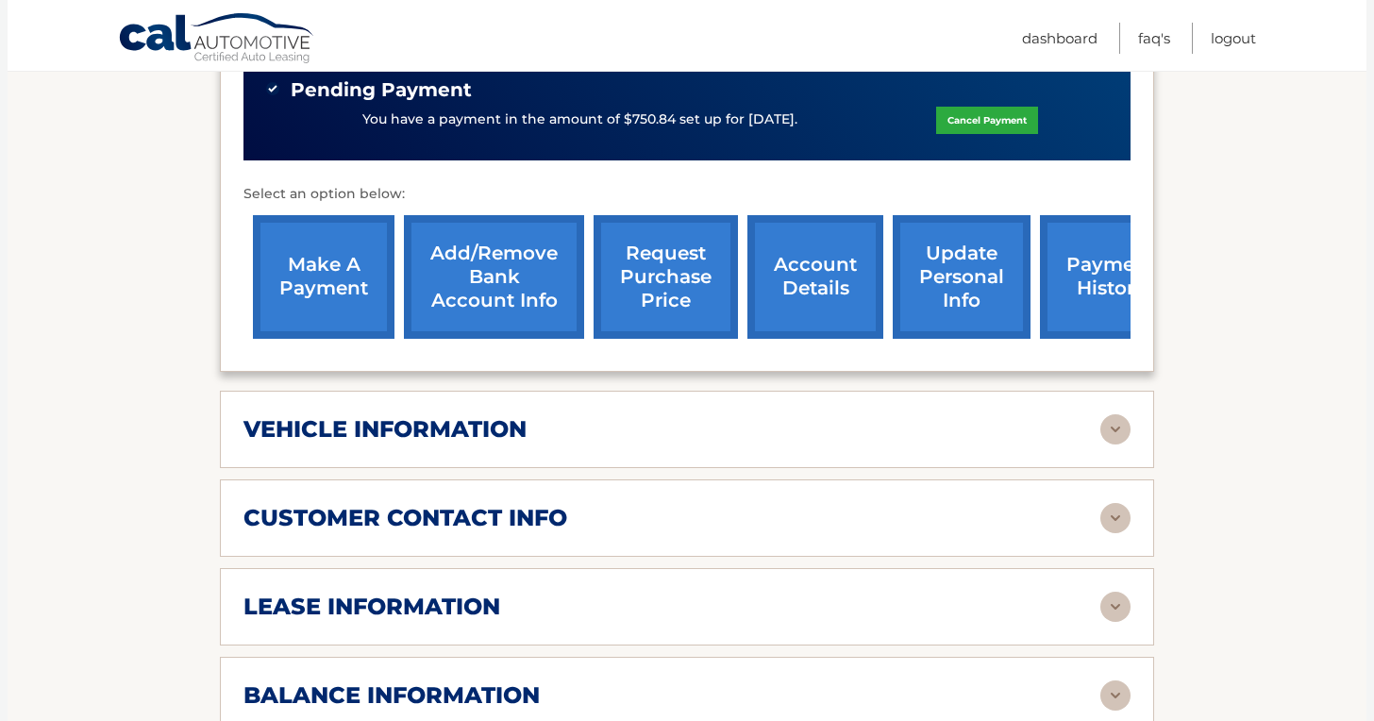
scroll to position [661, 0]
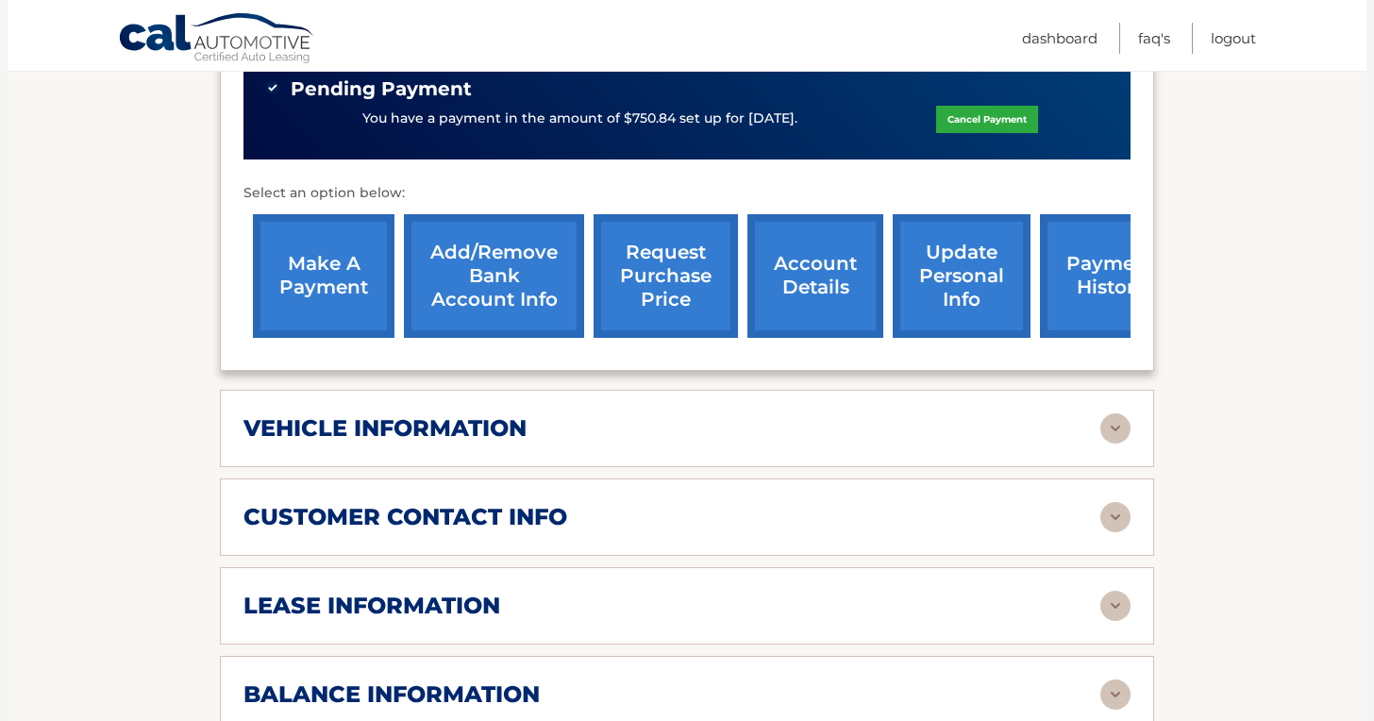
click at [820, 414] on div "vehicle information" at bounding box center [672, 428] width 857 height 28
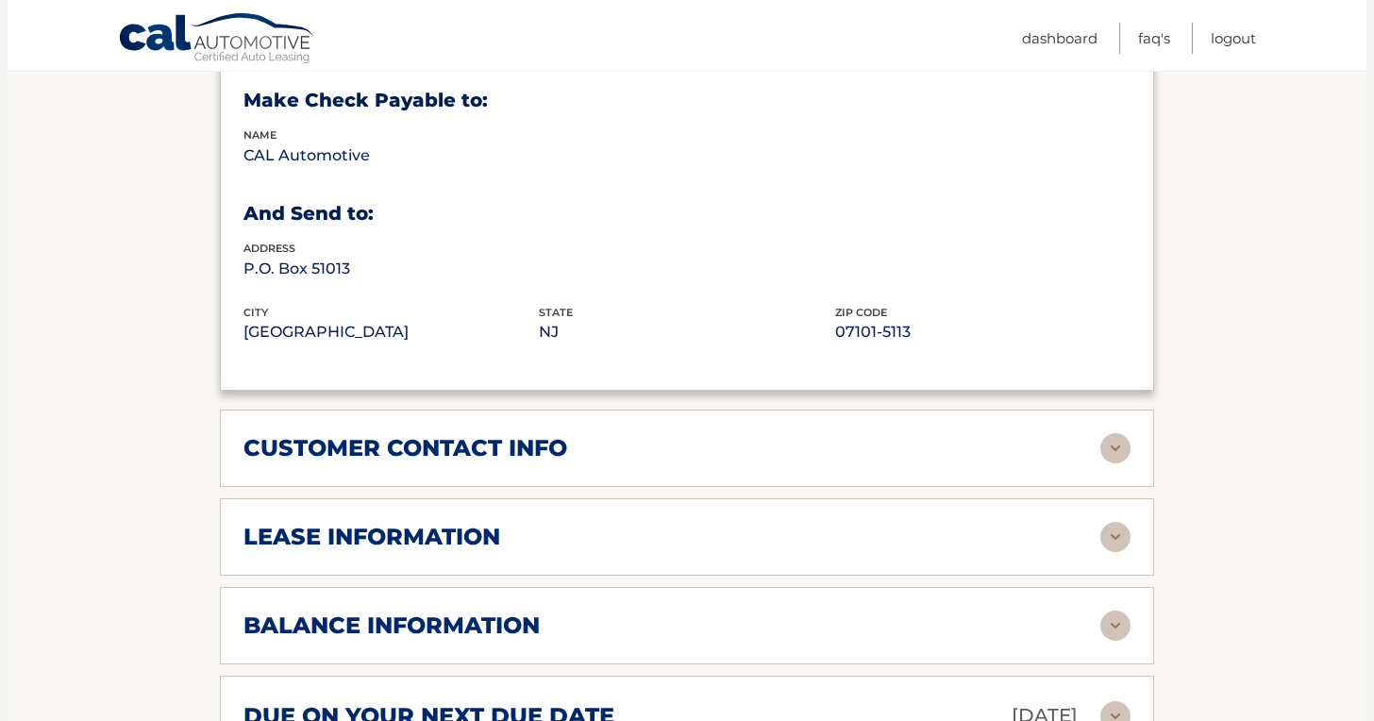
scroll to position [1188, 0]
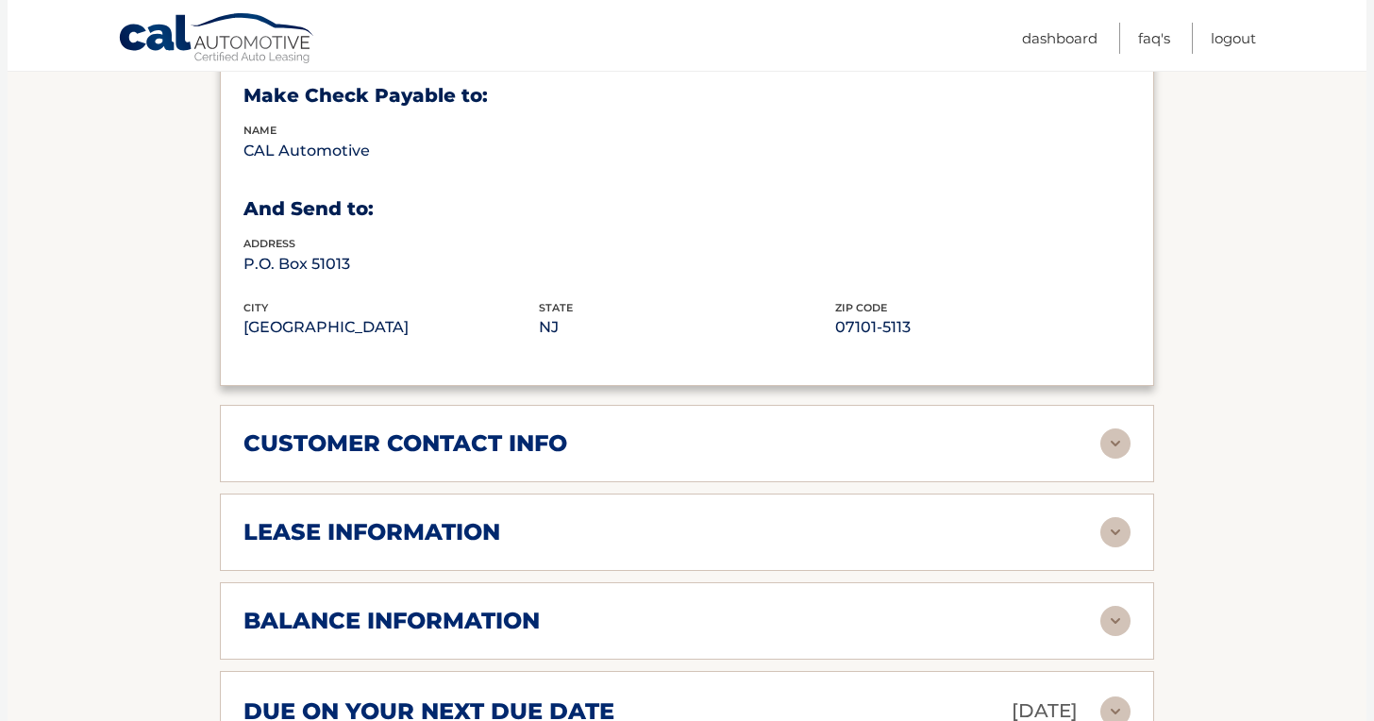
click at [816, 430] on div "customer contact info full name [PERSON_NAME] street address [STREET_ADDRESS] c…" at bounding box center [687, 443] width 935 height 77
click at [698, 430] on div "customer contact info" at bounding box center [672, 444] width 857 height 28
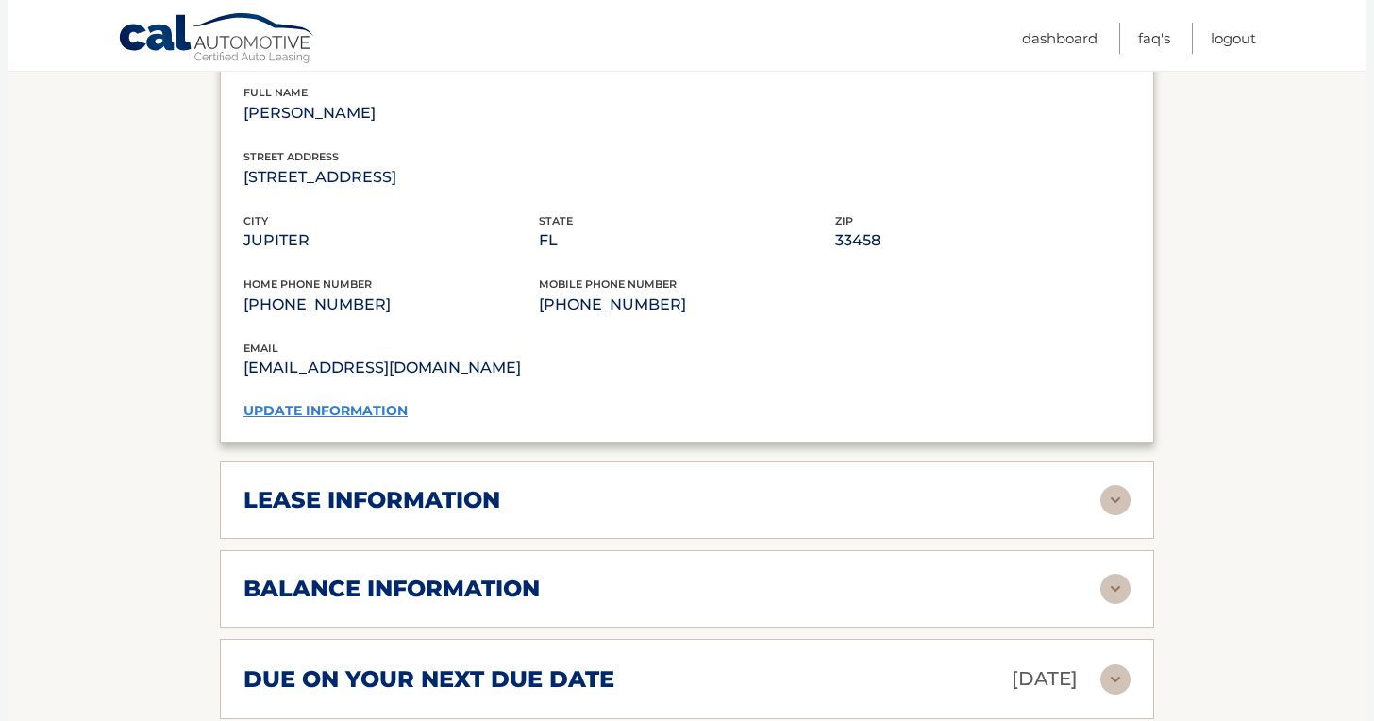
scroll to position [1595, 0]
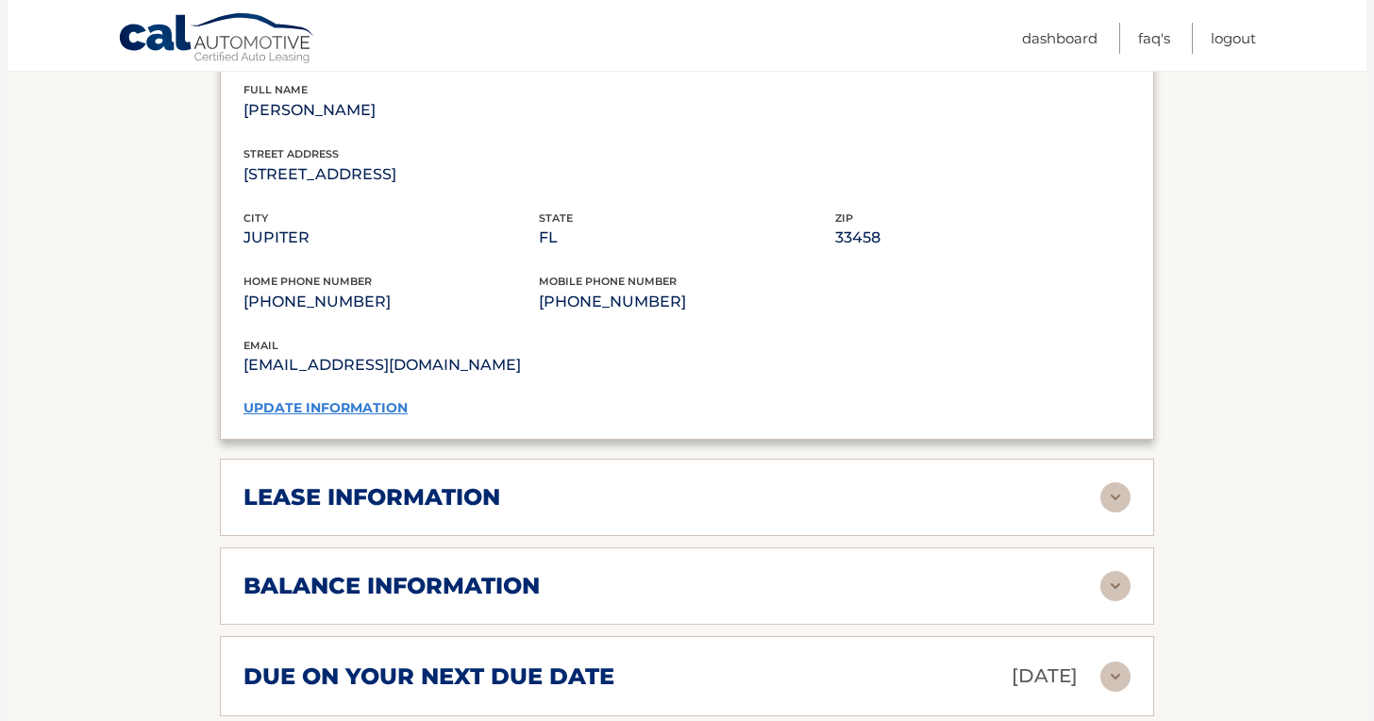
click at [684, 483] on div "lease information" at bounding box center [672, 497] width 857 height 28
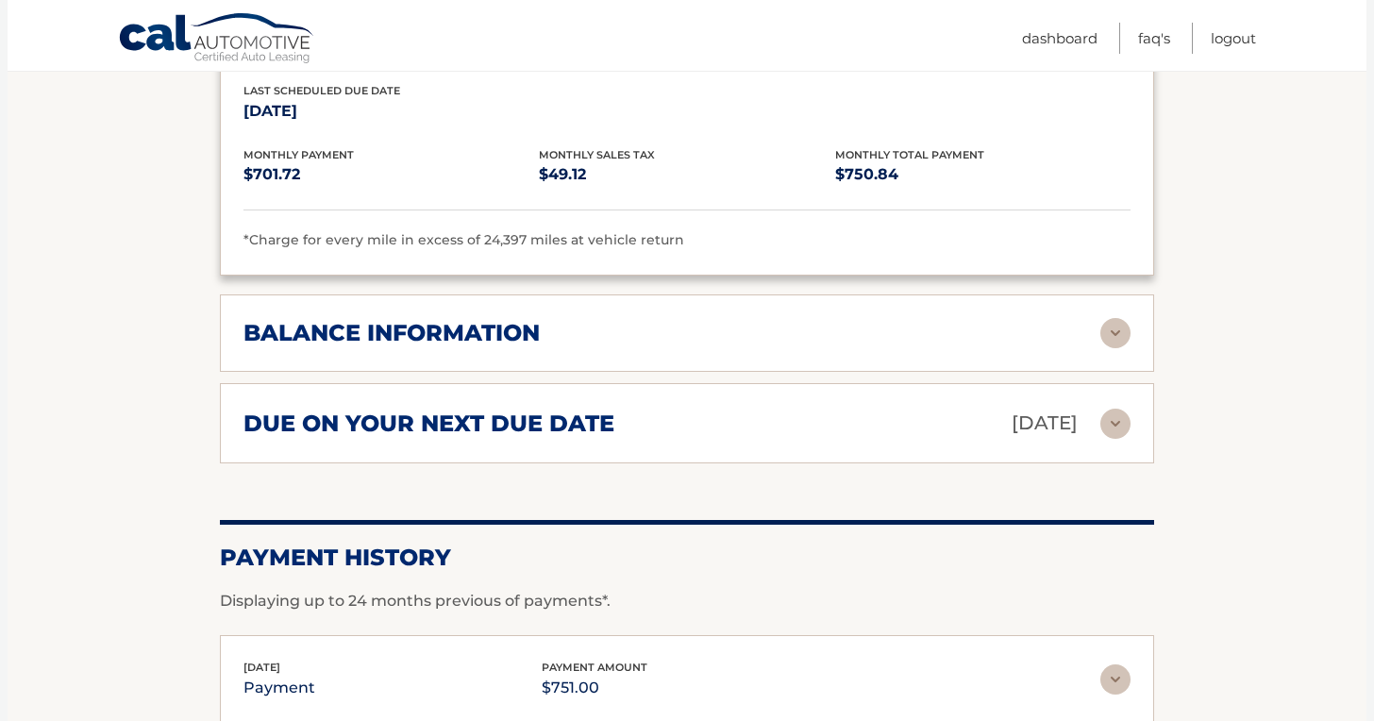
scroll to position [2203, 0]
click at [667, 311] on div "balance information Payments Received 22 Payments Remaining 17 Next Payment wil…" at bounding box center [687, 332] width 935 height 77
click at [399, 318] on h2 "balance information" at bounding box center [392, 332] width 296 height 28
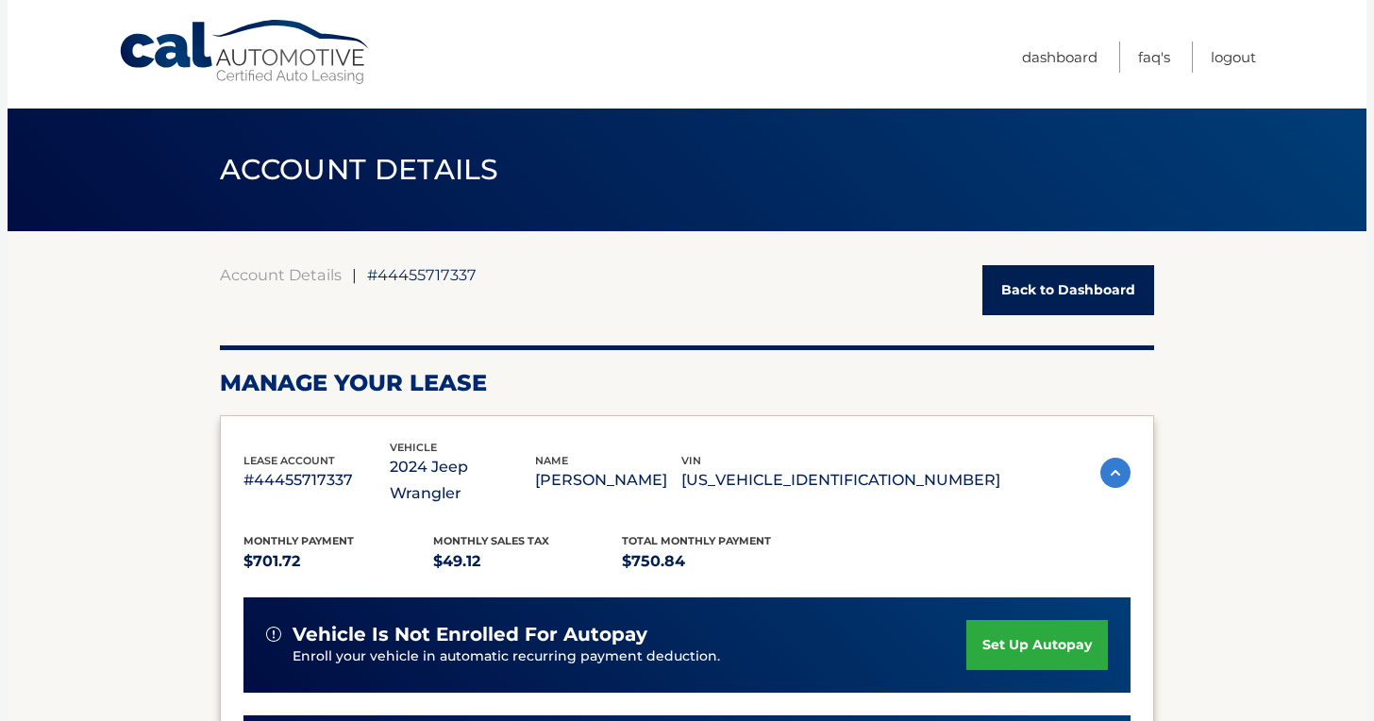
scroll to position [0, 0]
click at [1226, 54] on link "Logout" at bounding box center [1233, 57] width 45 height 31
